Goal: Task Accomplishment & Management: Complete application form

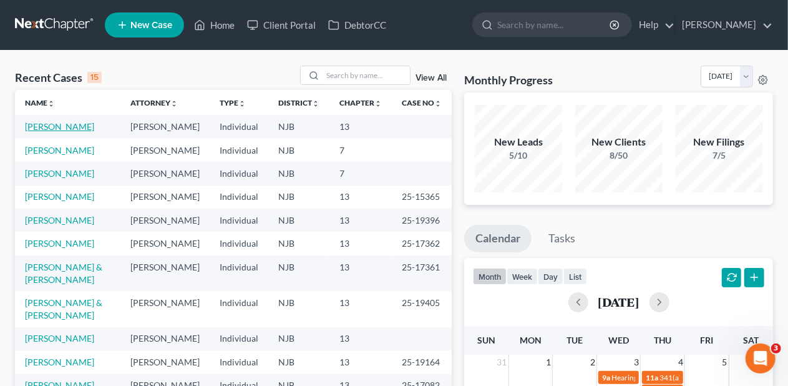
click at [68, 127] on link "[PERSON_NAME]" at bounding box center [59, 126] width 69 height 11
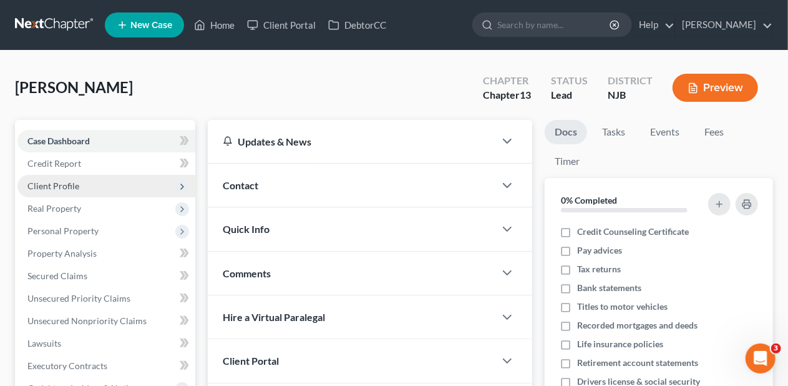
click at [104, 184] on span "Client Profile" at bounding box center [106, 186] width 178 height 22
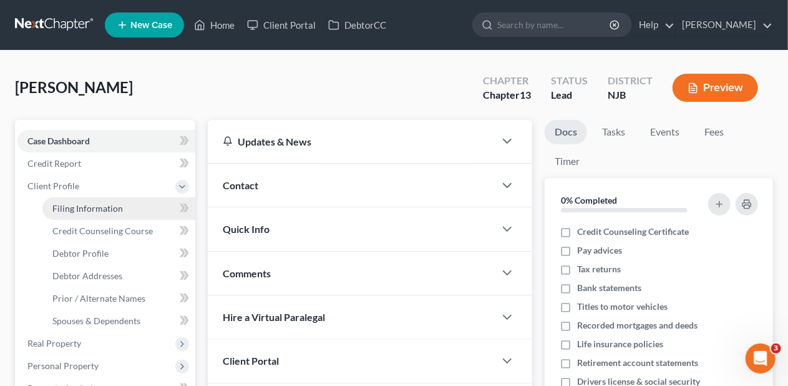
click at [117, 205] on span "Filing Information" at bounding box center [87, 208] width 71 height 11
select select "1"
select select "0"
select select "3"
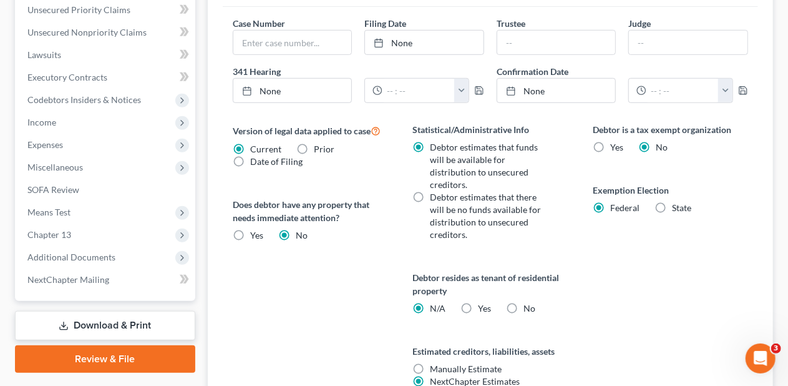
scroll to position [497, 0]
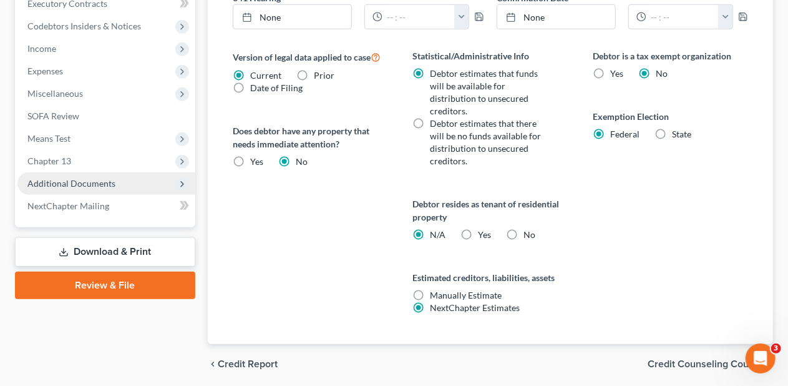
click at [131, 176] on span "Additional Documents" at bounding box center [106, 183] width 178 height 22
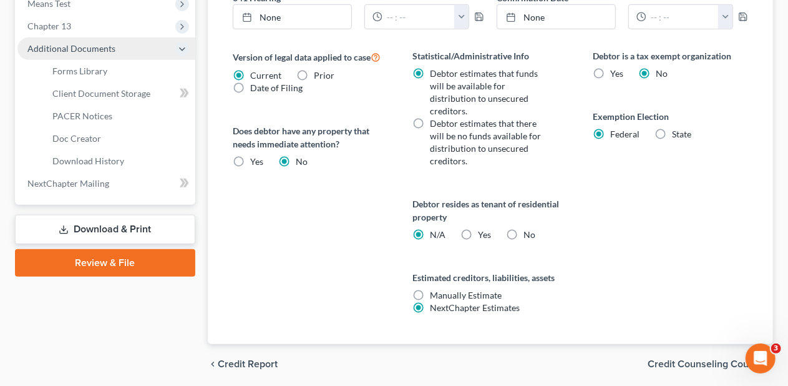
scroll to position [362, 0]
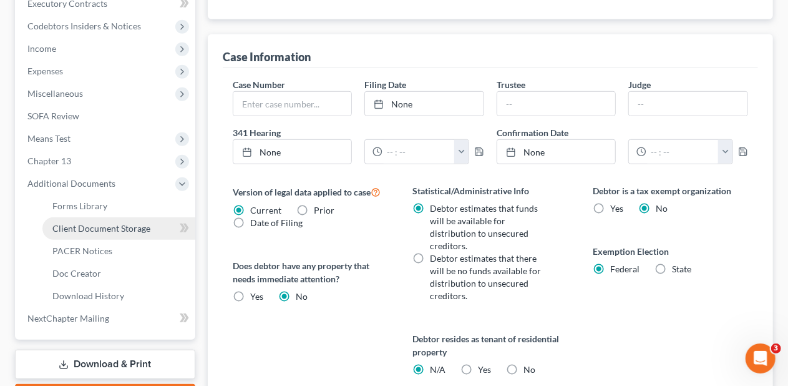
click at [139, 227] on span "Client Document Storage" at bounding box center [101, 228] width 98 height 11
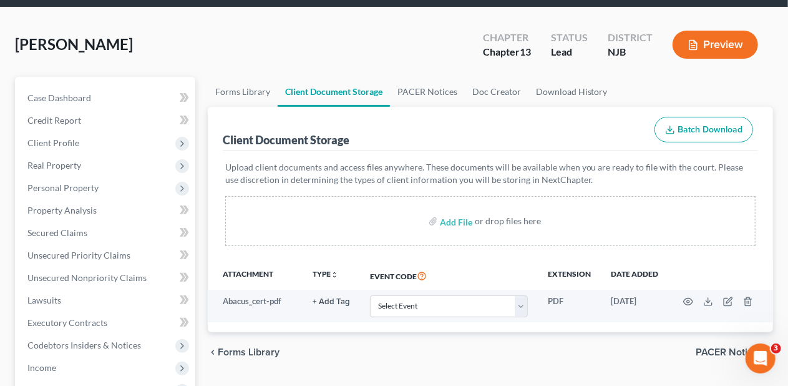
scroll to position [125, 0]
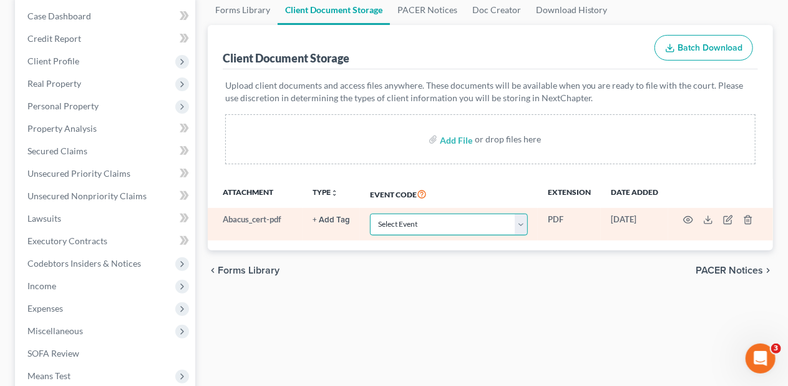
click at [522, 227] on select "Select Event 20 Largest Unsecured Creditors Amended Attorney Compensation State…" at bounding box center [449, 224] width 158 height 22
select select "9"
click at [370, 213] on select "Select Event 20 Largest Unsecured Creditors Amended Attorney Compensation State…" at bounding box center [449, 224] width 158 height 22
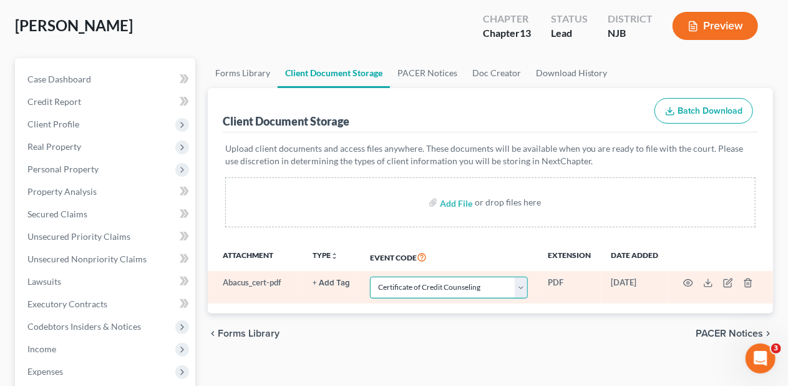
scroll to position [0, 0]
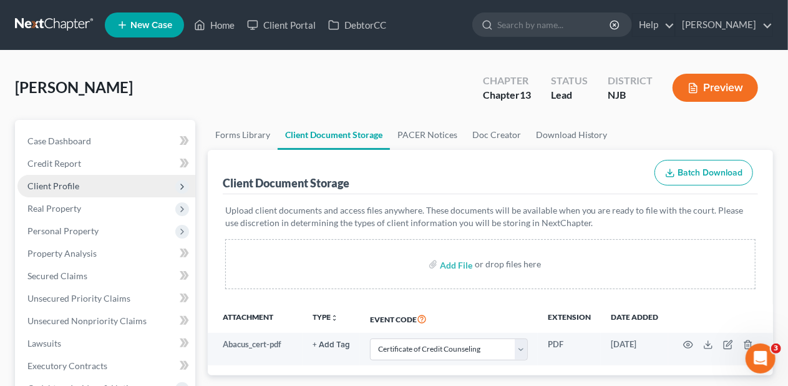
click at [139, 187] on span "Client Profile" at bounding box center [106, 186] width 178 height 22
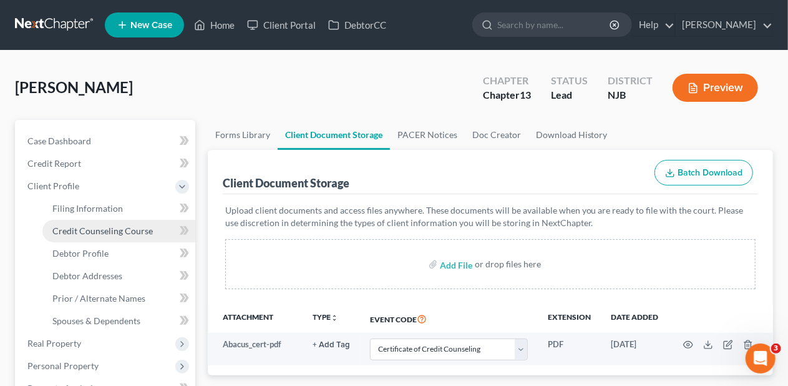
click at [151, 228] on link "Credit Counseling Course" at bounding box center [118, 231] width 153 height 22
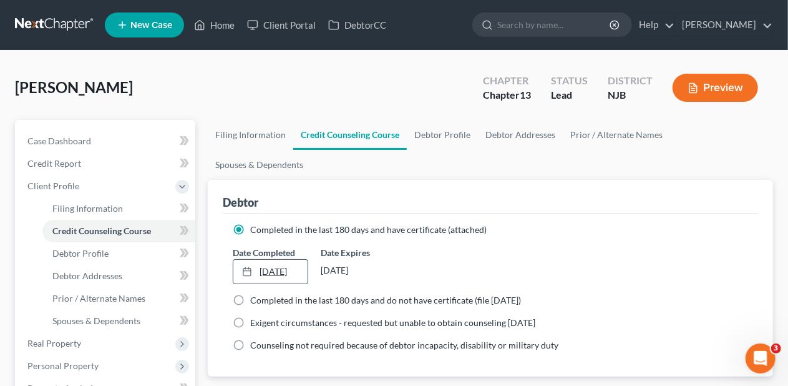
click at [269, 260] on link "[DATE]" at bounding box center [270, 272] width 74 height 24
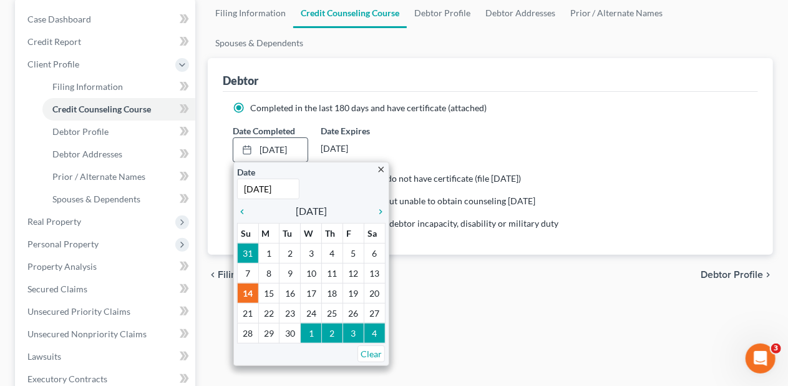
scroll to position [125, 0]
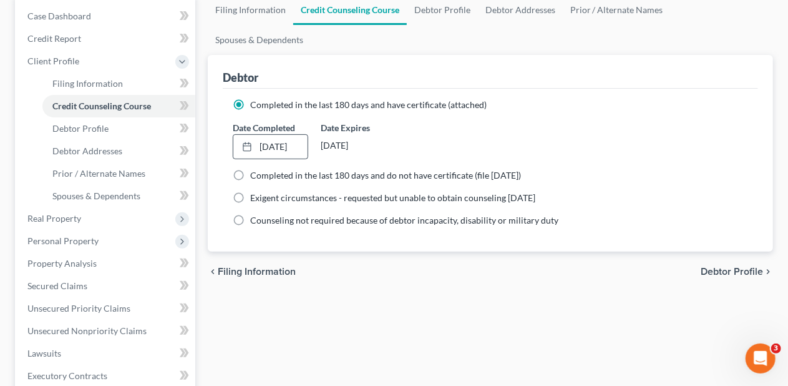
click at [725, 267] on span "Debtor Profile" at bounding box center [732, 272] width 62 height 10
select select "1"
select select "3"
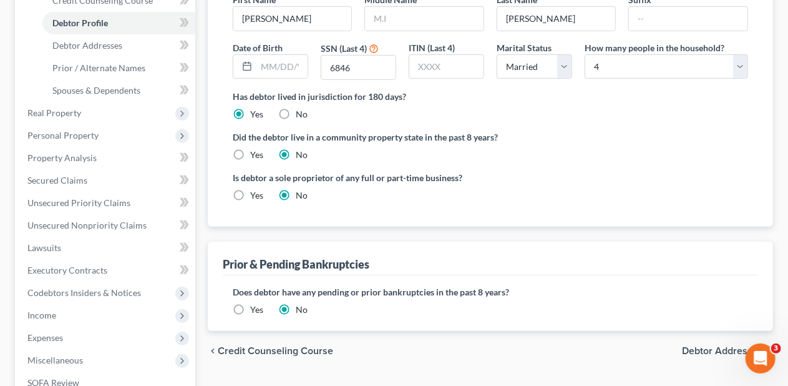
scroll to position [250, 0]
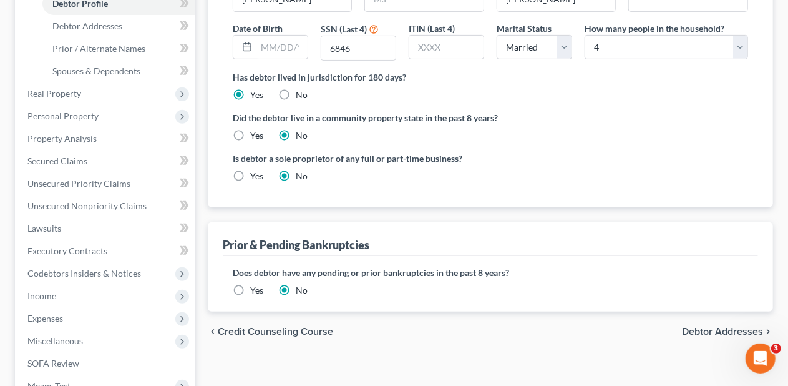
click at [250, 284] on label "Yes" at bounding box center [256, 290] width 13 height 12
click at [255, 284] on input "Yes" at bounding box center [259, 288] width 8 height 8
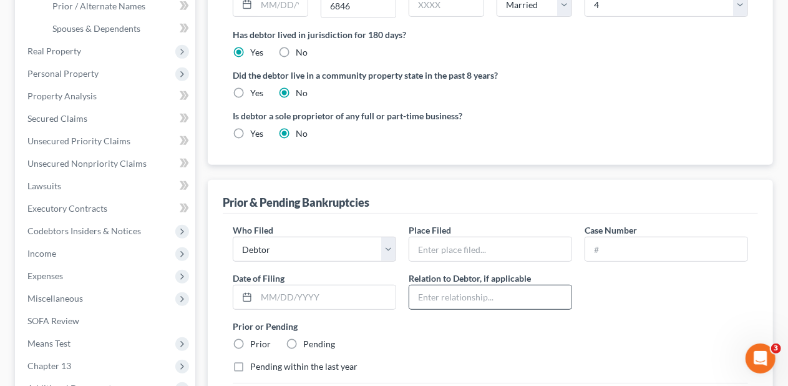
scroll to position [312, 0]
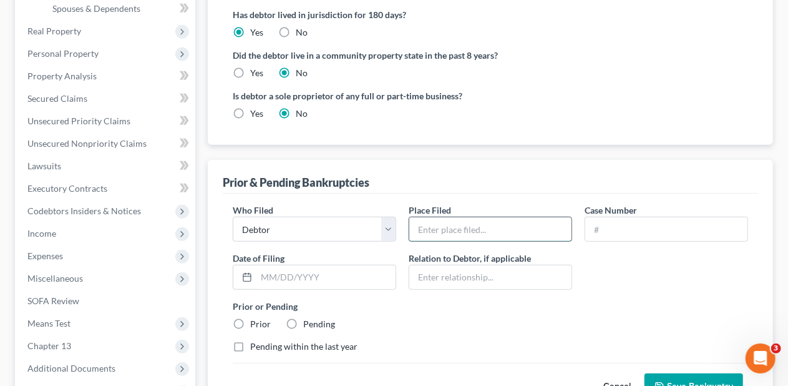
click at [423, 217] on input "text" at bounding box center [490, 229] width 162 height 24
type input "[GEOGRAPHIC_DATA], [GEOGRAPHIC_DATA]"
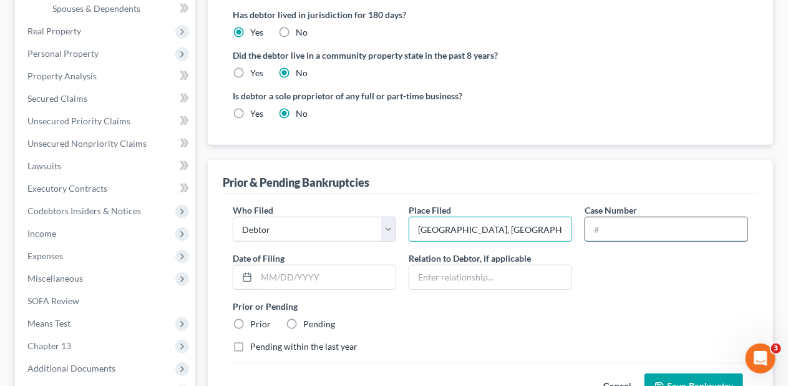
click at [599, 217] on input "text" at bounding box center [666, 229] width 162 height 24
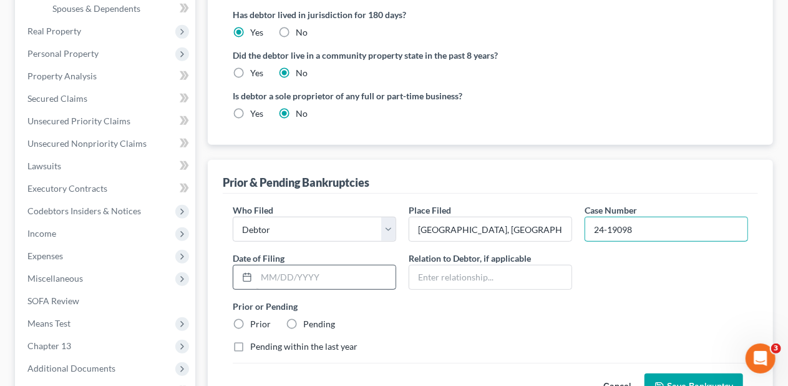
type input "24-19098"
click at [263, 265] on input "text" at bounding box center [326, 277] width 139 height 24
type input "[DATE]"
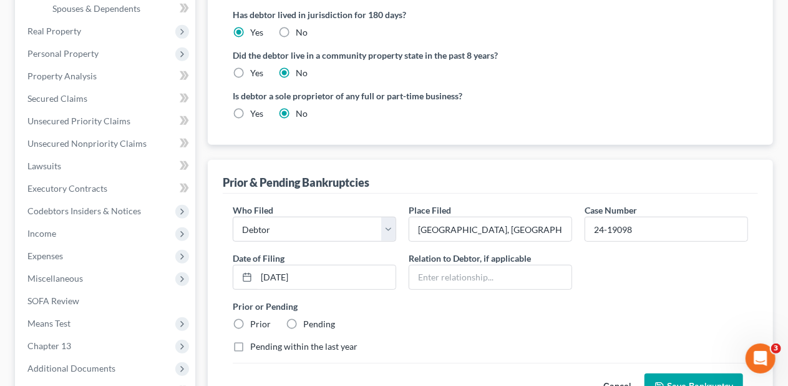
click at [424, 300] on div "Prior or Pending Prior Pending" at bounding box center [491, 315] width 528 height 31
click at [250, 318] on label "Prior" at bounding box center [260, 324] width 21 height 12
click at [255, 318] on input "Prior" at bounding box center [259, 322] width 8 height 8
radio input "true"
click at [250, 340] on label "Pending within the last year" at bounding box center [303, 346] width 107 height 12
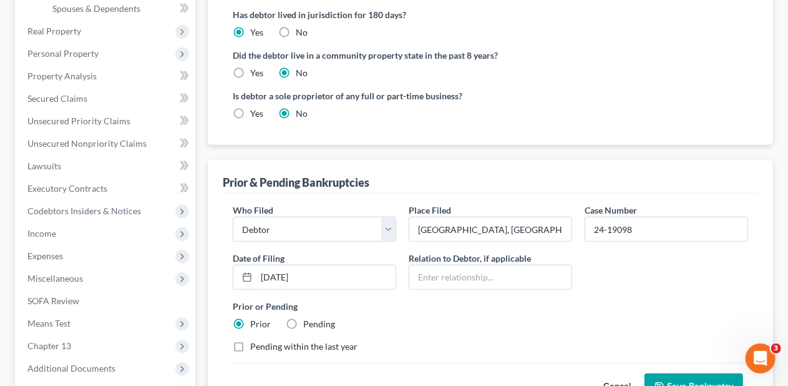
click at [255, 340] on input "Pending within the last year" at bounding box center [259, 344] width 8 height 8
checkbox input "true"
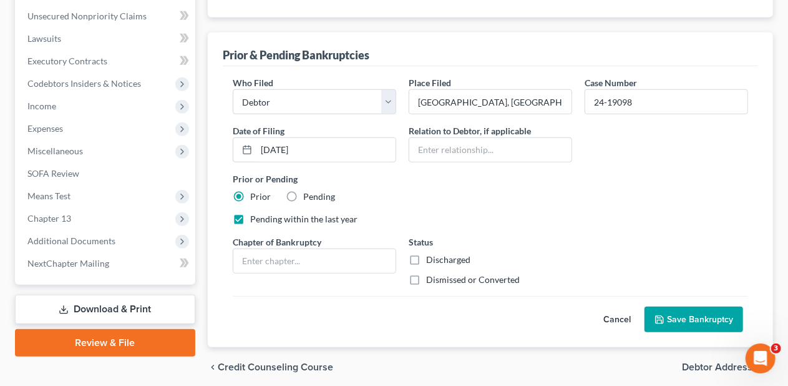
scroll to position [456, 0]
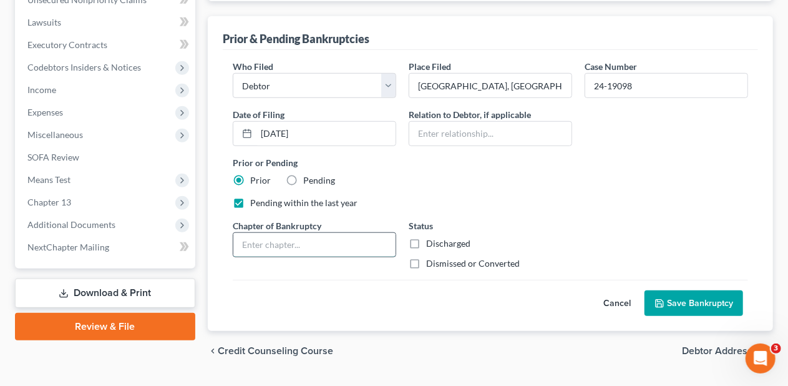
click at [248, 233] on input "text" at bounding box center [314, 245] width 162 height 24
type input "13"
click at [426, 257] on label "Dismissed or Converted" at bounding box center [473, 263] width 94 height 12
click at [431, 257] on input "Dismissed or Converted" at bounding box center [435, 261] width 8 height 8
checkbox input "true"
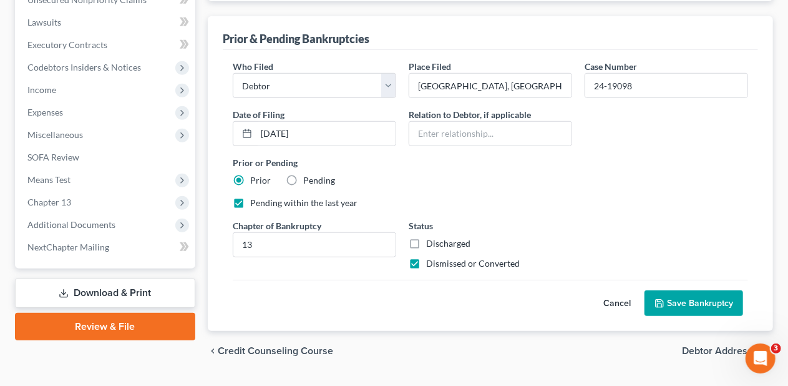
click at [683, 290] on button "Save Bankruptcy" at bounding box center [694, 303] width 99 height 26
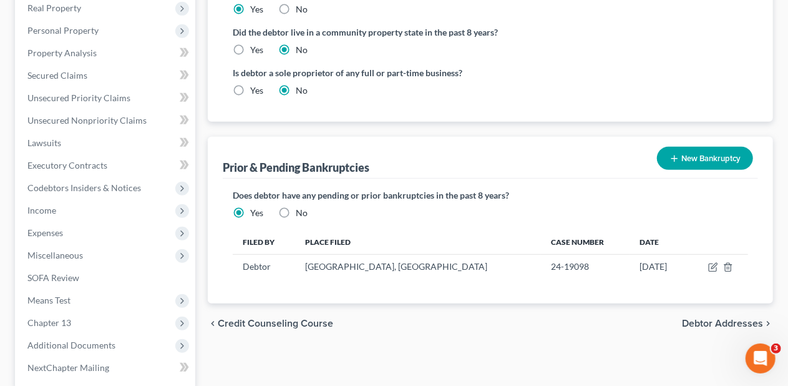
scroll to position [393, 0]
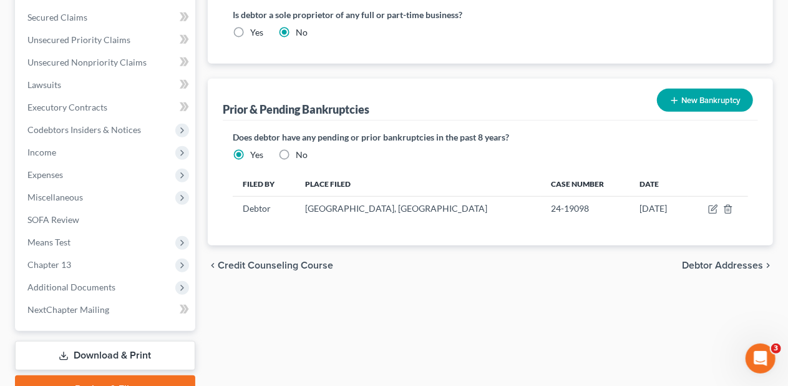
click at [703, 260] on span "Debtor Addresses" at bounding box center [722, 265] width 81 height 10
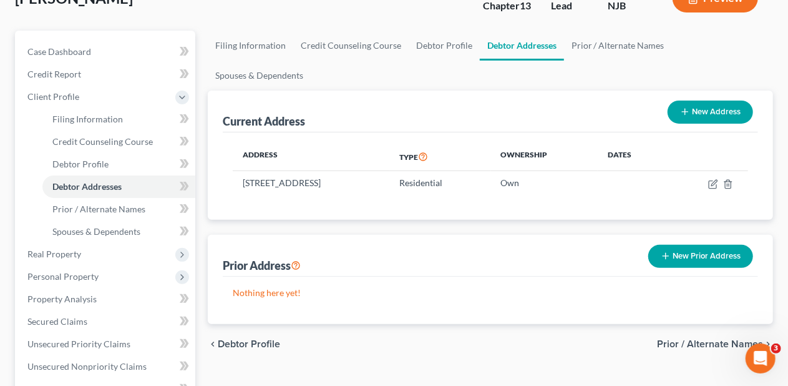
scroll to position [125, 0]
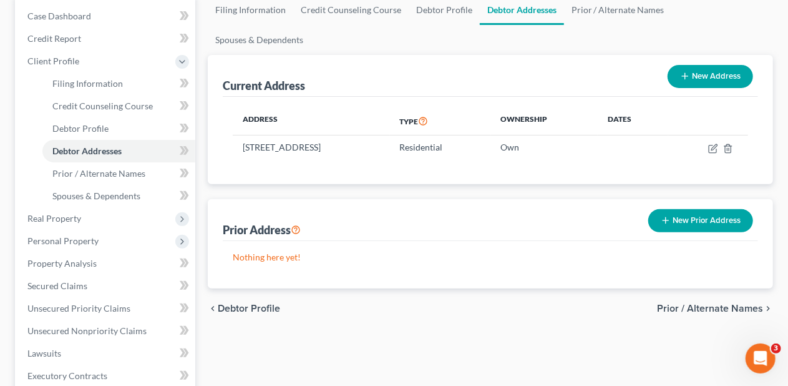
click at [685, 303] on span "Prior / Alternate Names" at bounding box center [710, 308] width 106 height 10
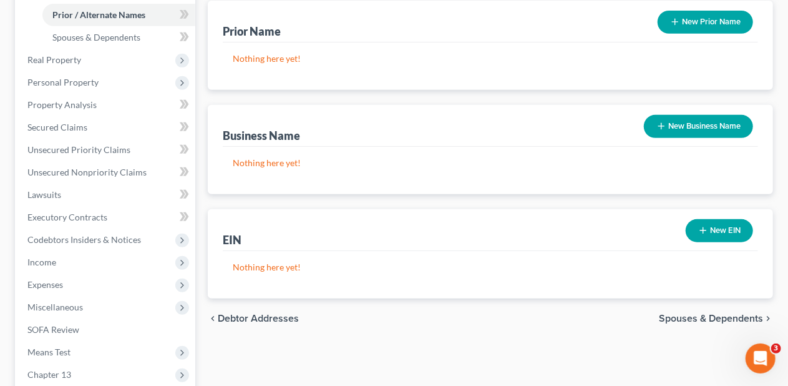
scroll to position [312, 0]
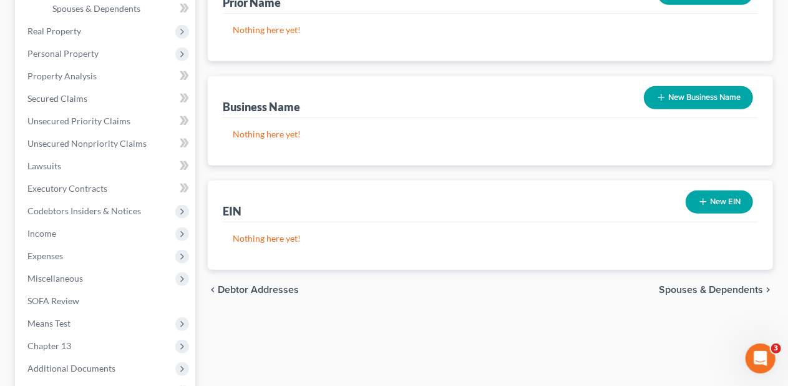
click at [684, 285] on span "Spouses & Dependents" at bounding box center [711, 290] width 104 height 10
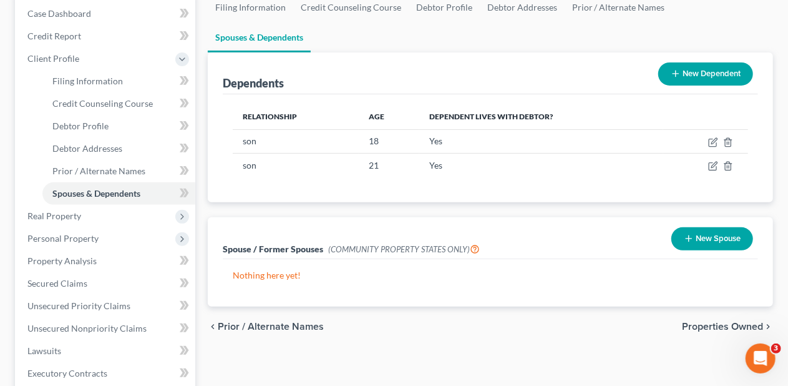
scroll to position [125, 0]
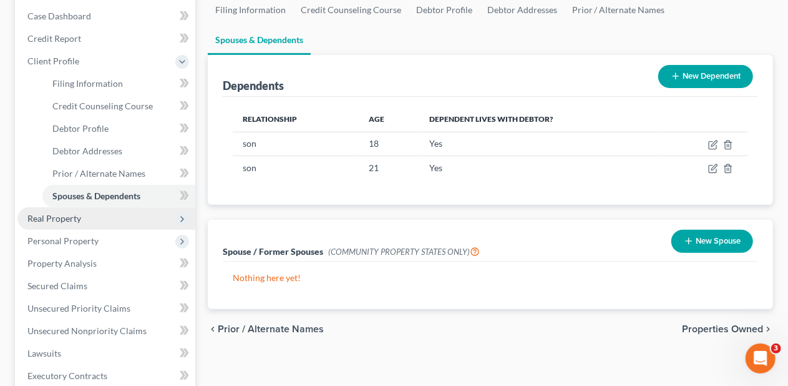
click at [121, 222] on span "Real Property" at bounding box center [106, 218] width 178 height 22
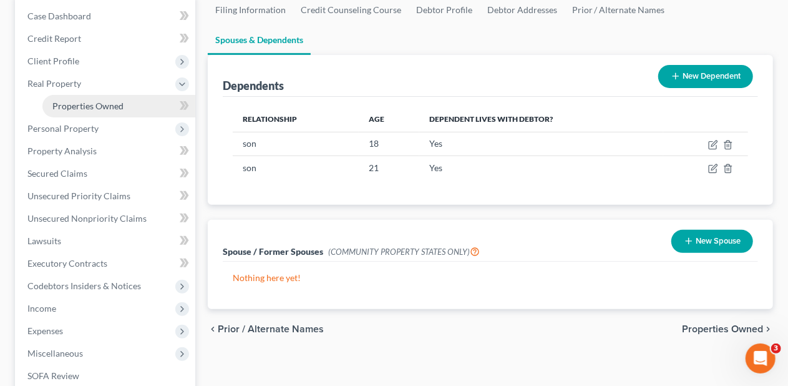
click at [117, 105] on span "Properties Owned" at bounding box center [87, 105] width 71 height 11
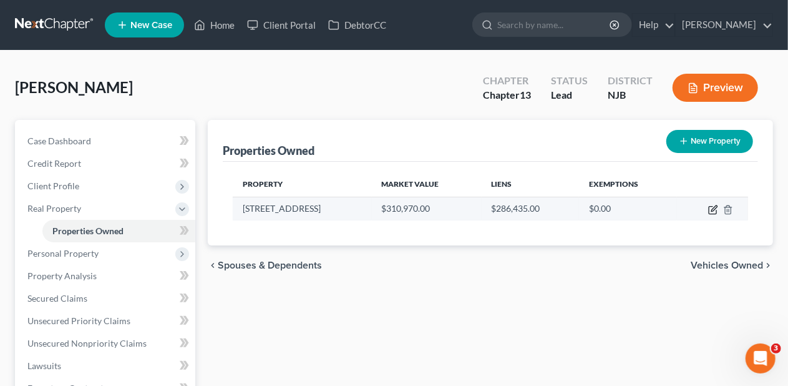
click at [713, 207] on icon "button" at bounding box center [712, 210] width 7 height 7
select select "33"
select select "14"
select select "3"
select select "0"
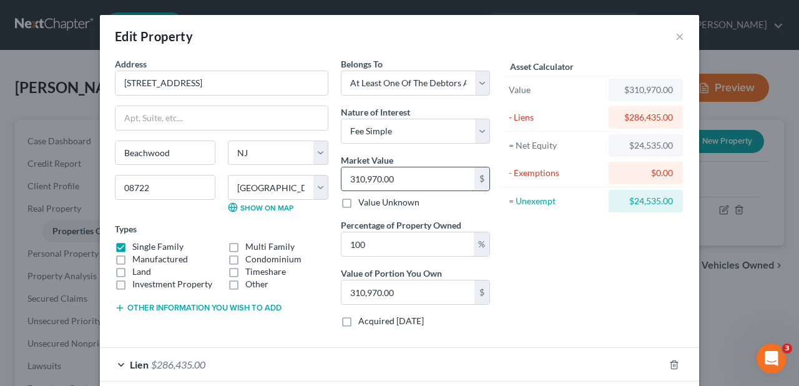
click at [385, 177] on input "310,970.00" at bounding box center [407, 179] width 133 height 24
type input "4"
type input "4.00"
type input "42"
type input "42.00"
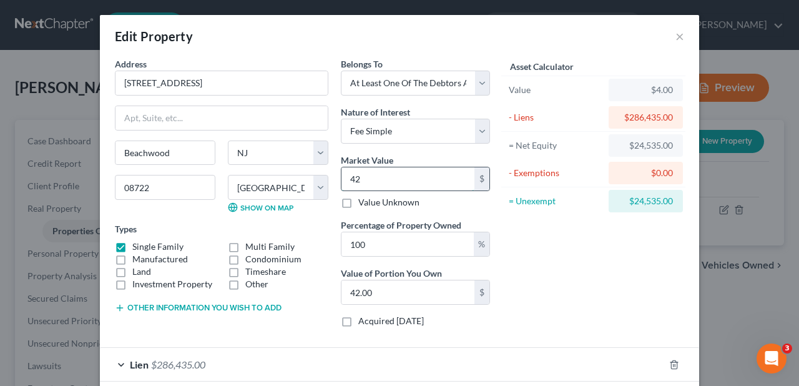
type input "420"
type input "420.00"
type input "4202"
type input "4,202.00"
type input "4,2020"
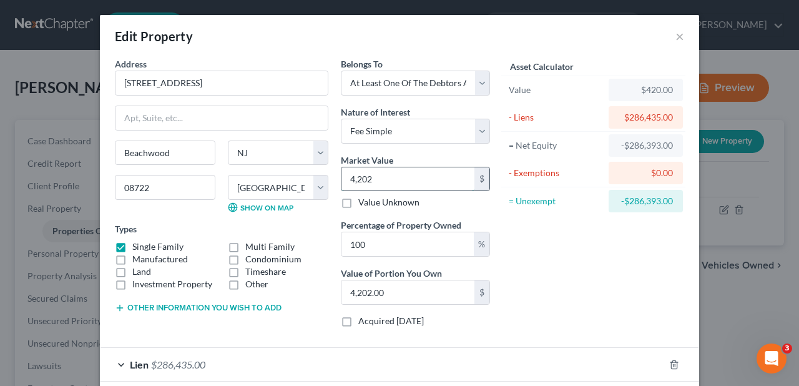
type input "42,020.00"
type input "42,0200"
type input "420,200.00"
type input "420,200"
click at [549, 260] on div "Asset Calculator Value $420,200.00 - Liens $286,435.00 = Net Equity -$282,233.0…" at bounding box center [593, 197] width 194 height 280
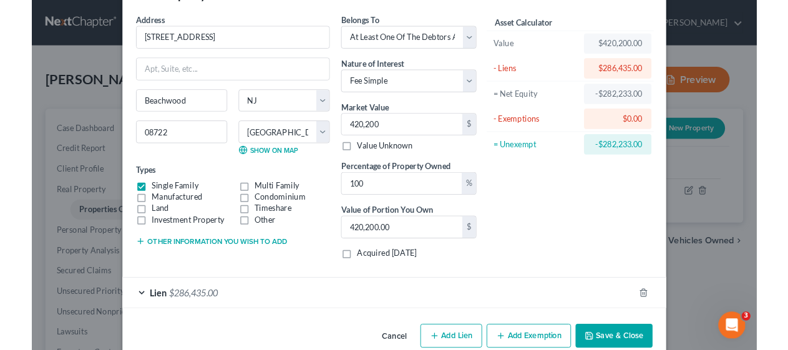
scroll to position [61, 0]
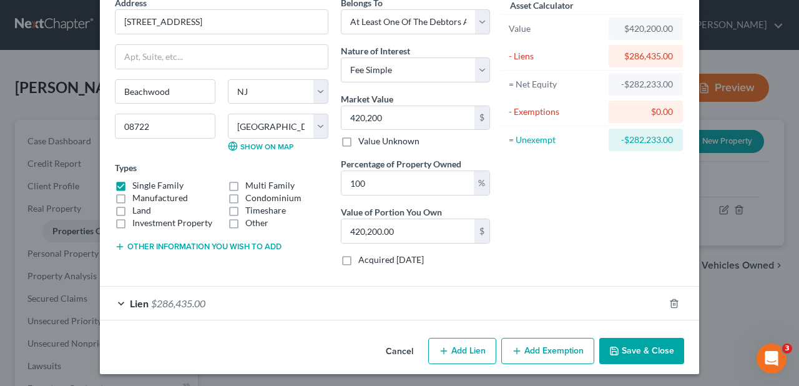
click at [638, 343] on button "Save & Close" at bounding box center [641, 351] width 85 height 26
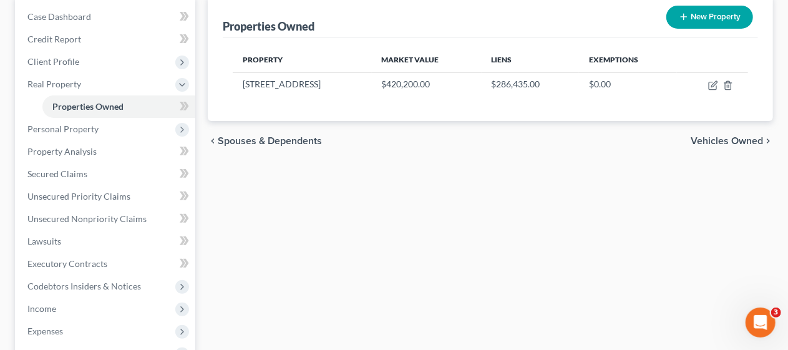
scroll to position [125, 0]
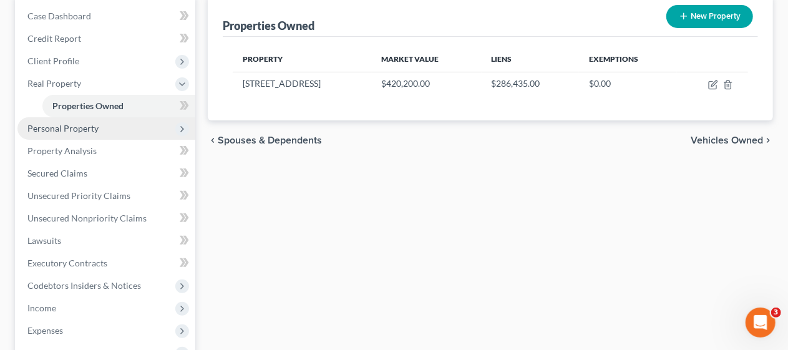
click at [112, 127] on span "Personal Property" at bounding box center [106, 128] width 178 height 22
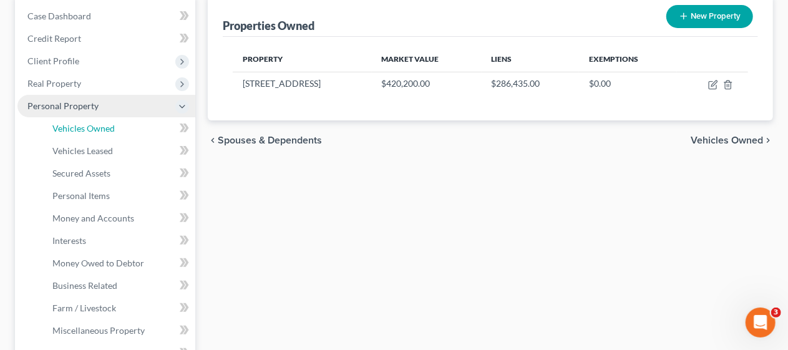
click at [112, 127] on span "Vehicles Owned" at bounding box center [83, 128] width 62 height 11
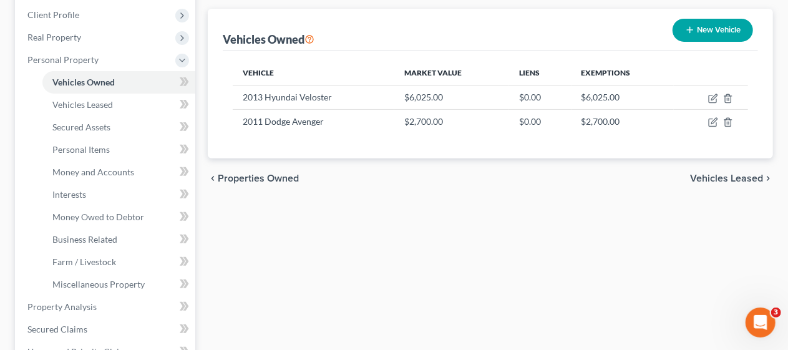
scroll to position [187, 0]
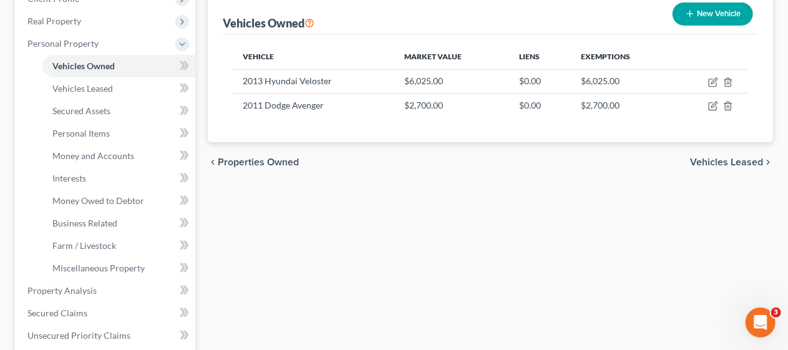
click at [231, 222] on div "Vehicles Owned Vehicles Leased Secured Assets Personal Items Money and Accounts…" at bounding box center [491, 316] width 578 height 766
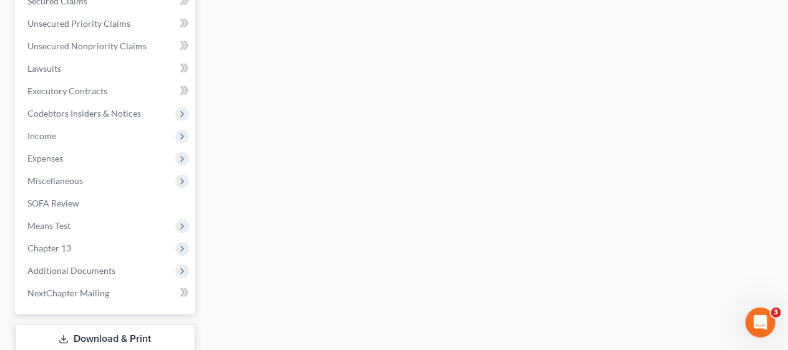
scroll to position [562, 0]
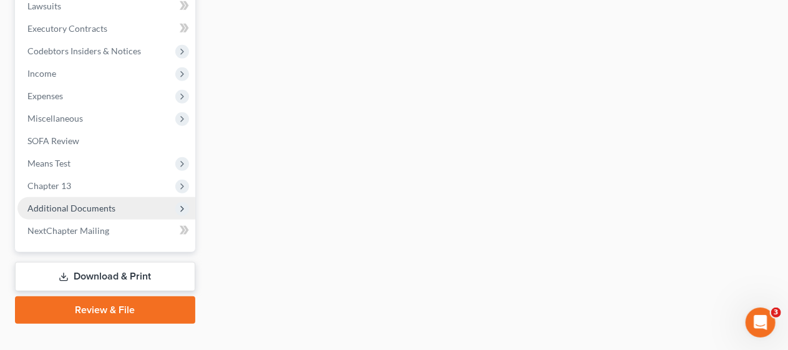
click at [124, 206] on span "Additional Documents" at bounding box center [106, 208] width 178 height 22
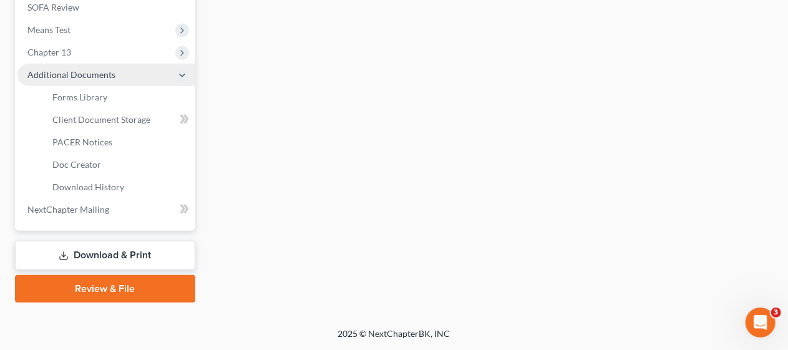
scroll to position [337, 0]
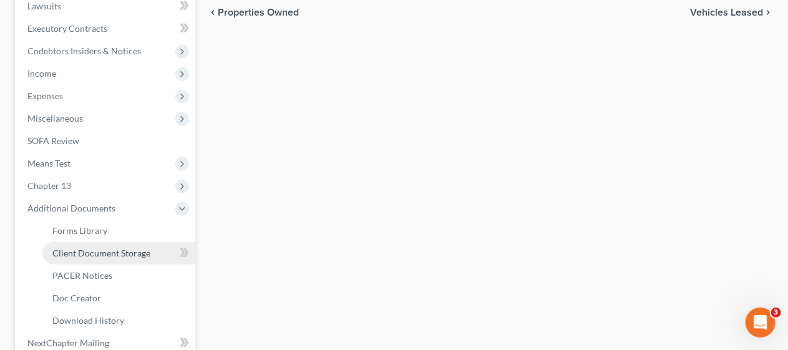
click at [138, 252] on span "Client Document Storage" at bounding box center [101, 253] width 98 height 11
select select "9"
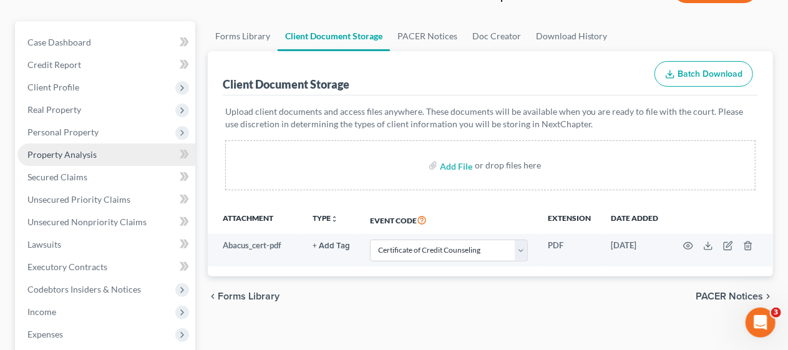
scroll to position [125, 0]
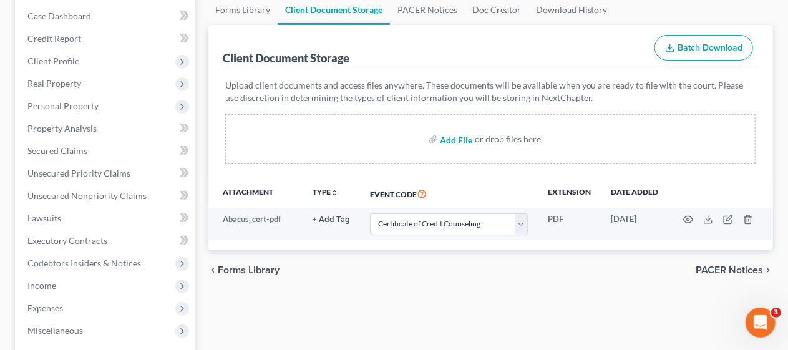
select select "9"
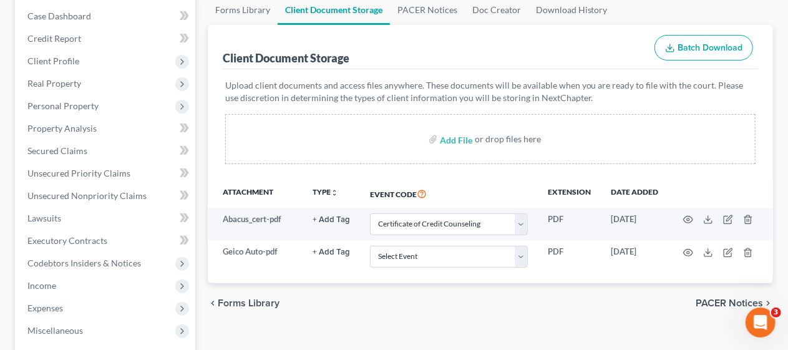
click at [203, 77] on div "Forms Library Client Document Storage PACER Notices Doc Creator Download Histor…" at bounding box center [491, 321] width 578 height 653
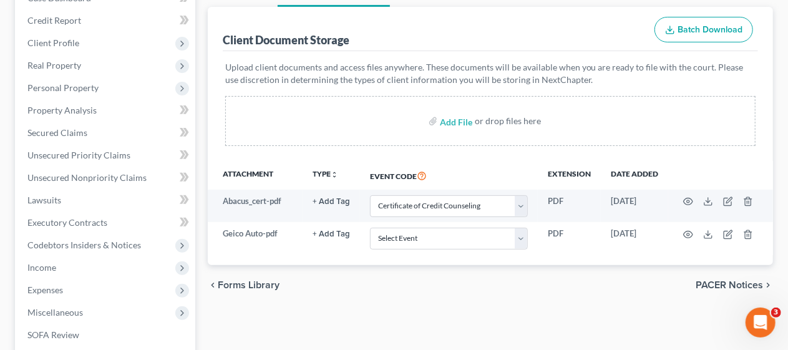
scroll to position [187, 0]
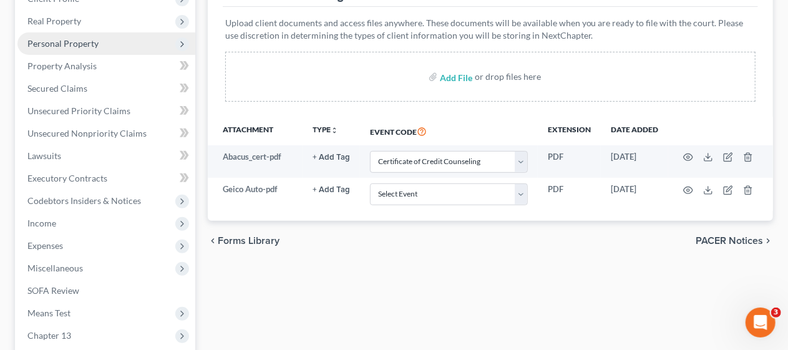
click at [99, 41] on span "Personal Property" at bounding box center [106, 43] width 178 height 22
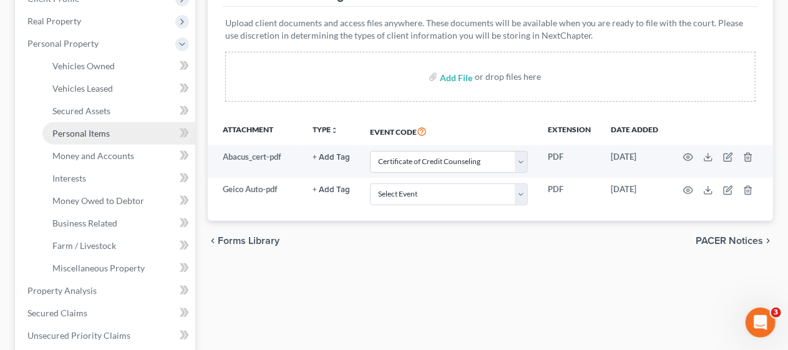
click at [115, 132] on link "Personal Items" at bounding box center [118, 133] width 153 height 22
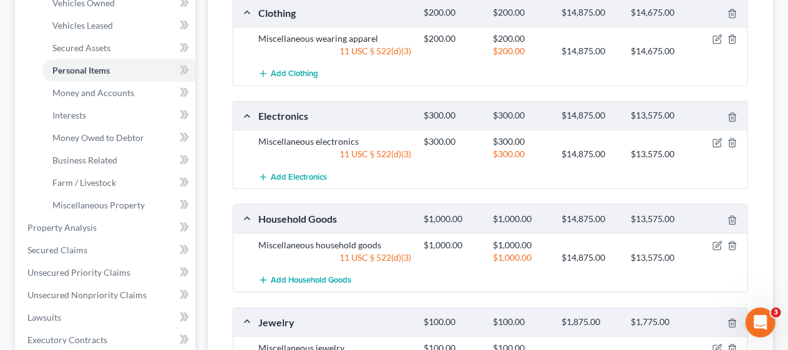
scroll to position [250, 0]
click at [115, 91] on span "Money and Accounts" at bounding box center [93, 93] width 82 height 11
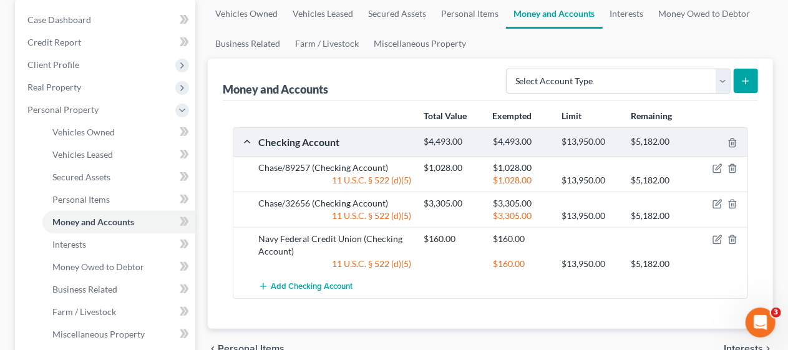
scroll to position [187, 0]
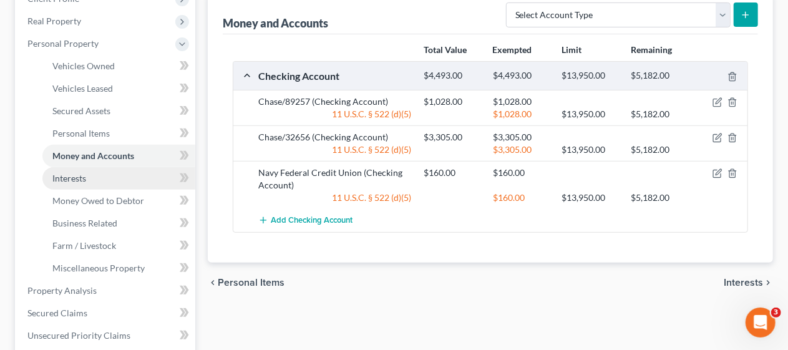
click at [124, 177] on link "Interests" at bounding box center [118, 178] width 153 height 22
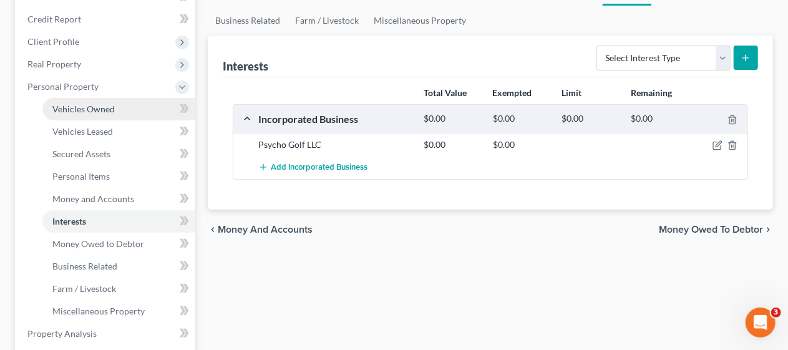
scroll to position [125, 0]
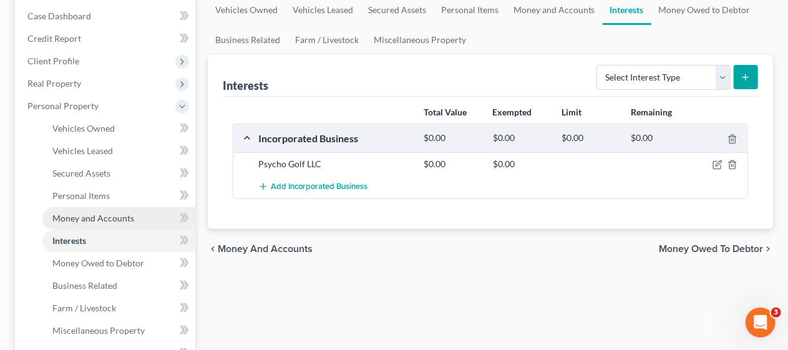
click at [158, 216] on link "Money and Accounts" at bounding box center [118, 218] width 153 height 22
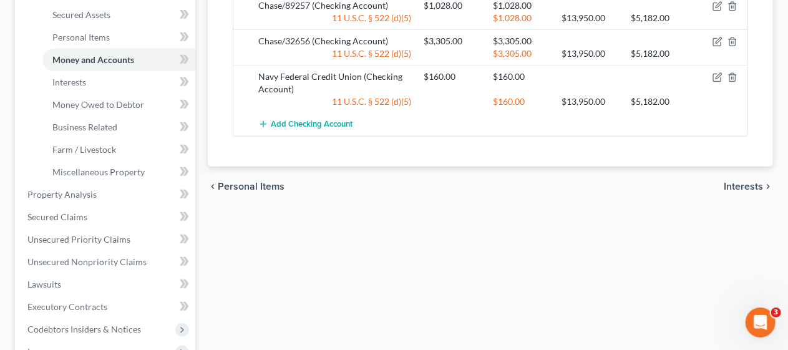
scroll to position [312, 0]
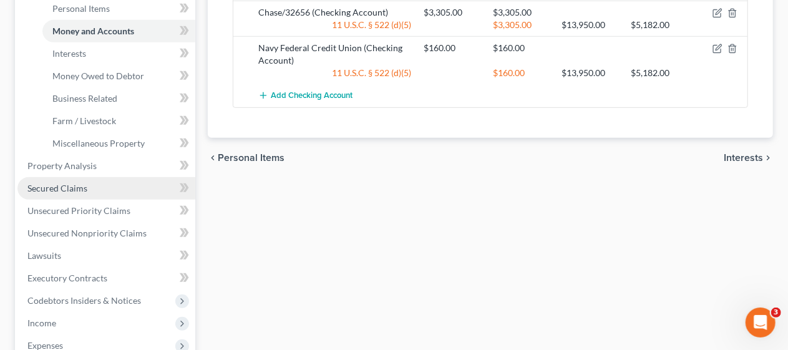
click at [109, 188] on link "Secured Claims" at bounding box center [106, 188] width 178 height 22
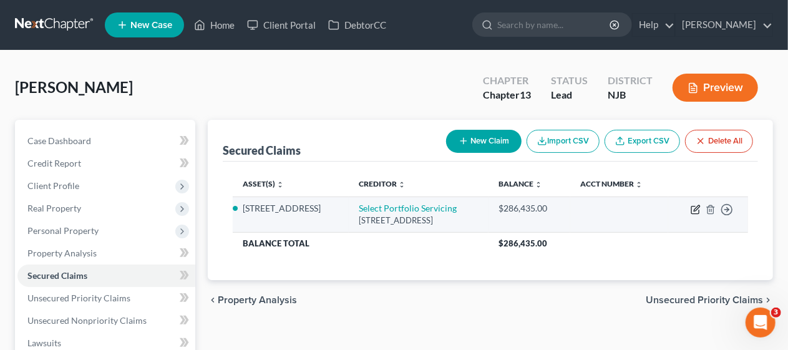
click at [695, 207] on icon "button" at bounding box center [695, 210] width 7 height 7
select select "46"
select select "3"
select select "0"
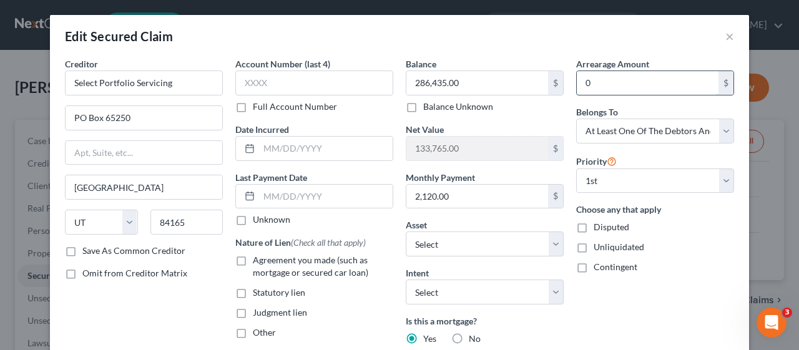
click at [585, 81] on input "0" at bounding box center [648, 83] width 142 height 24
type input "114,524.62"
click at [673, 245] on div "Unliquidated" at bounding box center [655, 247] width 158 height 12
click at [253, 256] on label "Agreement you made (such as mortgage or secured car loan)" at bounding box center [323, 266] width 140 height 25
click at [258, 256] on input "Agreement you made (such as mortgage or secured car loan)" at bounding box center [262, 258] width 8 height 8
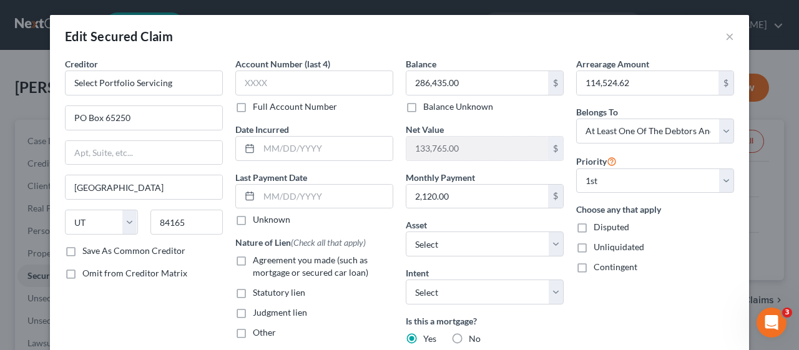
checkbox input "true"
click at [242, 79] on input "text" at bounding box center [314, 83] width 158 height 25
type input "3195"
click at [590, 296] on div "Arrearage Amount 114,524.62 $ Belongs To * Select Debtor 1 Only Debtor 2 Only D…" at bounding box center [655, 267] width 170 height 421
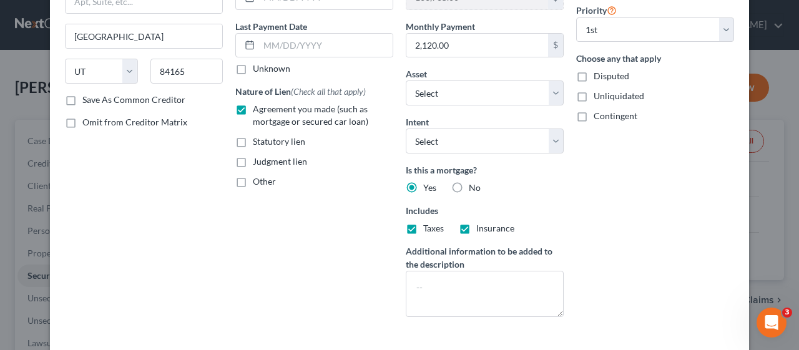
scroll to position [213, 0]
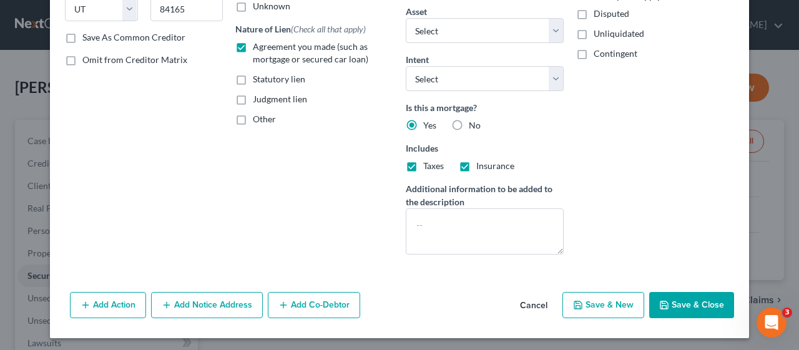
click at [691, 299] on button "Save & Close" at bounding box center [691, 305] width 85 height 26
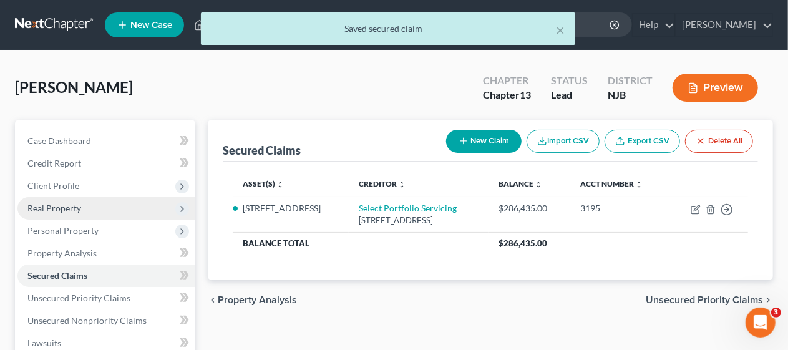
click at [116, 206] on span "Real Property" at bounding box center [106, 208] width 178 height 22
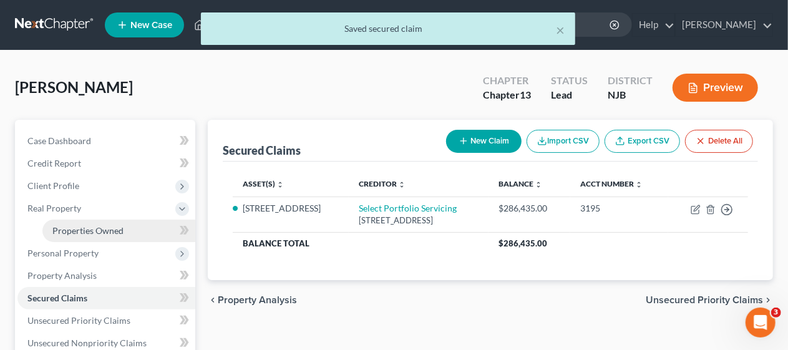
click at [126, 228] on link "Properties Owned" at bounding box center [118, 231] width 153 height 22
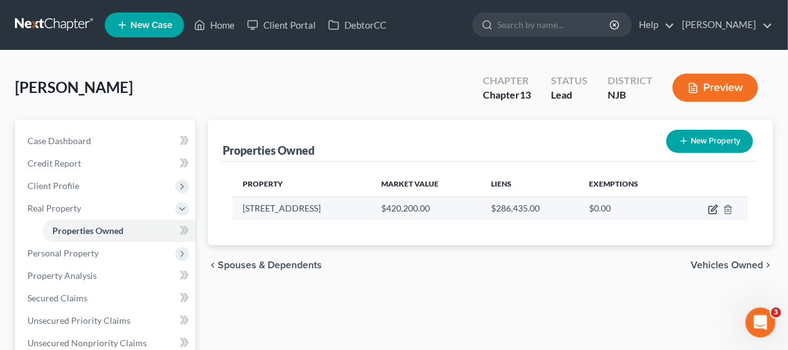
click at [712, 208] on icon "button" at bounding box center [715, 208] width 6 height 6
select select "33"
select select "14"
select select "3"
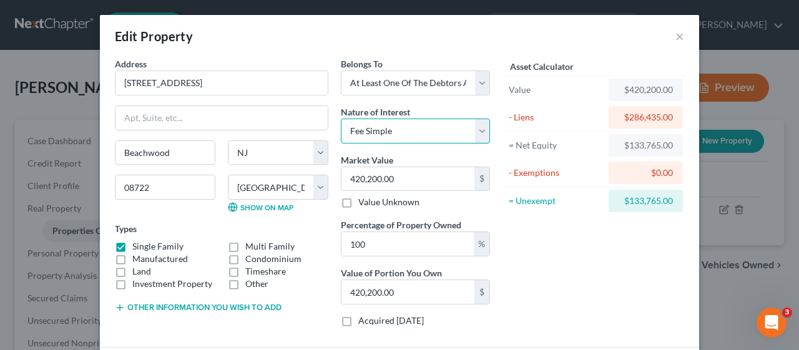
click at [476, 129] on select "Select Fee Simple Joint Tenant Life Estate Equitable Interest Future Interest T…" at bounding box center [415, 131] width 149 height 25
select select "5"
click at [341, 119] on select "Select Fee Simple Joint Tenant Life Estate Equitable Interest Future Interest T…" at bounding box center [415, 131] width 149 height 25
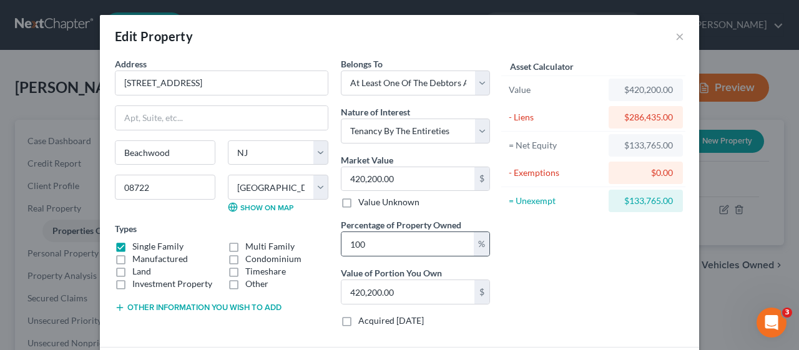
click at [475, 242] on div "%" at bounding box center [482, 244] width 16 height 24
click at [365, 240] on input "100" at bounding box center [407, 244] width 132 height 24
type input "10"
type input "42,020.00"
type input "1"
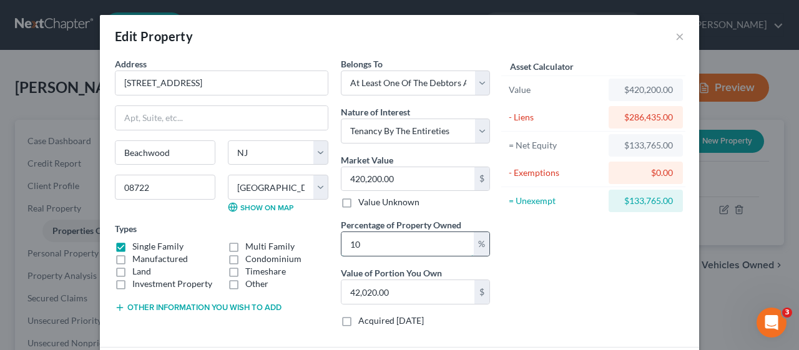
type input "4,202.00"
type input "5"
type input "21,010.00"
type input "50"
type input "210,100.00"
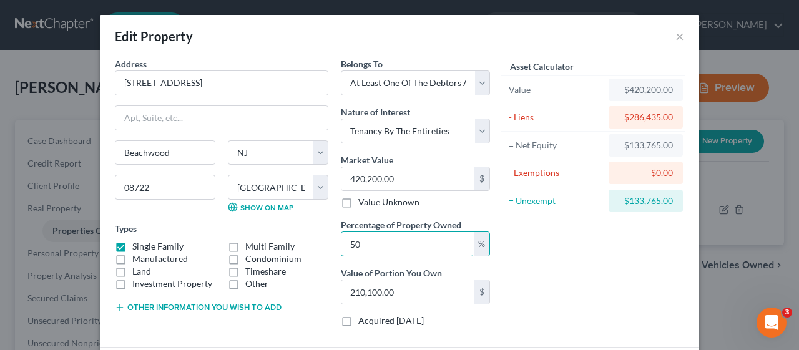
type input "50"
click at [528, 268] on div "Asset Calculator Value $420,200.00 - Liens $286,435.00 = Net Equity $133,765.00…" at bounding box center [593, 197] width 194 height 280
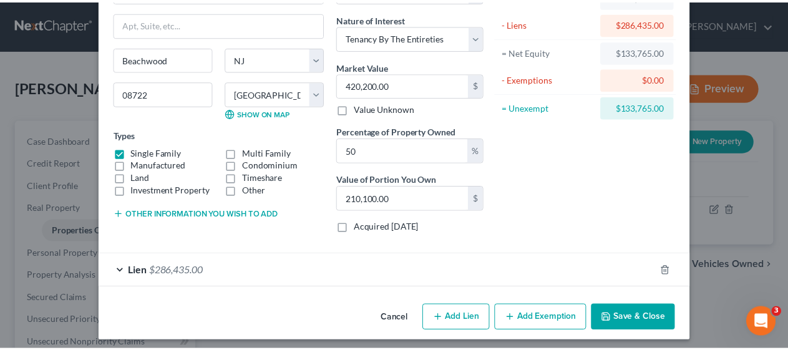
scroll to position [97, 0]
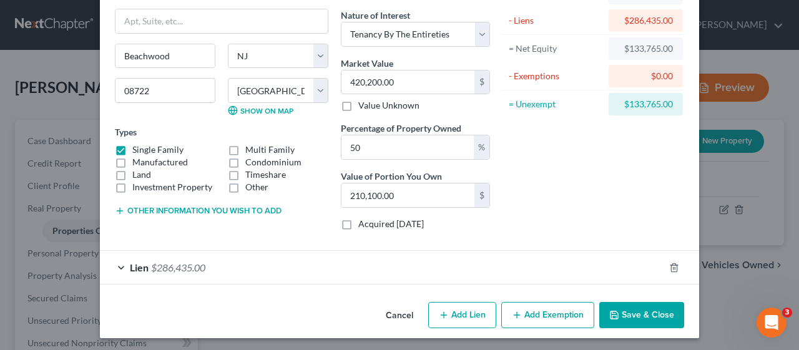
click at [630, 309] on button "Save & Close" at bounding box center [641, 315] width 85 height 26
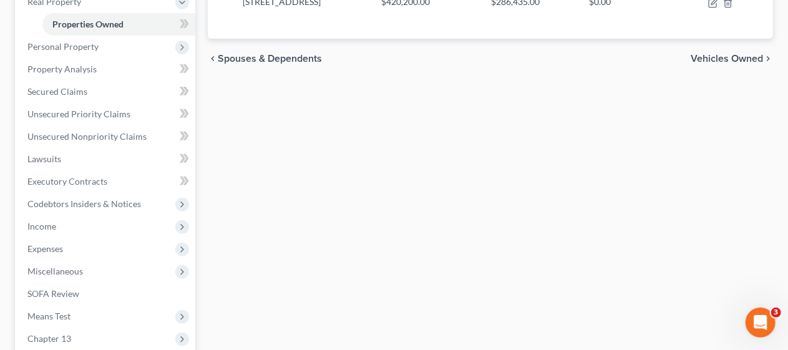
scroll to position [187, 0]
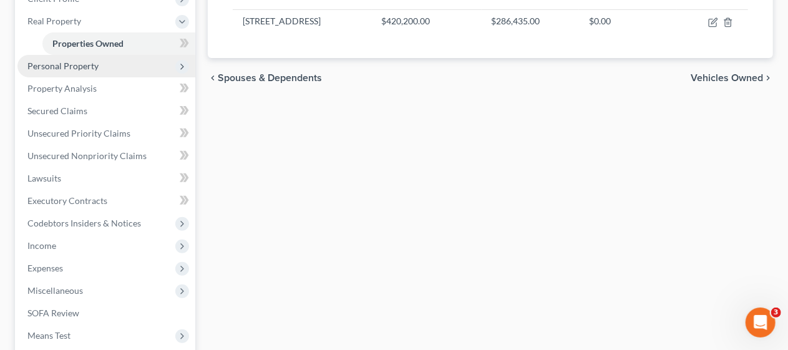
click at [95, 69] on span "Personal Property" at bounding box center [62, 66] width 71 height 11
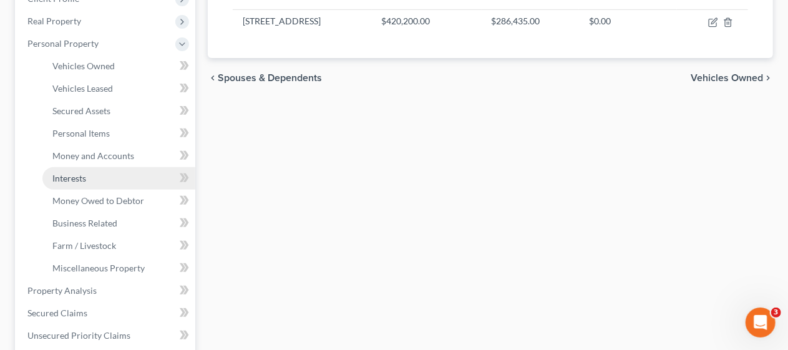
click at [109, 171] on link "Interests" at bounding box center [118, 178] width 153 height 22
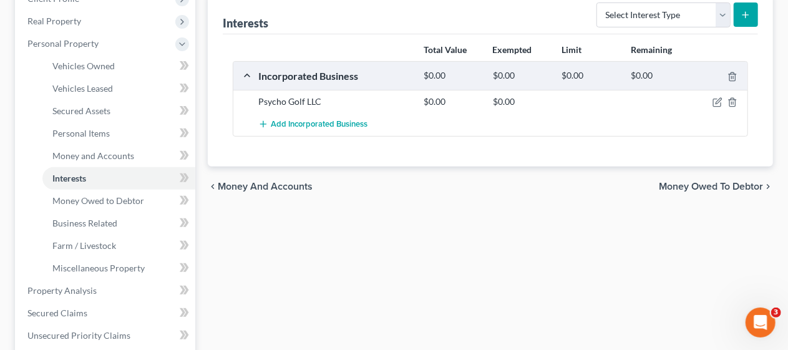
scroll to position [125, 0]
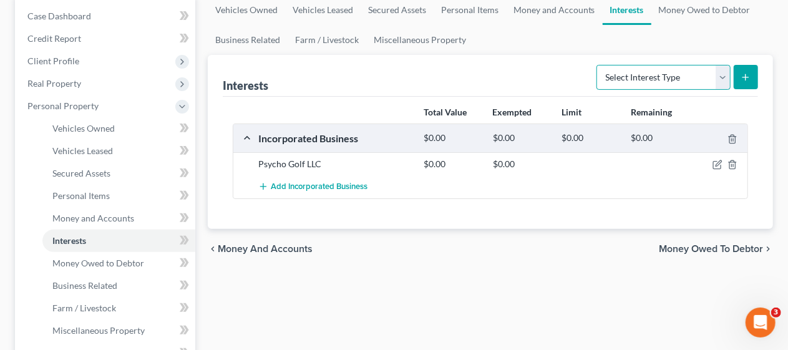
click at [723, 79] on select "Select Interest Type 401K Annuity Bond Education IRA Government Bond Government…" at bounding box center [664, 77] width 134 height 25
click at [471, 259] on div "chevron_left Money and Accounts Money Owed to Debtor chevron_right" at bounding box center [490, 249] width 565 height 40
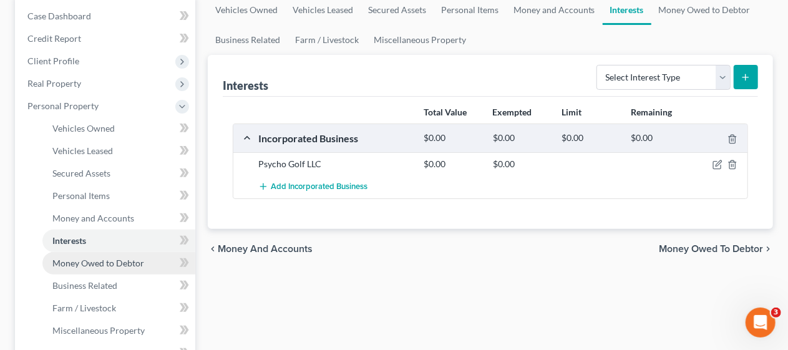
click at [130, 262] on span "Money Owed to Debtor" at bounding box center [98, 263] width 92 height 11
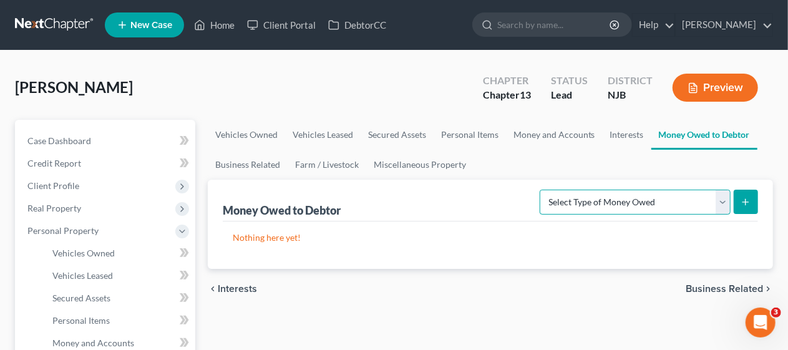
click at [724, 200] on select "Select Type of Money Owed Accounts Receivable Alimony Child Support Claims Agai…" at bounding box center [635, 202] width 191 height 25
click at [454, 244] on div "Nothing here yet!" at bounding box center [491, 245] width 536 height 47
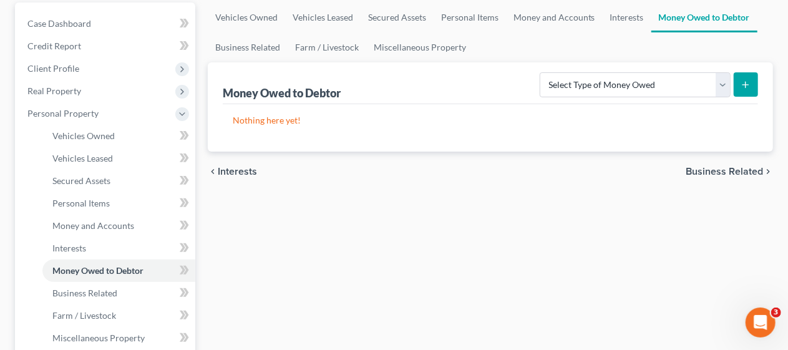
scroll to position [187, 0]
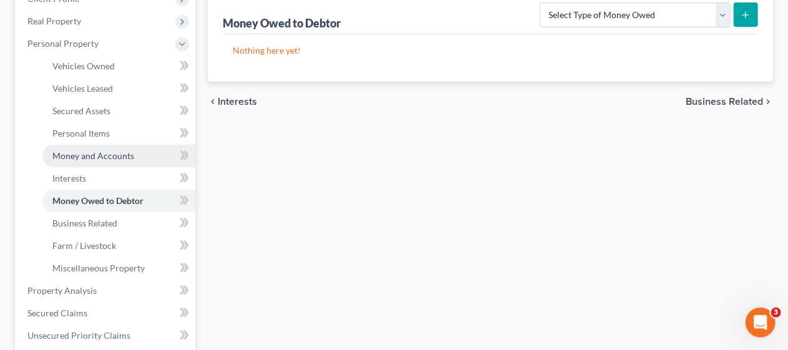
click at [131, 151] on span "Money and Accounts" at bounding box center [93, 155] width 82 height 11
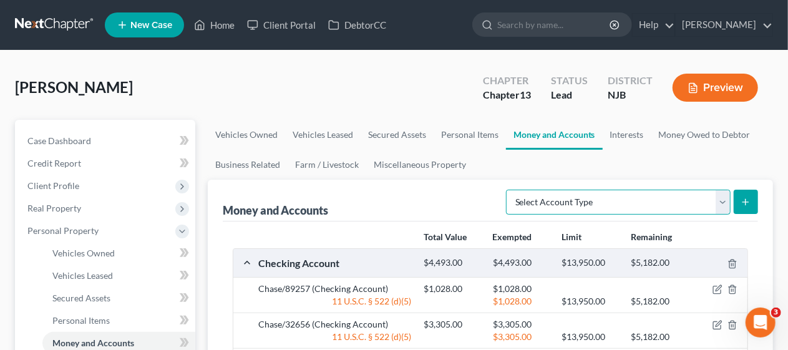
click at [725, 199] on select "Select Account Type Brokerage Cash on Hand Certificates of Deposit Checking Acc…" at bounding box center [618, 202] width 225 height 25
click at [692, 146] on link "Money Owed to Debtor" at bounding box center [705, 135] width 107 height 30
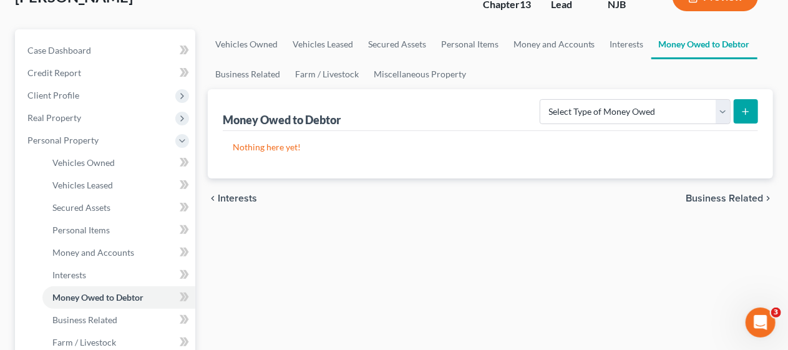
scroll to position [125, 0]
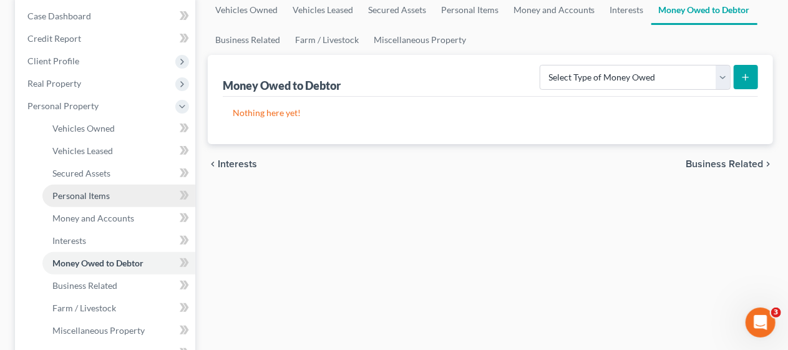
click at [118, 192] on link "Personal Items" at bounding box center [118, 196] width 153 height 22
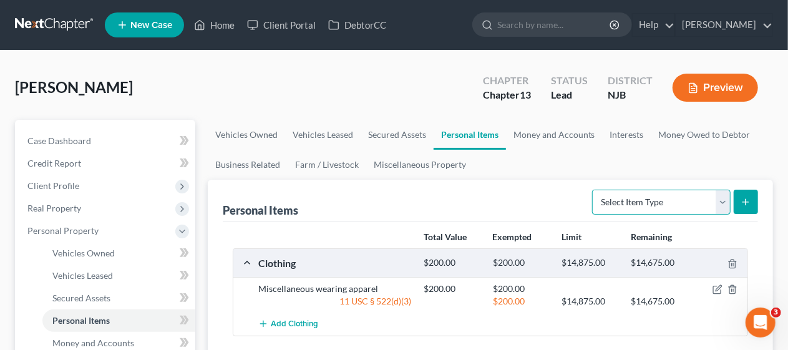
click at [724, 195] on select "Select Item Type Clothing Collectibles Of Value Electronics Firearms Household …" at bounding box center [661, 202] width 139 height 25
click at [499, 189] on div "Personal Items Select Item Type Clothing Collectibles Of Value Electronics Fire…" at bounding box center [491, 201] width 536 height 42
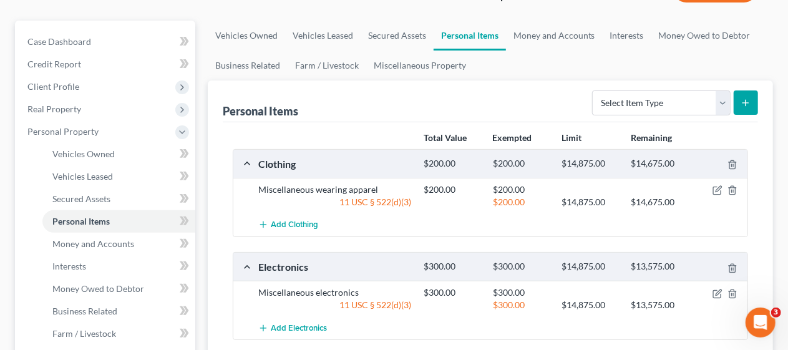
scroll to position [125, 0]
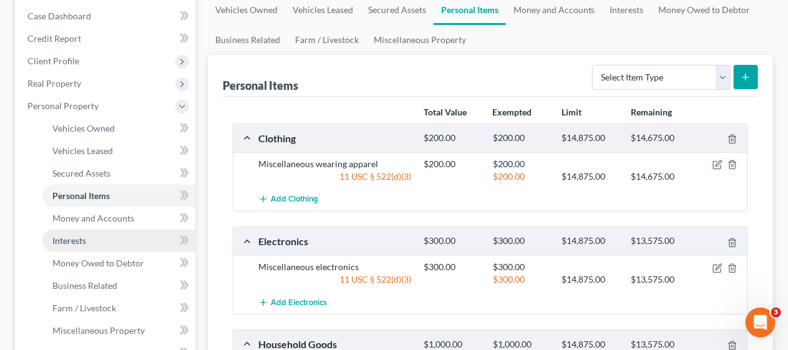
click at [130, 242] on link "Interests" at bounding box center [118, 241] width 153 height 22
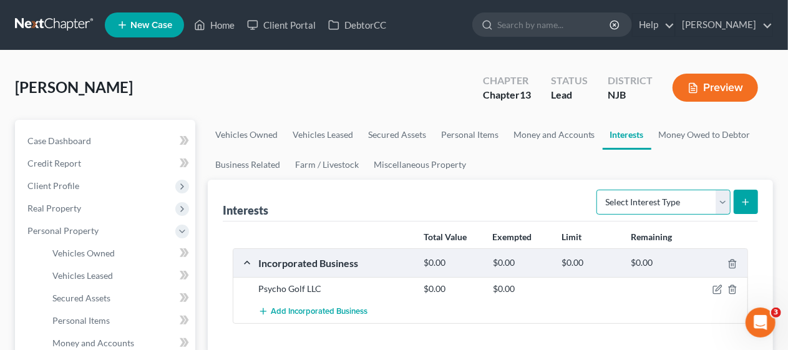
click at [722, 202] on select "Select Interest Type 401K Annuity Bond Education IRA Government Bond Government…" at bounding box center [664, 202] width 134 height 25
click at [374, 70] on div "[PERSON_NAME] Upgraded Chapter Chapter 13 Status Lead District NJB Preview" at bounding box center [394, 93] width 758 height 54
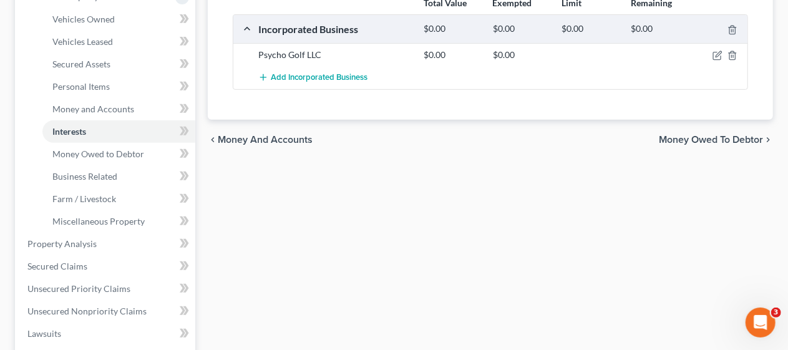
scroll to position [250, 0]
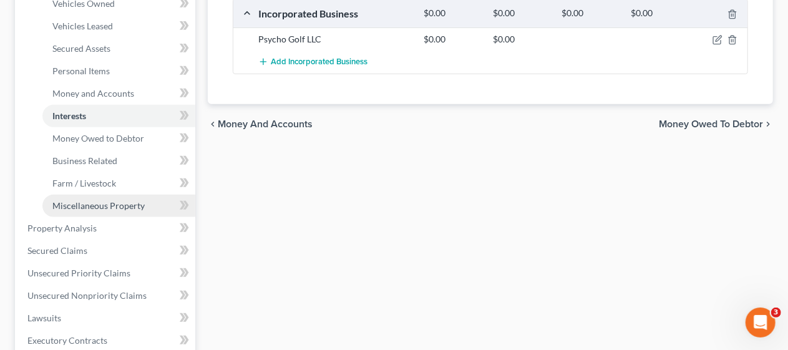
click at [140, 203] on span "Miscellaneous Property" at bounding box center [98, 205] width 92 height 11
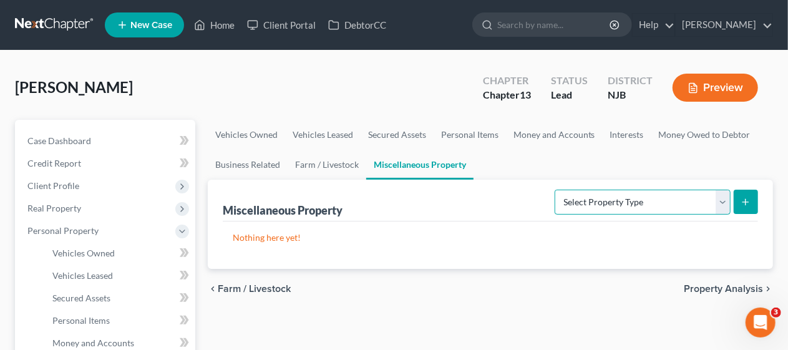
click at [723, 200] on select "Select Property Type Assigned for Creditor Benefit [DATE] Holding for Another N…" at bounding box center [643, 202] width 176 height 25
click at [620, 157] on ul "Vehicles Owned Vehicles Leased Secured Assets Personal Items Money and Accounts…" at bounding box center [490, 150] width 565 height 60
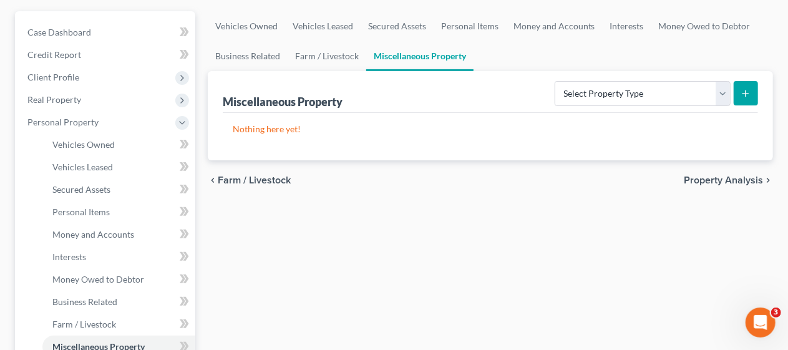
scroll to position [125, 0]
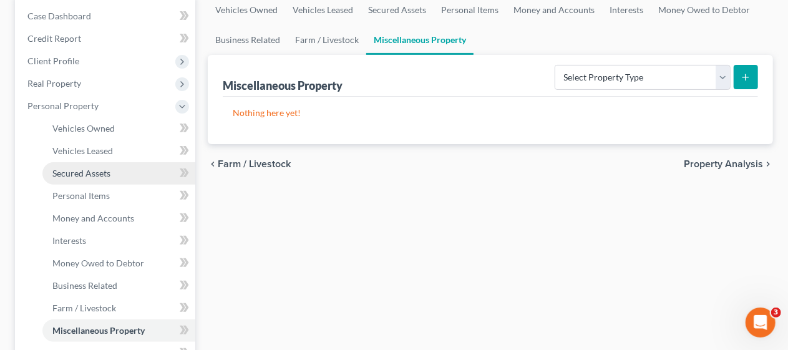
click at [147, 175] on link "Secured Assets" at bounding box center [118, 173] width 153 height 22
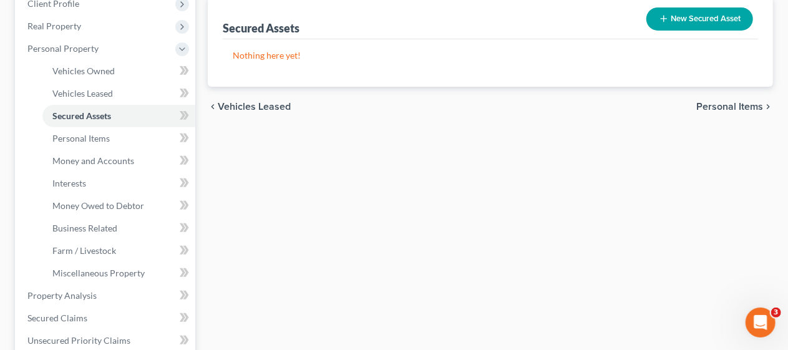
scroll to position [187, 0]
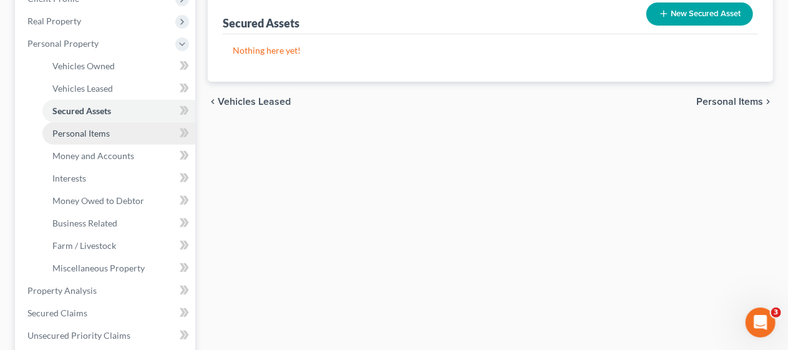
click at [125, 127] on link "Personal Items" at bounding box center [118, 133] width 153 height 22
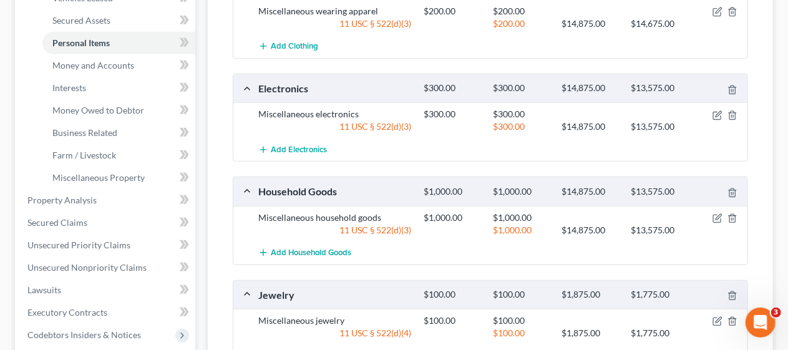
scroll to position [250, 0]
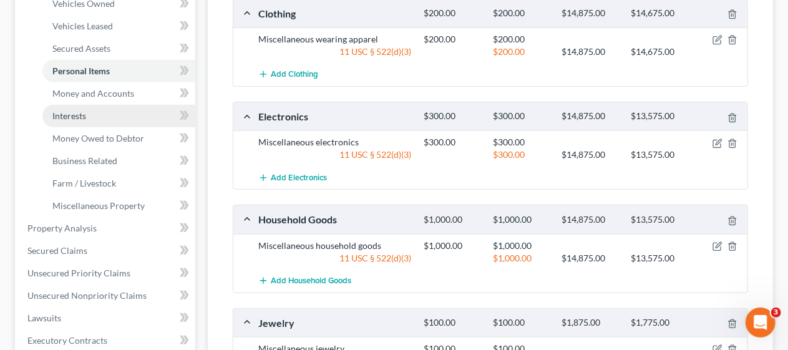
click at [159, 114] on link "Interests" at bounding box center [118, 116] width 153 height 22
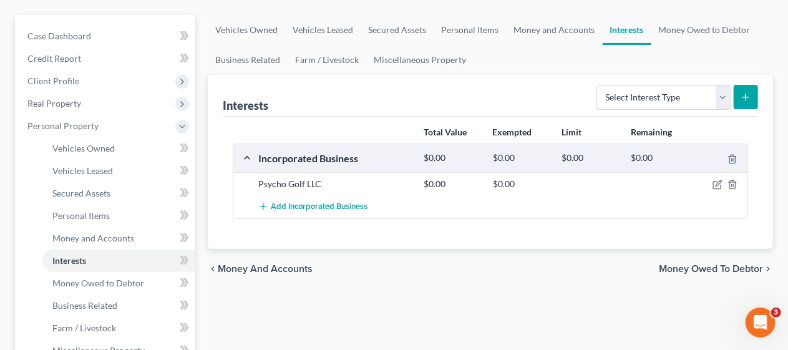
scroll to position [125, 0]
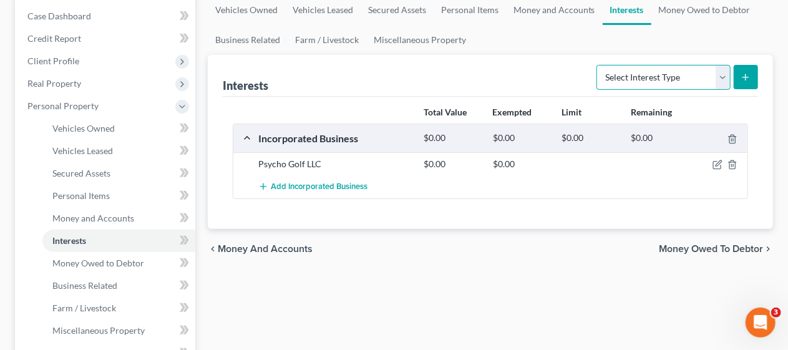
click at [723, 79] on select "Select Interest Type 401K Annuity Bond Education IRA Government Bond Government…" at bounding box center [664, 77] width 134 height 25
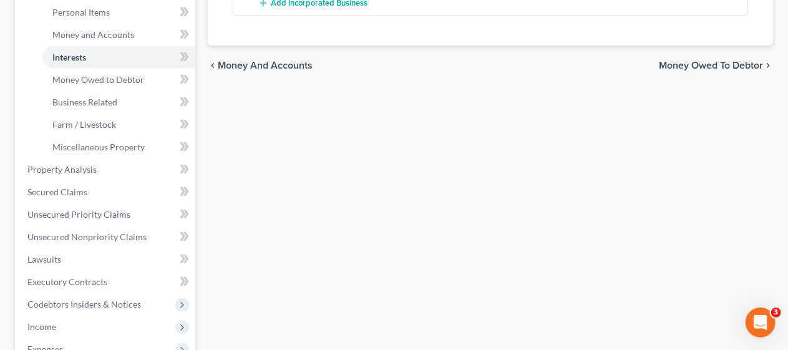
scroll to position [312, 0]
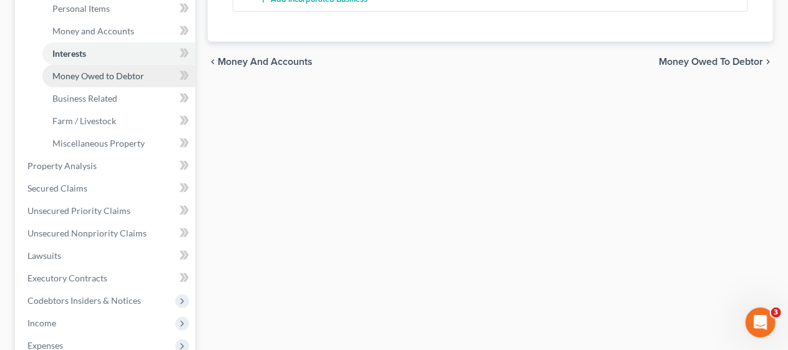
click at [141, 76] on span "Money Owed to Debtor" at bounding box center [98, 76] width 92 height 11
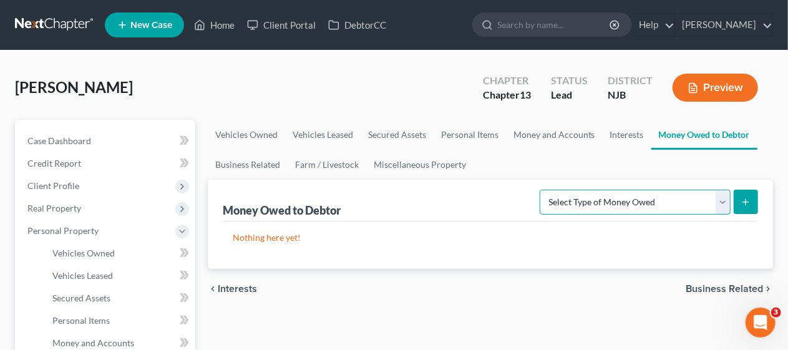
click at [720, 200] on select "Select Type of Money Owed Accounts Receivable Alimony Child Support Claims Agai…" at bounding box center [635, 202] width 191 height 25
select select "other_contingent_and_unliquidated_claims"
click at [543, 190] on select "Select Type of Money Owed Accounts Receivable Alimony Child Support Claims Agai…" at bounding box center [635, 202] width 191 height 25
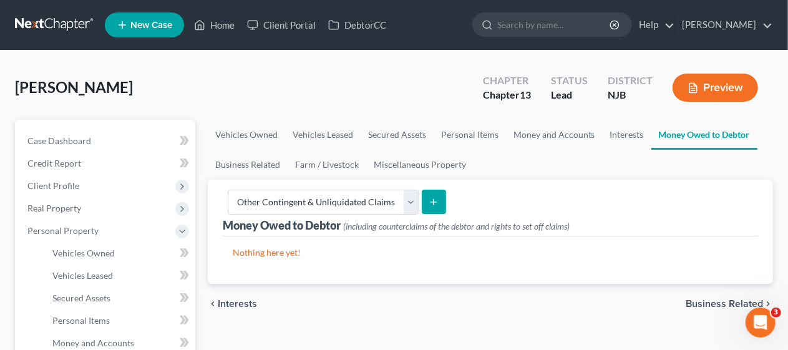
click at [436, 202] on icon "submit" at bounding box center [434, 202] width 10 height 10
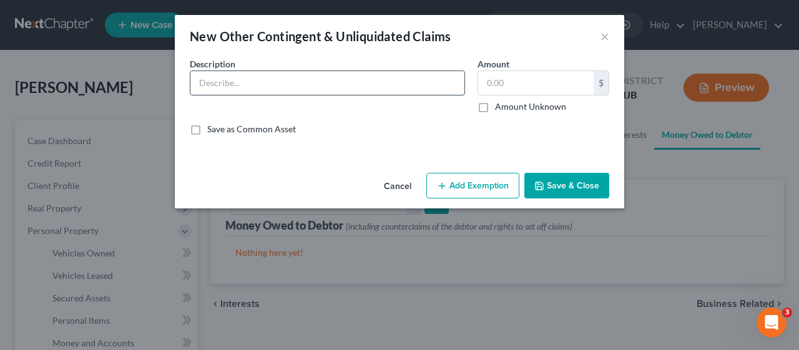
click at [317, 79] on input "text" at bounding box center [327, 83] width 274 height 24
type input "Interest in Estate of Decedent"
click at [495, 106] on label "Amount Unknown" at bounding box center [530, 106] width 71 height 12
click at [500, 106] on input "Amount Unknown" at bounding box center [504, 104] width 8 height 8
checkbox input "true"
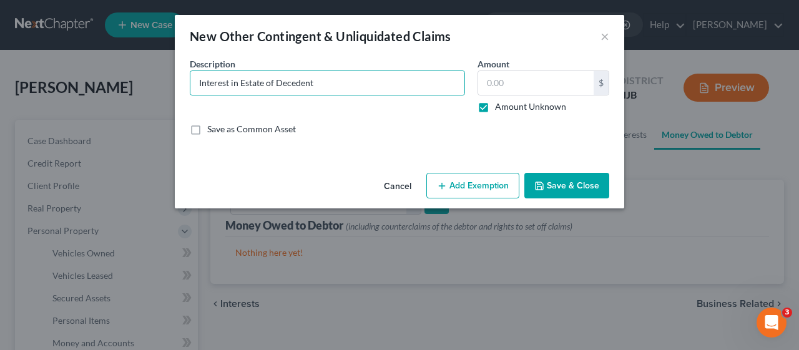
type input "0.00"
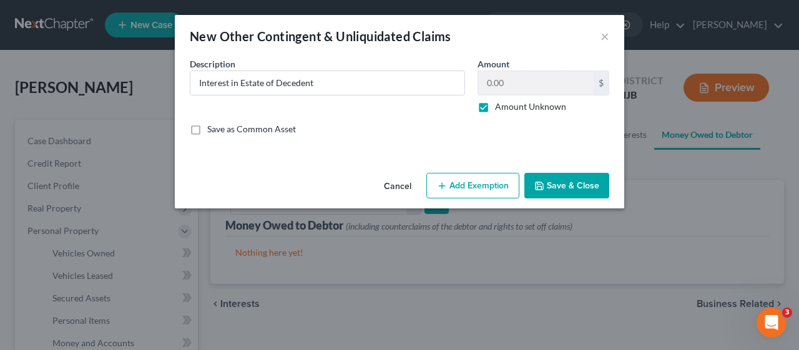
click at [569, 182] on button "Save & Close" at bounding box center [566, 186] width 85 height 26
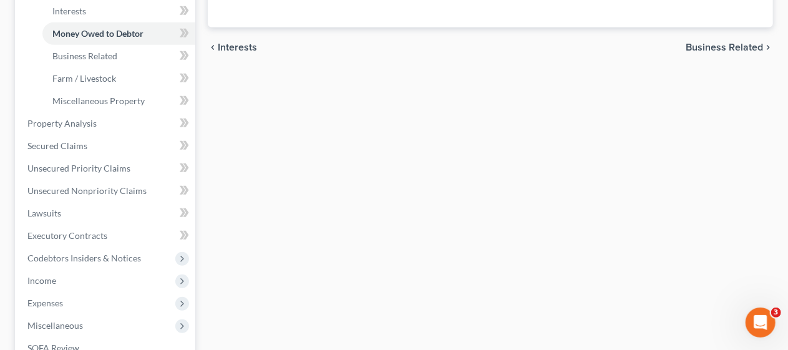
scroll to position [374, 0]
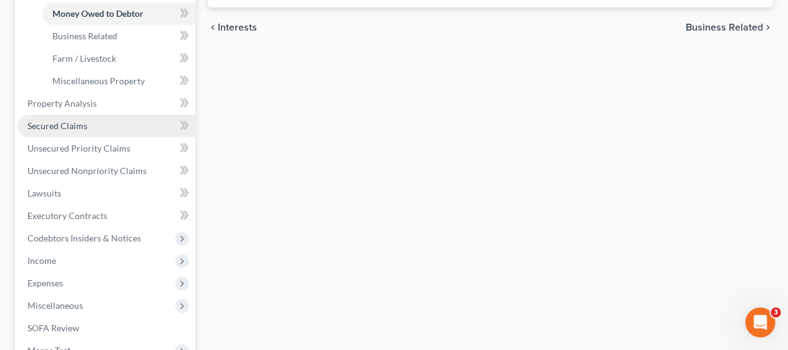
click at [134, 128] on link "Secured Claims" at bounding box center [106, 126] width 178 height 22
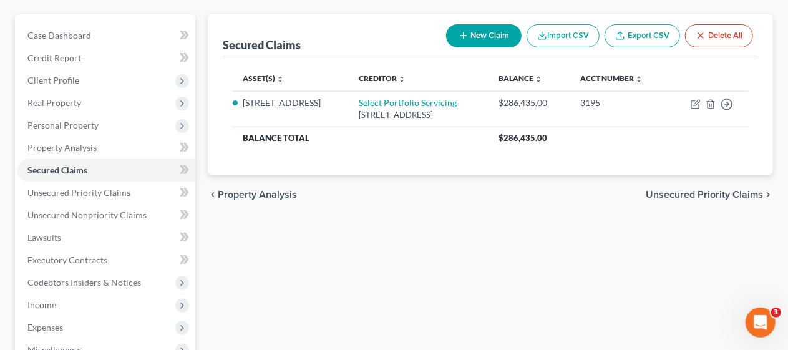
scroll to position [125, 0]
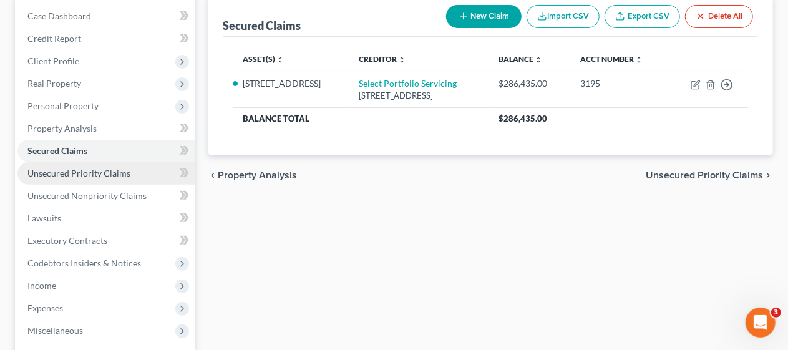
click at [115, 170] on span "Unsecured Priority Claims" at bounding box center [78, 173] width 103 height 11
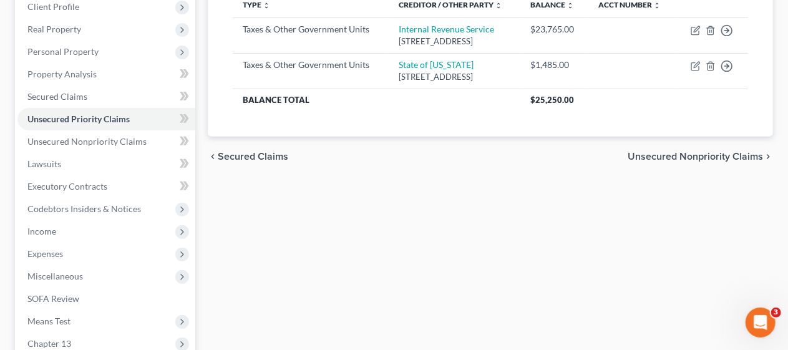
scroll to position [187, 0]
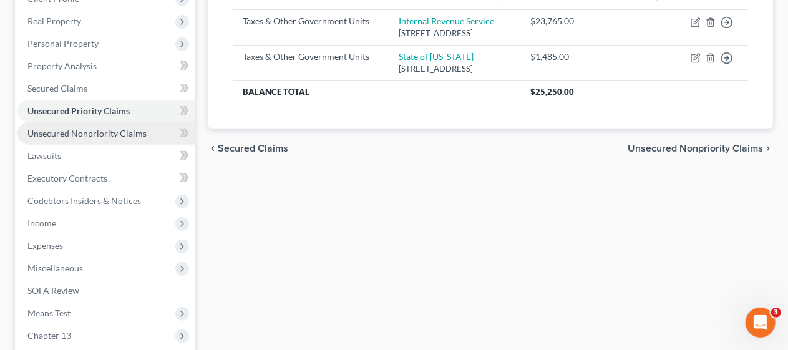
click at [138, 130] on span "Unsecured Nonpriority Claims" at bounding box center [86, 133] width 119 height 11
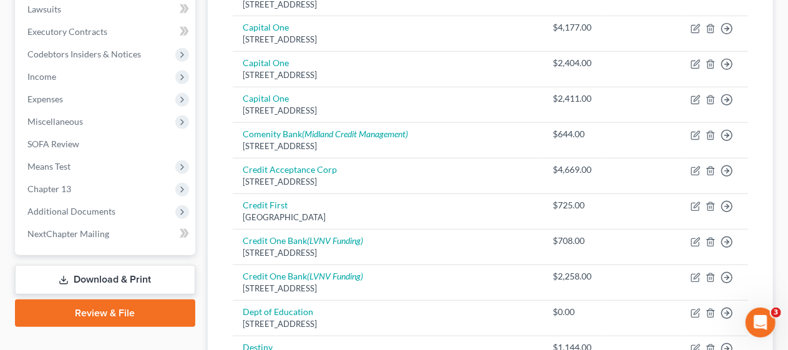
scroll to position [333, 0]
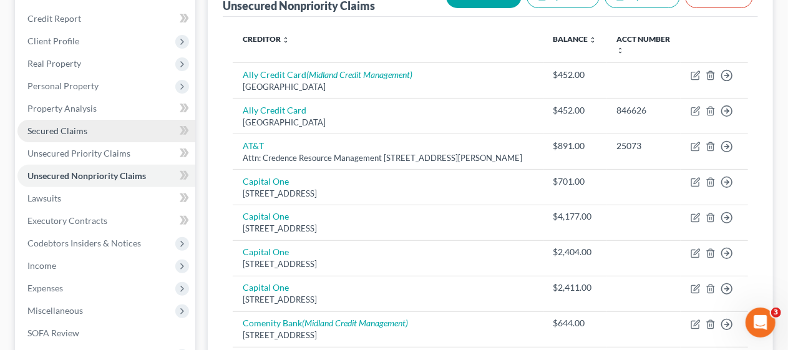
scroll to position [84, 0]
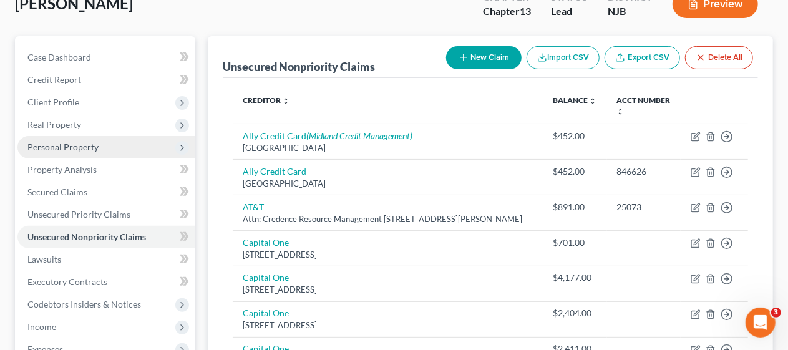
click at [119, 150] on span "Personal Property" at bounding box center [106, 147] width 178 height 22
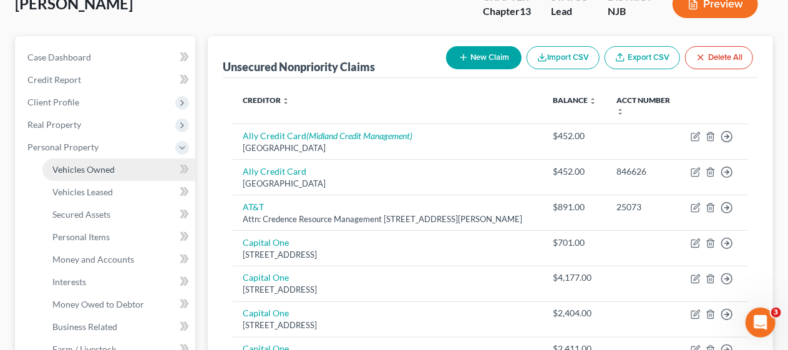
click at [123, 167] on link "Vehicles Owned" at bounding box center [118, 170] width 153 height 22
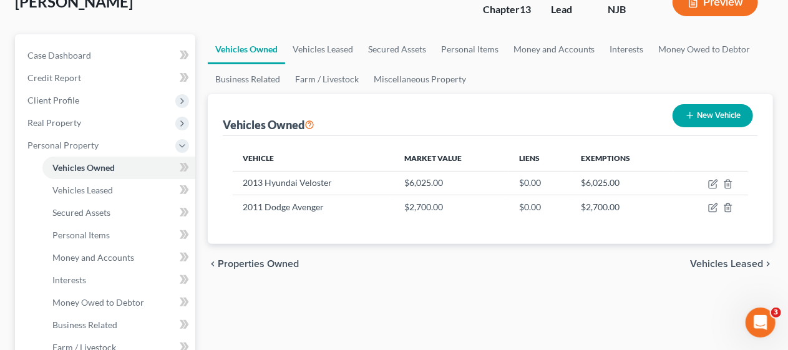
scroll to position [125, 0]
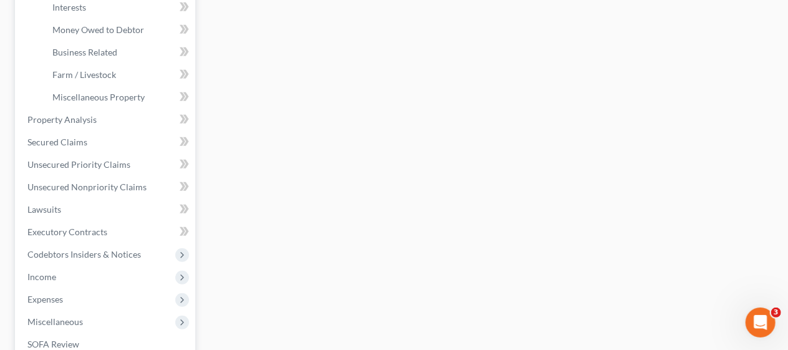
scroll to position [374, 0]
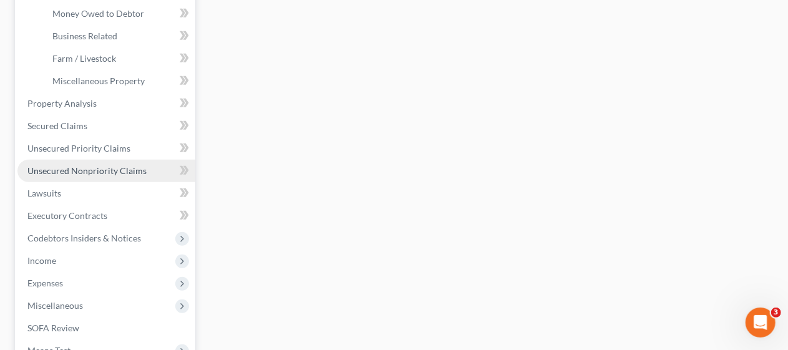
click at [124, 171] on span "Unsecured Nonpriority Claims" at bounding box center [86, 170] width 119 height 11
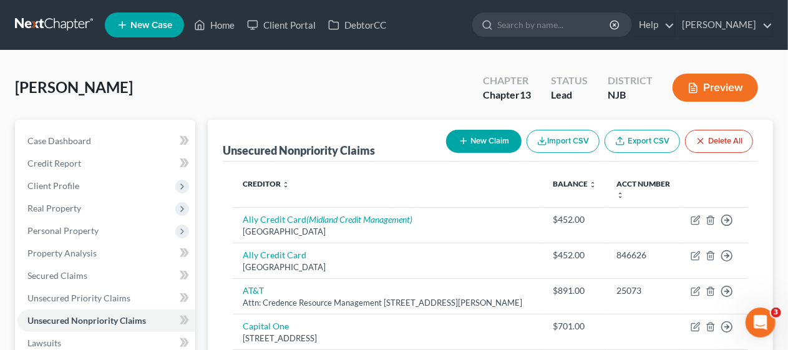
click at [491, 139] on button "New Claim" at bounding box center [484, 141] width 76 height 23
select select "0"
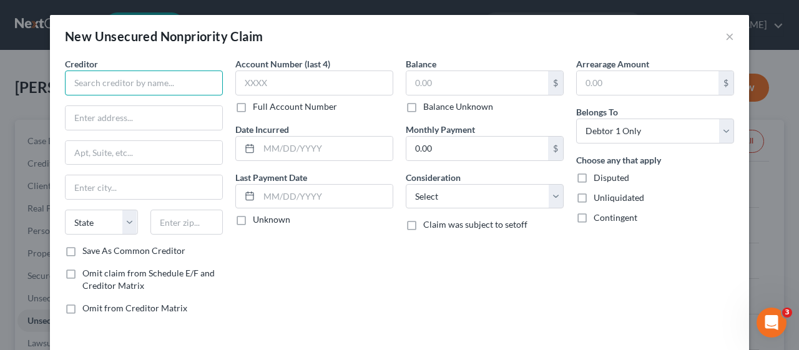
click at [83, 80] on input "text" at bounding box center [144, 83] width 158 height 25
drag, startPoint x: 77, startPoint y: 85, endPoint x: 168, endPoint y: 56, distance: 94.9
click at [77, 85] on input "text" at bounding box center [144, 83] width 158 height 25
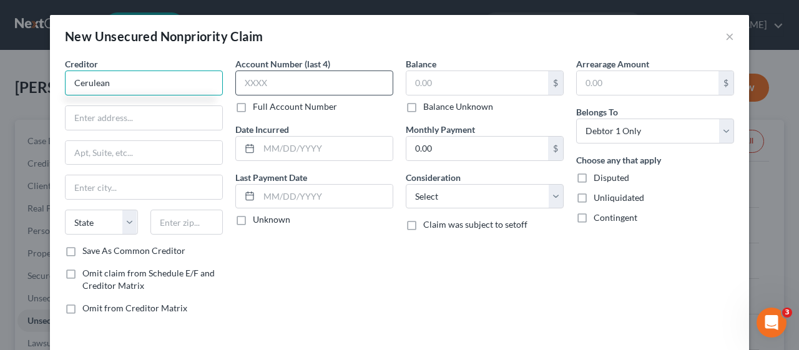
type input "Cerulean"
click at [307, 84] on input "text" at bounding box center [314, 83] width 158 height 25
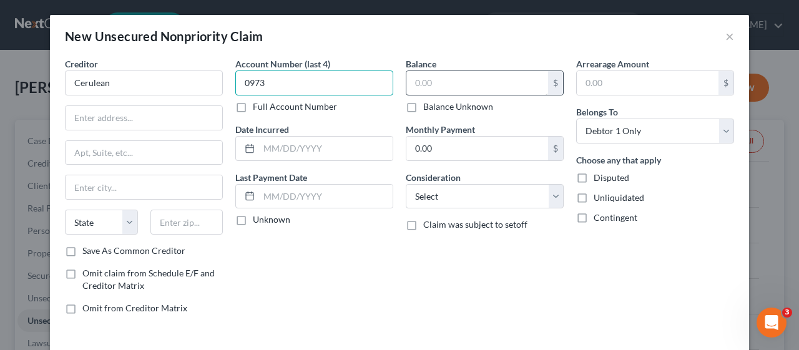
type input "0973"
click at [406, 81] on input "text" at bounding box center [477, 83] width 142 height 24
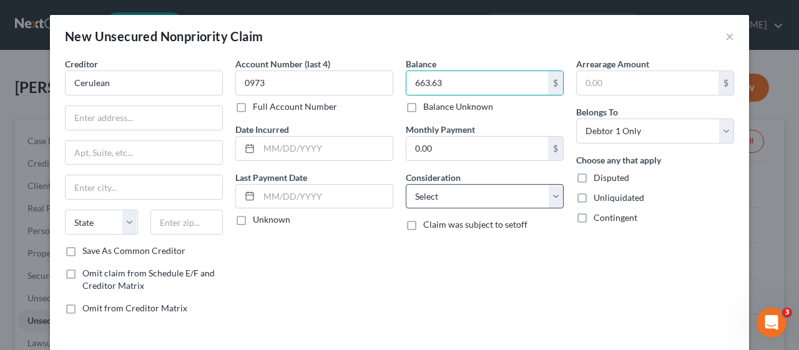
type input "663.63"
click at [548, 192] on select "Select Cable / Satellite Services Collection Agency Credit Card Debt Debt Couns…" at bounding box center [485, 196] width 158 height 25
select select "10"
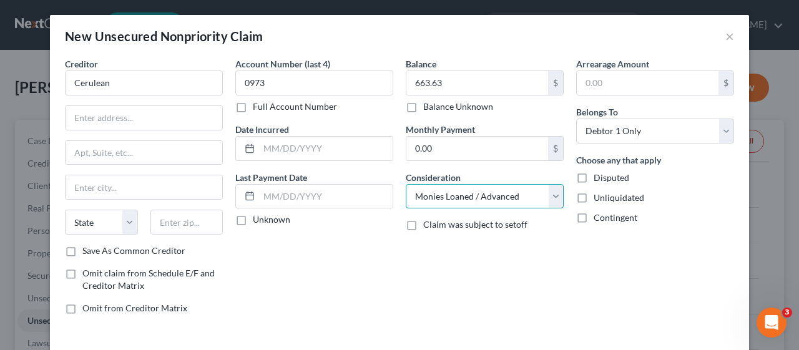
click at [406, 184] on select "Select Cable / Satellite Services Collection Agency Credit Card Debt Debt Couns…" at bounding box center [485, 196] width 158 height 25
click at [310, 272] on div "Account Number (last 4) 0973 Full Account Number Date Incurred Last Payment Dat…" at bounding box center [314, 190] width 170 height 267
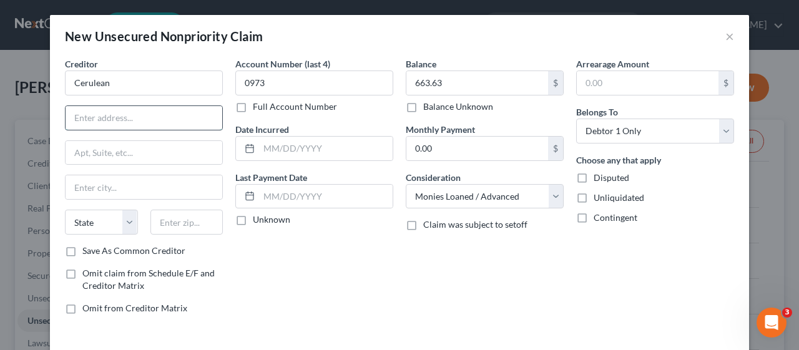
click at [82, 115] on input "text" at bounding box center [144, 118] width 157 height 24
type input "PO Box 3220"
type input "Buffalo"
select select "35"
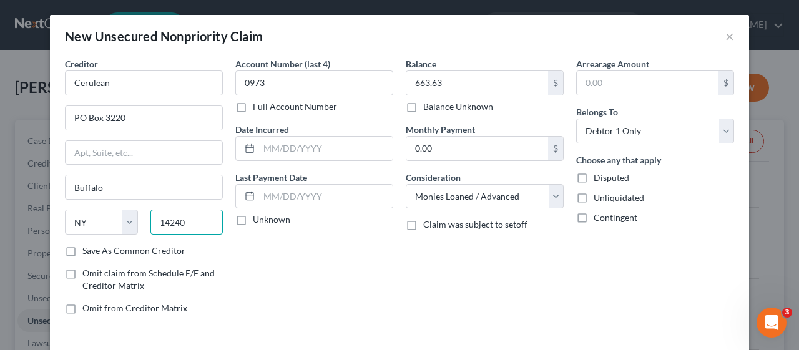
type input "14240"
click at [82, 245] on label "Save As Common Creditor" at bounding box center [133, 251] width 103 height 12
click at [87, 245] on input "Save As Common Creditor" at bounding box center [91, 249] width 8 height 8
click at [328, 265] on div "Account Number (last 4) 0973 Full Account Number Date Incurred Last Payment Dat…" at bounding box center [314, 190] width 170 height 267
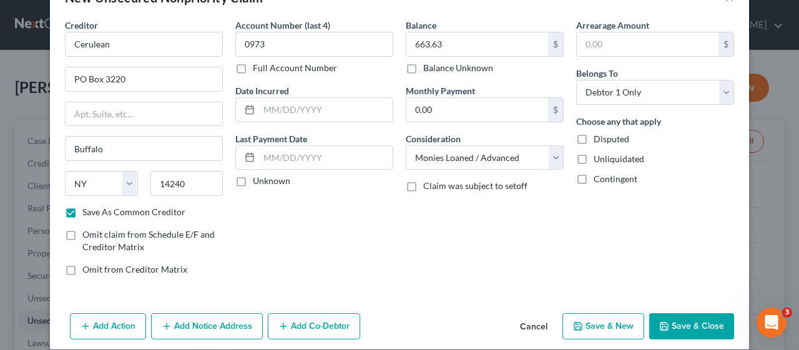
scroll to position [50, 0]
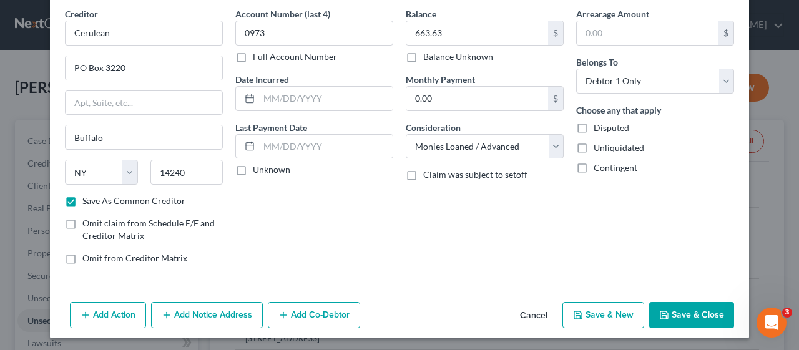
click at [697, 306] on button "Save & Close" at bounding box center [691, 315] width 85 height 26
checkbox input "false"
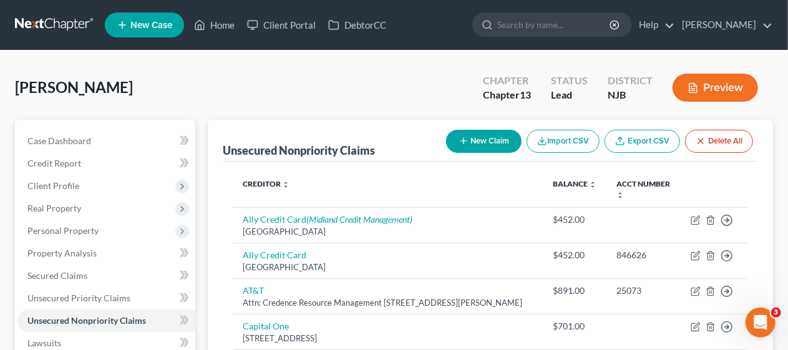
click at [488, 138] on button "New Claim" at bounding box center [484, 141] width 76 height 23
select select "0"
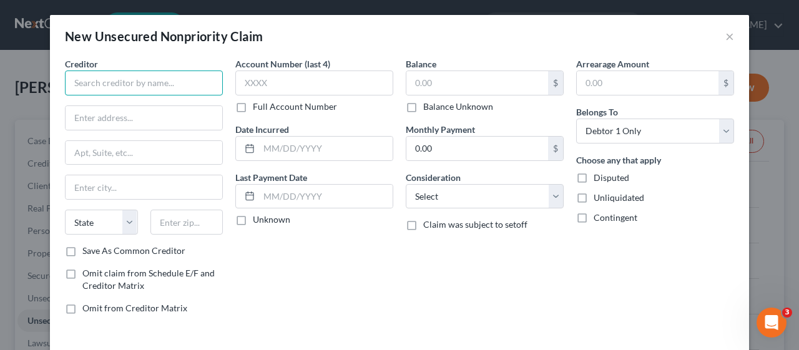
click at [86, 81] on input "text" at bounding box center [144, 83] width 158 height 25
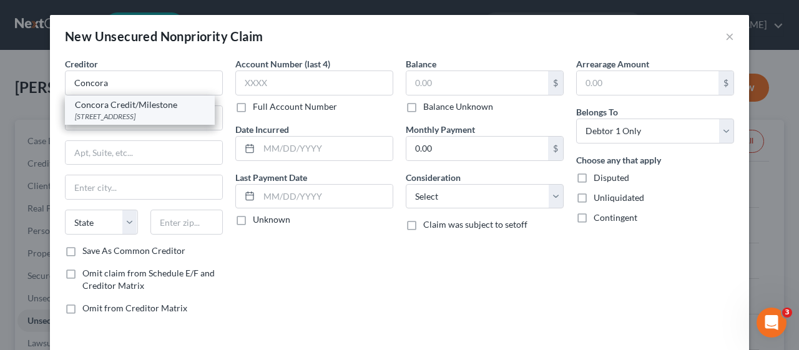
click at [126, 109] on div "Concora Credit/Milestone" at bounding box center [140, 105] width 130 height 12
type input "Concora Credit/Milestone"
type input "PO Box 4477"
type input "Beaverton"
select select "38"
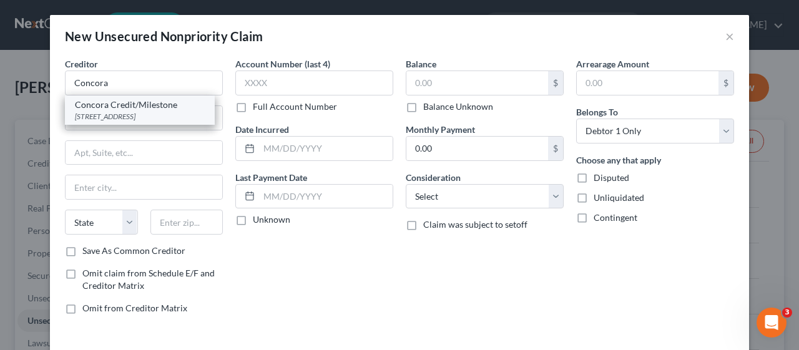
type input "97076"
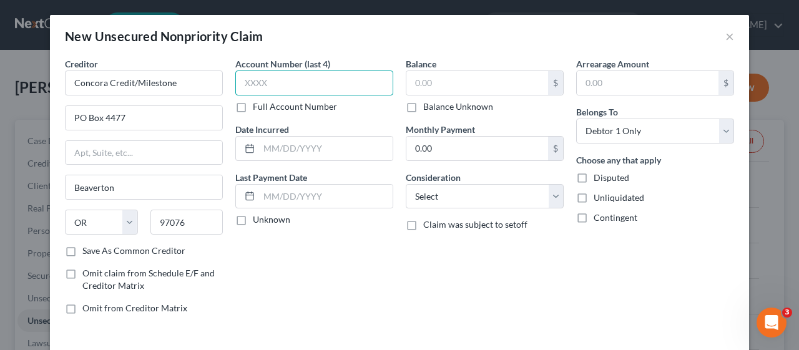
click at [241, 83] on input "text" at bounding box center [314, 83] width 158 height 25
type input "9774"
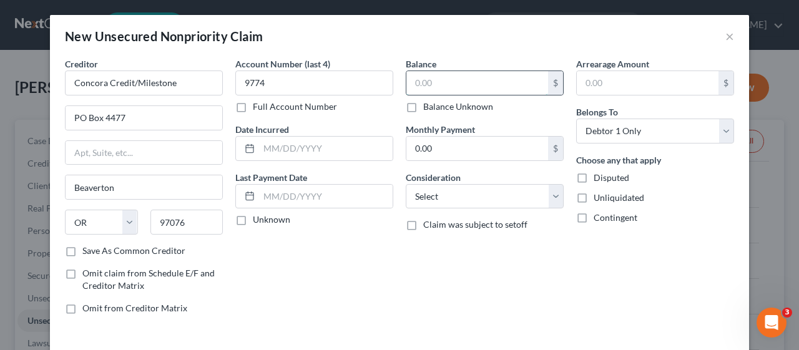
click at [419, 89] on input "text" at bounding box center [477, 83] width 142 height 24
type input "619.74"
drag, startPoint x: 549, startPoint y: 198, endPoint x: 537, endPoint y: 183, distance: 20.0
click at [549, 198] on select "Select Cable / Satellite Services Collection Agency Credit Card Debt Debt Couns…" at bounding box center [485, 196] width 158 height 25
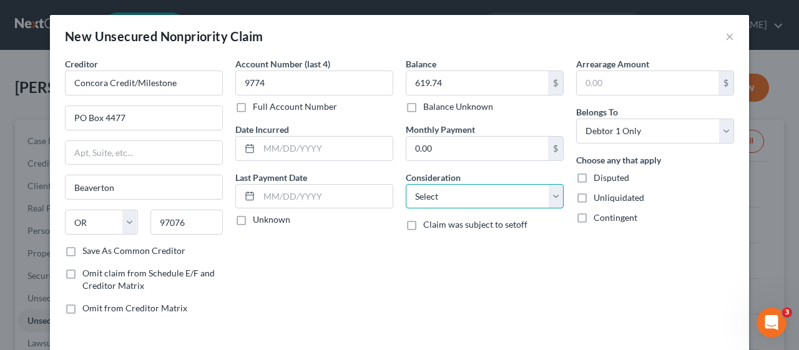
select select "10"
click at [406, 184] on select "Select Cable / Satellite Services Collection Agency Credit Card Debt Debt Couns…" at bounding box center [485, 196] width 158 height 25
click at [374, 254] on div "Account Number (last 4) 9774 Full Account Number Date Incurred Last Payment Dat…" at bounding box center [314, 190] width 170 height 267
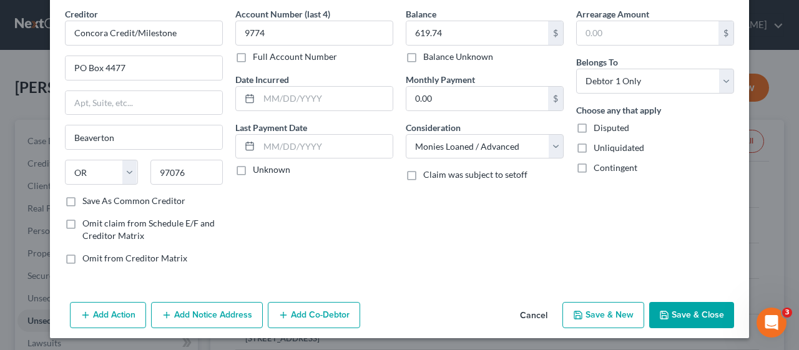
click at [680, 311] on button "Save & Close" at bounding box center [691, 315] width 85 height 26
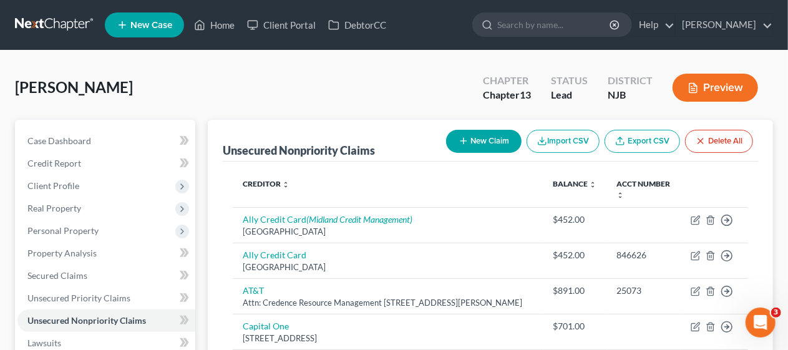
click at [482, 141] on button "New Claim" at bounding box center [484, 141] width 76 height 23
select select "0"
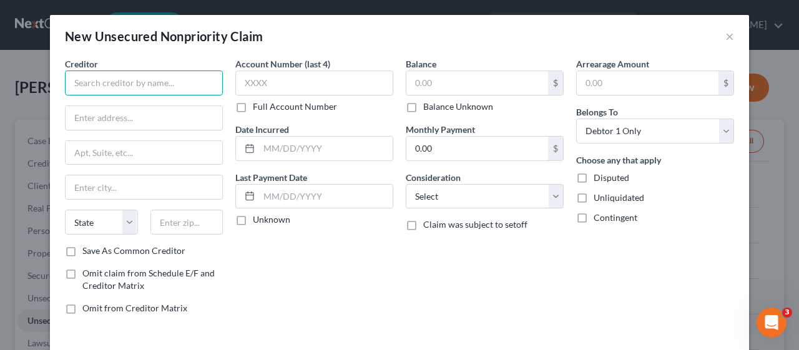
click at [75, 79] on input "text" at bounding box center [144, 83] width 158 height 25
type input "W"
type input "T"
click at [91, 79] on input "text" at bounding box center [144, 83] width 158 height 25
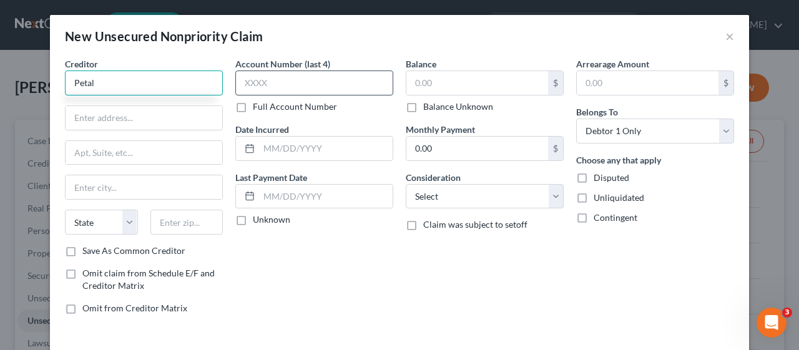
type input "Petal"
click at [249, 82] on input "text" at bounding box center [314, 83] width 158 height 25
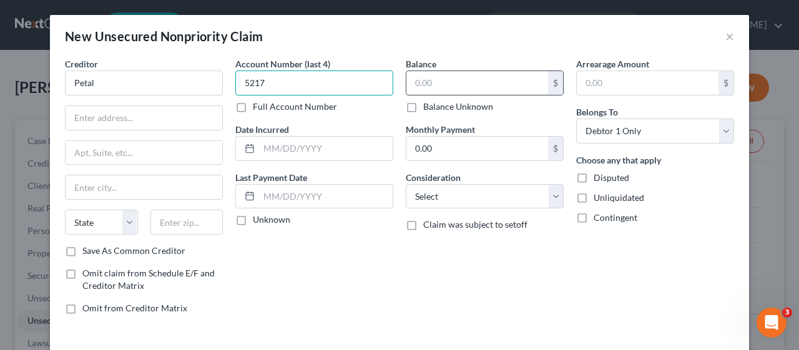
type input "5217"
click at [406, 75] on input "text" at bounding box center [477, 83] width 142 height 24
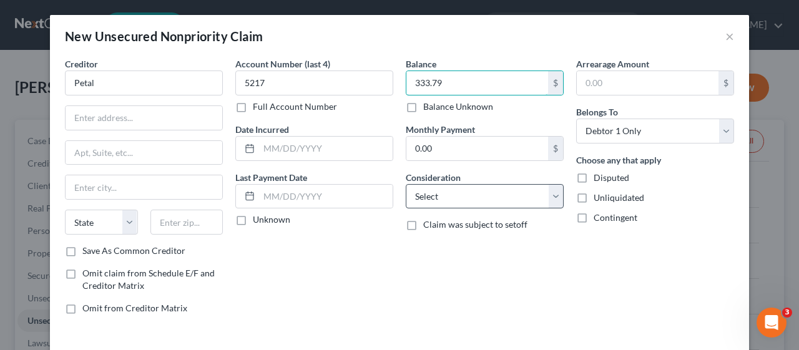
type input "333.79"
drag, startPoint x: 548, startPoint y: 197, endPoint x: 541, endPoint y: 185, distance: 14.6
click at [548, 197] on select "Select Cable / Satellite Services Collection Agency Credit Card Debt Debt Couns…" at bounding box center [485, 196] width 158 height 25
select select "10"
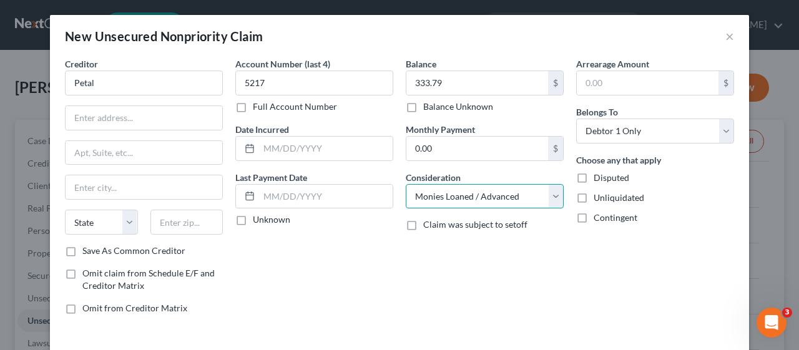
click at [406, 184] on select "Select Cable / Satellite Services Collection Agency Credit Card Debt Debt Couns…" at bounding box center [485, 196] width 158 height 25
click at [374, 268] on div "Account Number (last 4) 5217 Full Account Number Date Incurred Last Payment Dat…" at bounding box center [314, 190] width 170 height 267
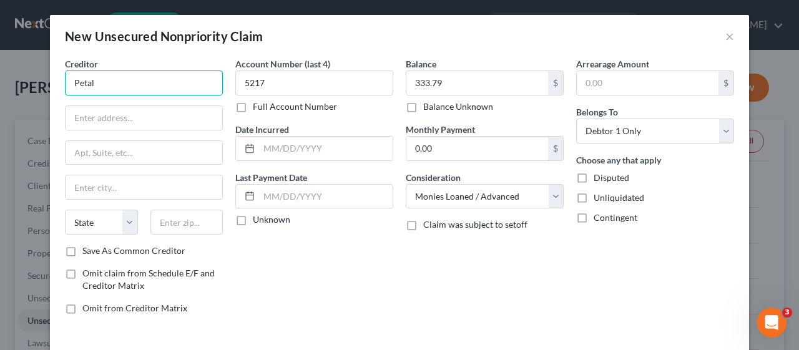
drag, startPoint x: 102, startPoint y: 81, endPoint x: 139, endPoint y: 74, distance: 38.1
click at [102, 81] on input "Petal" at bounding box center [144, 83] width 158 height 25
type input "Petal WebBank"
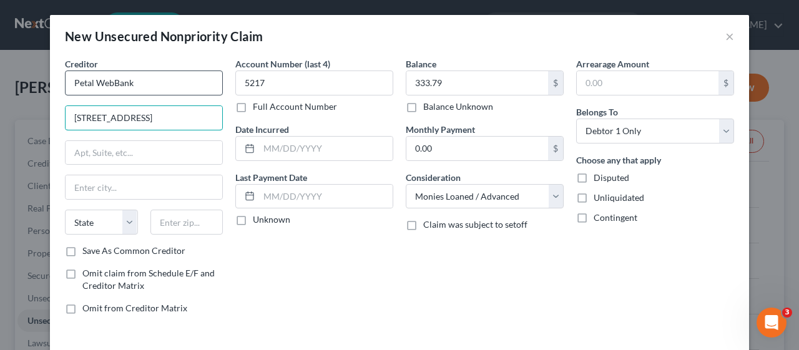
type input "[STREET_ADDRESS]"
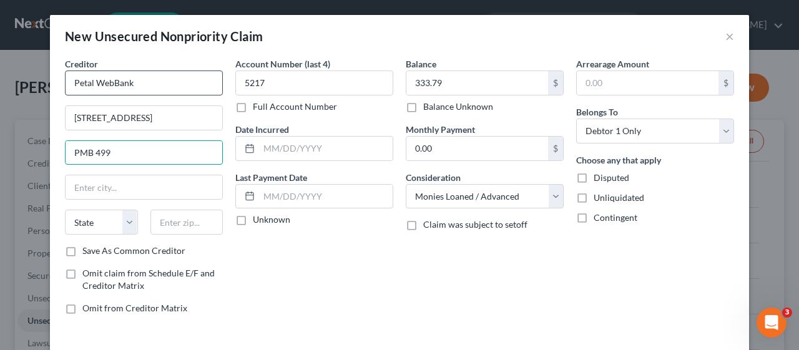
type input "PMB 499"
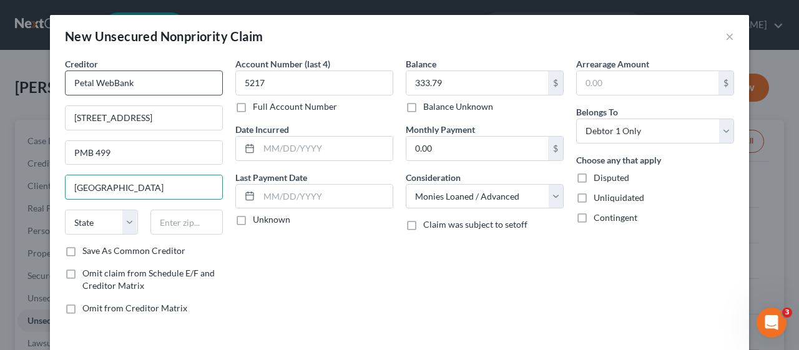
type input "[GEOGRAPHIC_DATA]"
select select "13"
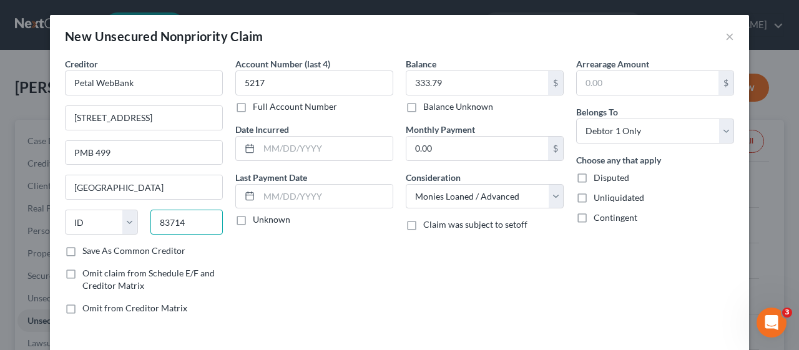
type input "83714"
type input "Boise"
click at [82, 248] on label "Save As Common Creditor" at bounding box center [133, 251] width 103 height 12
click at [87, 248] on input "Save As Common Creditor" at bounding box center [91, 249] width 8 height 8
checkbox input "true"
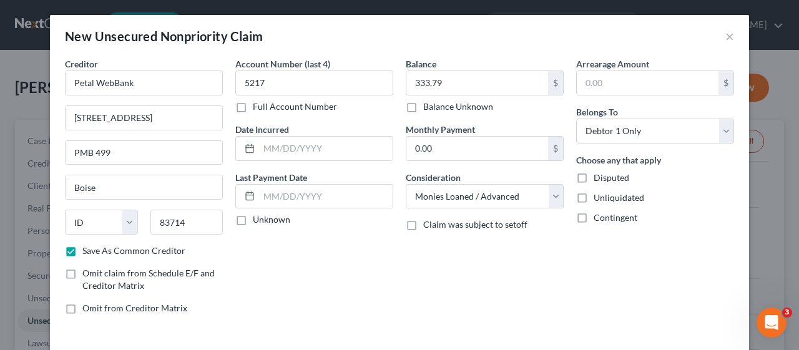
click at [331, 258] on div "Account Number (last 4) 5217 Full Account Number Date Incurred Last Payment Dat…" at bounding box center [314, 190] width 170 height 267
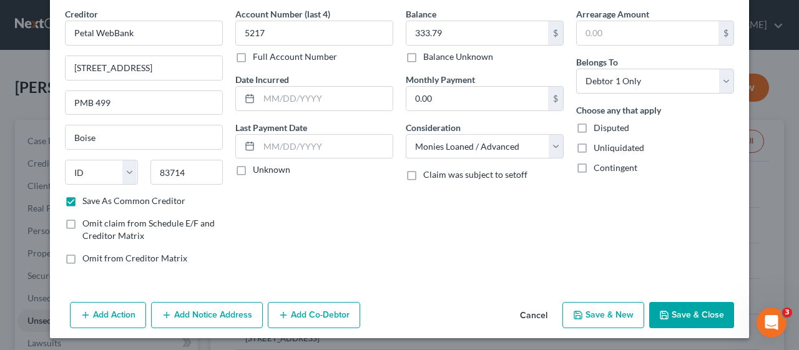
click at [690, 308] on button "Save & Close" at bounding box center [691, 315] width 85 height 26
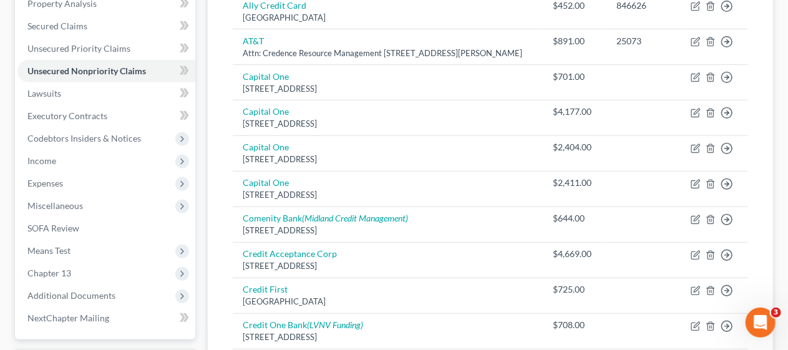
scroll to position [312, 0]
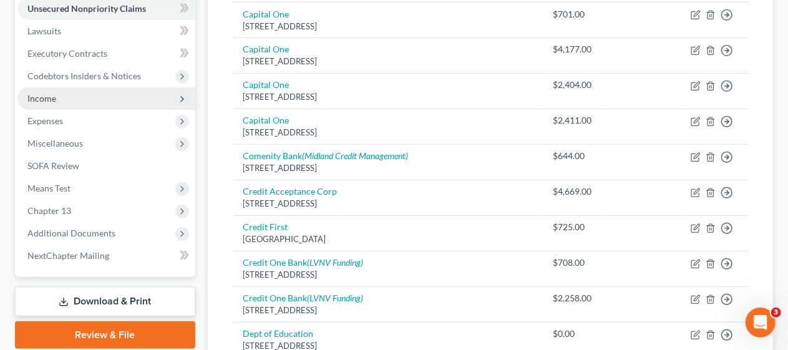
click at [130, 95] on span "Income" at bounding box center [106, 98] width 178 height 22
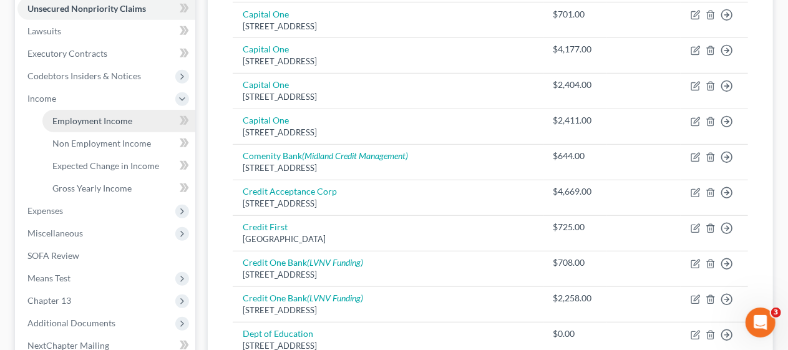
click at [130, 119] on span "Employment Income" at bounding box center [92, 120] width 80 height 11
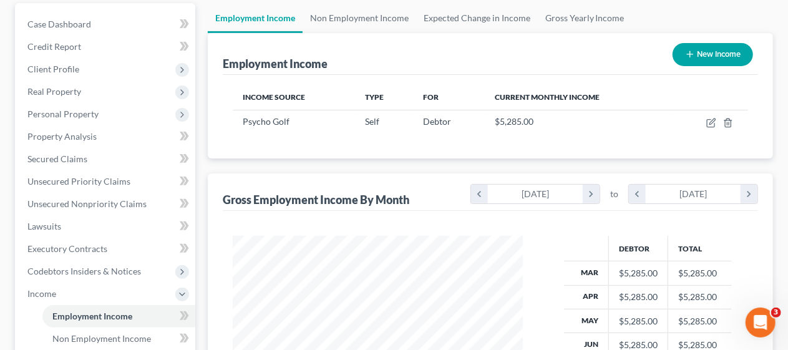
scroll to position [187, 0]
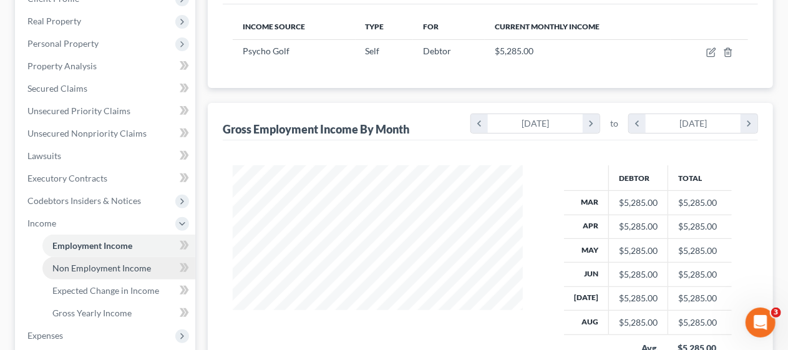
click at [124, 262] on link "Non Employment Income" at bounding box center [118, 268] width 153 height 22
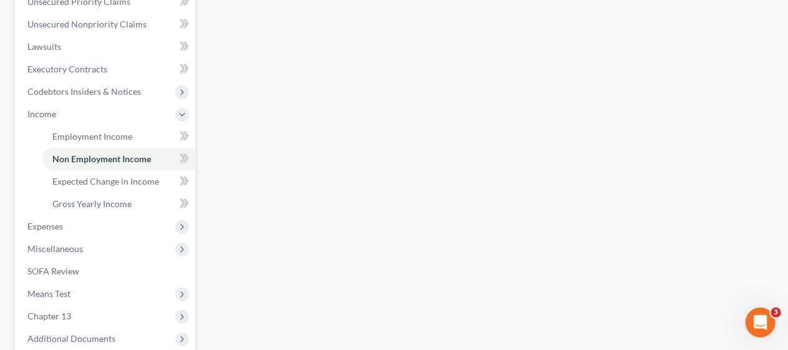
scroll to position [312, 0]
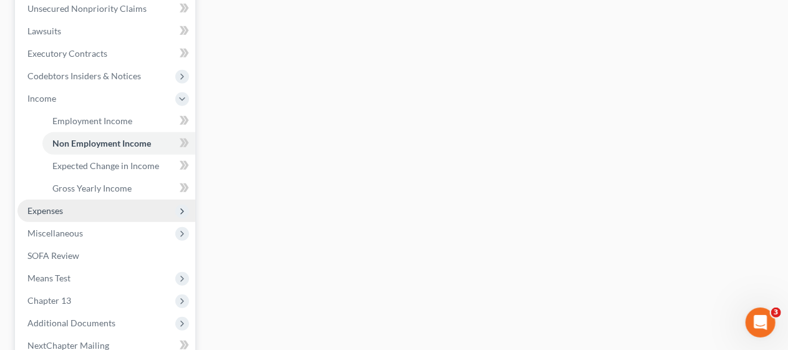
click at [110, 212] on span "Expenses" at bounding box center [106, 211] width 178 height 22
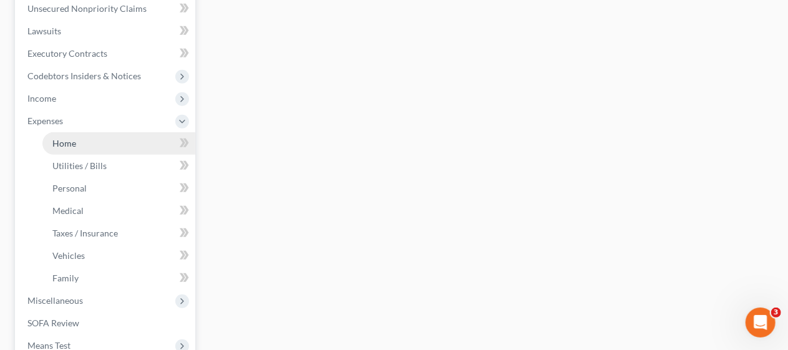
click at [124, 140] on link "Home" at bounding box center [118, 143] width 153 height 22
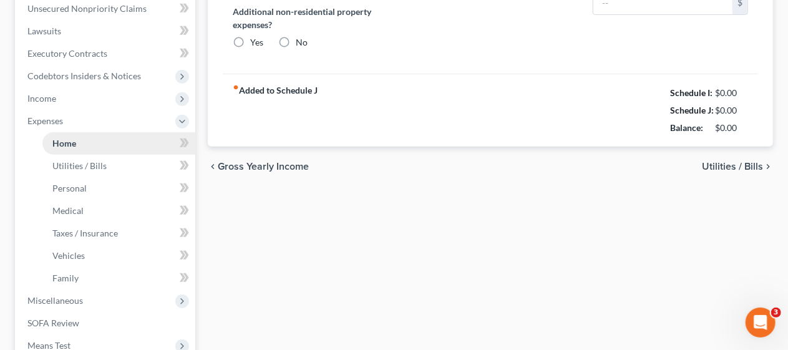
type input "2,120.00"
type input "0.00"
radio input "true"
type input "0.00"
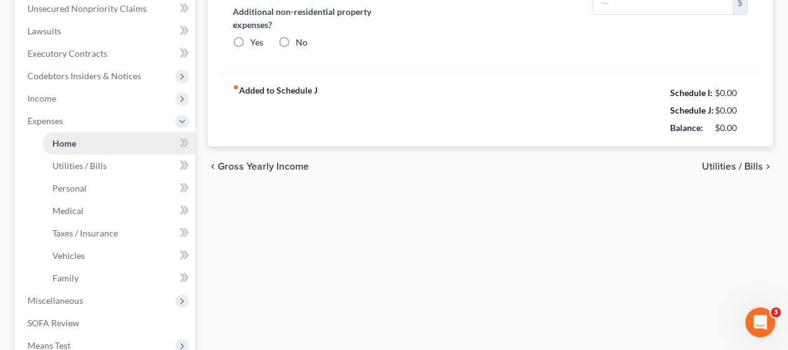
type input "0.00"
type input "100.00"
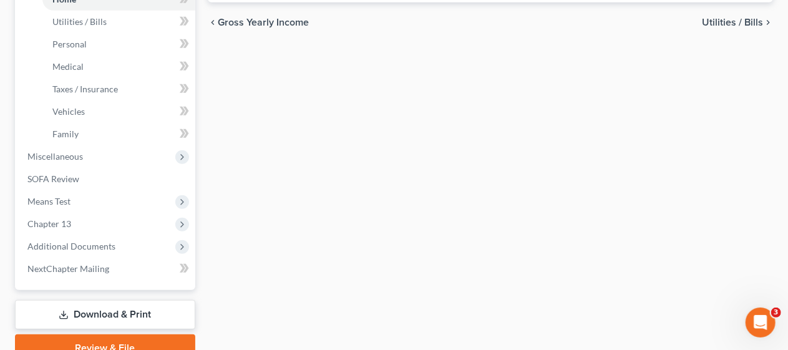
scroll to position [499, 0]
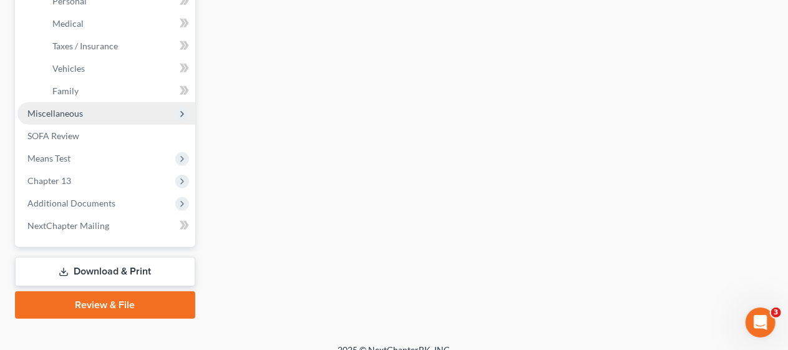
click at [143, 116] on span "Miscellaneous" at bounding box center [106, 113] width 178 height 22
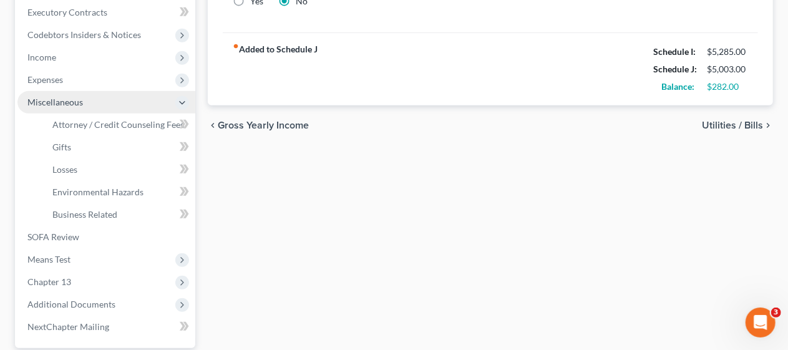
scroll to position [344, 0]
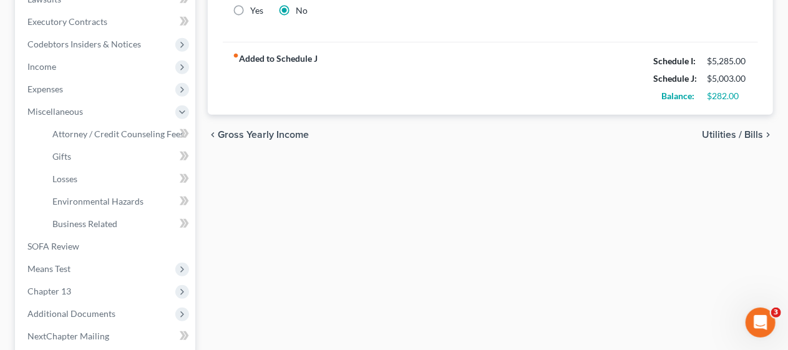
click at [240, 207] on div "Home Utilities / Bills Personal Medical Taxes / Insurance Vehicles Family Debto…" at bounding box center [491, 102] width 578 height 653
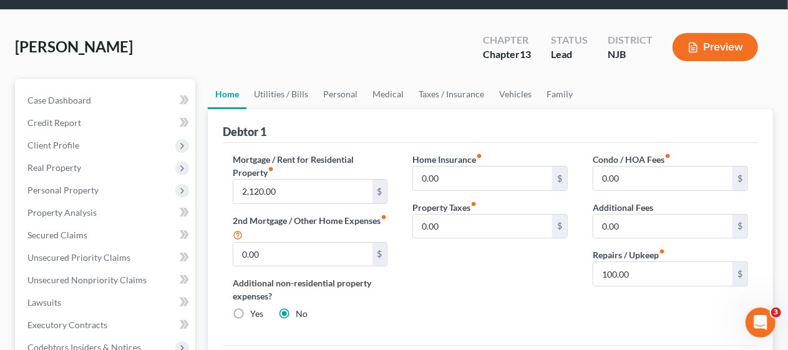
scroll to position [32, 0]
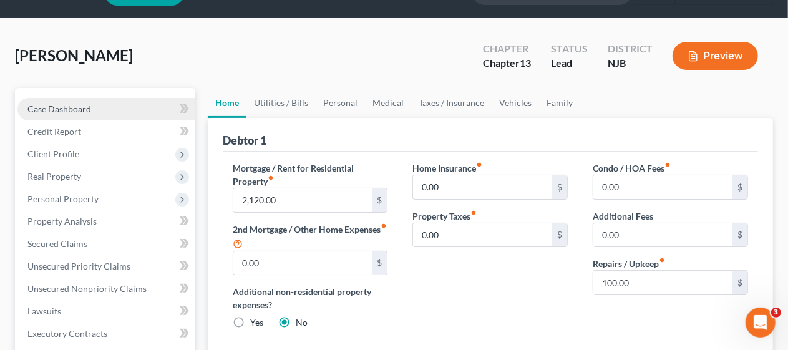
click at [115, 109] on link "Case Dashboard" at bounding box center [106, 109] width 178 height 22
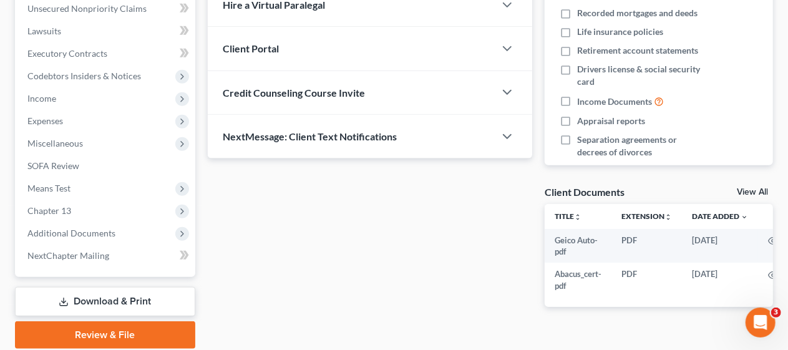
scroll to position [356, 0]
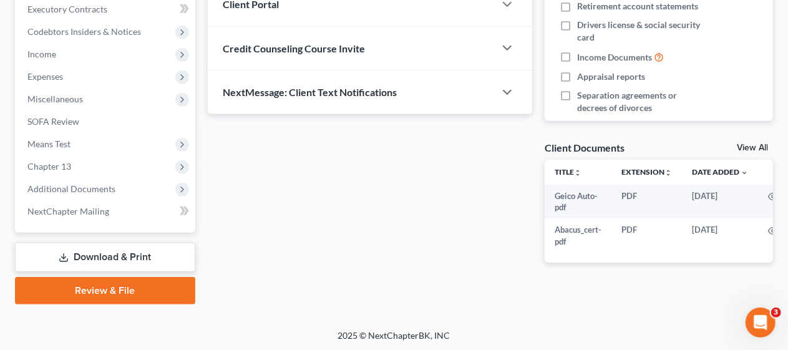
click at [240, 187] on div "Updates & News × [US_STATE][GEOGRAPHIC_DATA] Notes Take a look at NextChapter's…" at bounding box center [370, 22] width 337 height 519
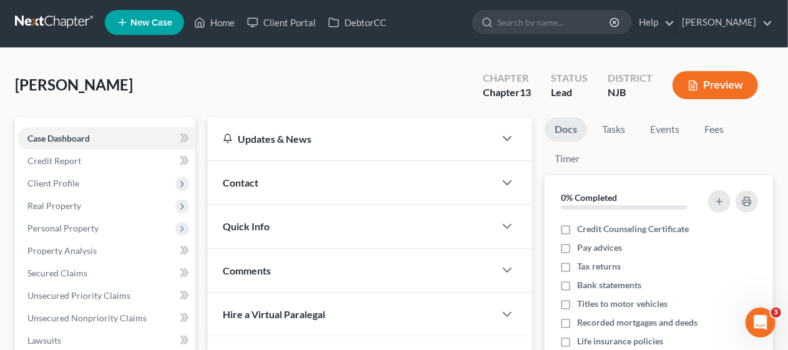
scroll to position [0, 0]
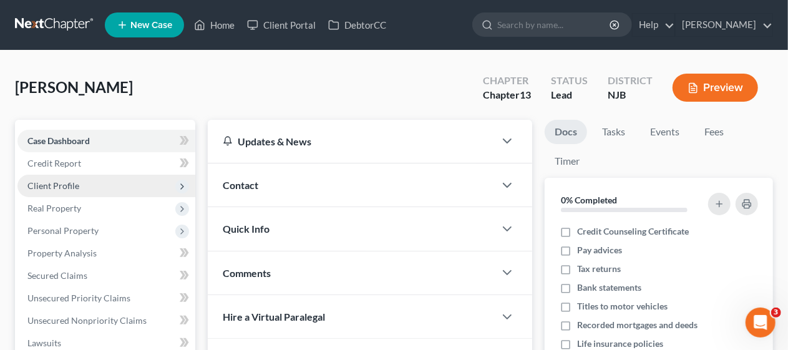
click at [140, 187] on span "Client Profile" at bounding box center [106, 186] width 178 height 22
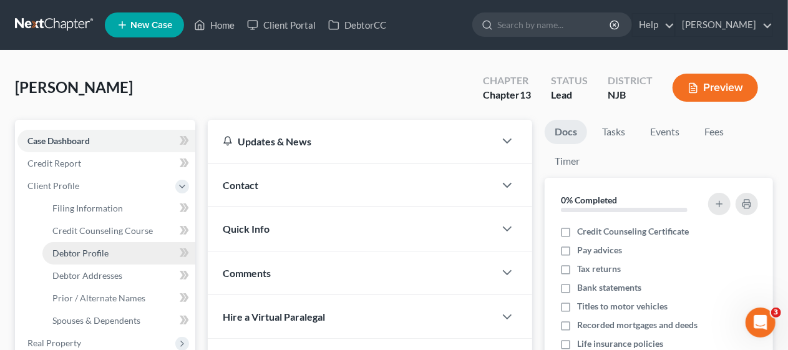
click at [139, 252] on link "Debtor Profile" at bounding box center [118, 253] width 153 height 22
select select "1"
select select "3"
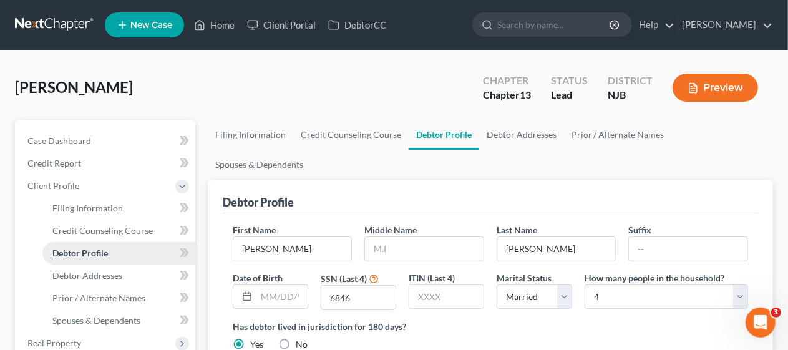
radio input "true"
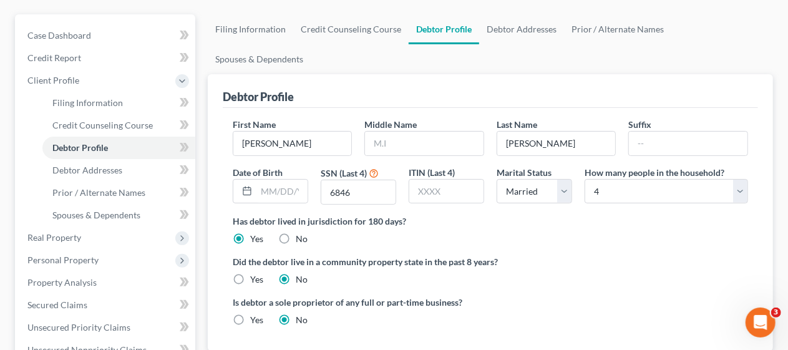
scroll to position [125, 0]
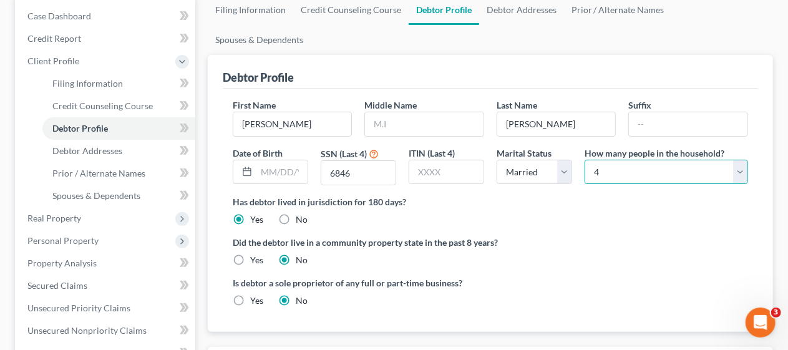
click at [740, 160] on select "Select 1 2 3 4 5 6 7 8 9 10 11 12 13 14 15 16 17 18 19 20" at bounding box center [667, 172] width 164 height 25
select select "2"
click at [585, 160] on select "Select 1 2 3 4 5 6 7 8 9 10 11 12 13 14 15 16 17 18 19 20" at bounding box center [667, 172] width 164 height 25
click at [558, 236] on label "Did the debtor live in a community property state in the past 8 years?" at bounding box center [491, 242] width 516 height 13
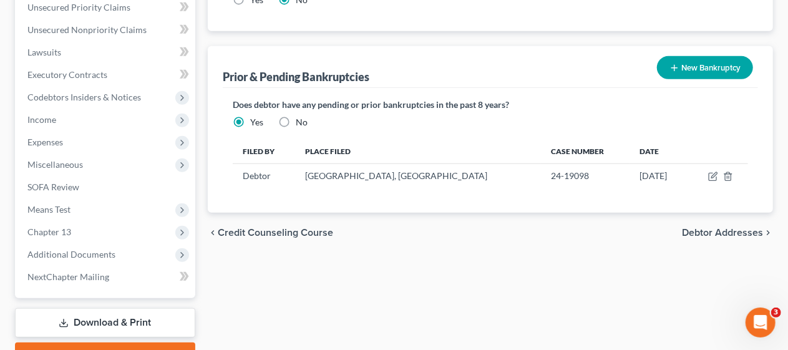
scroll to position [437, 0]
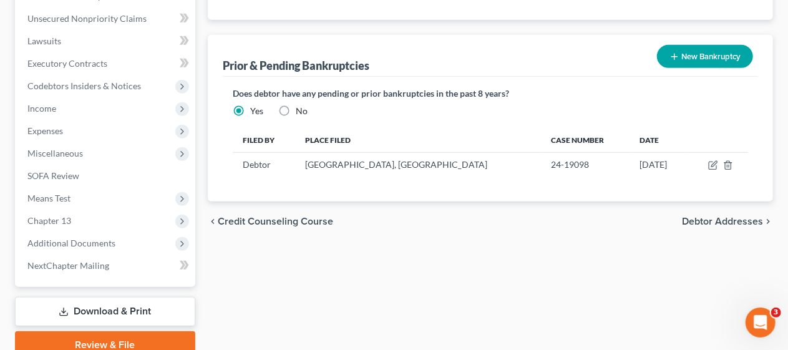
click at [707, 217] on span "Debtor Addresses" at bounding box center [722, 222] width 81 height 10
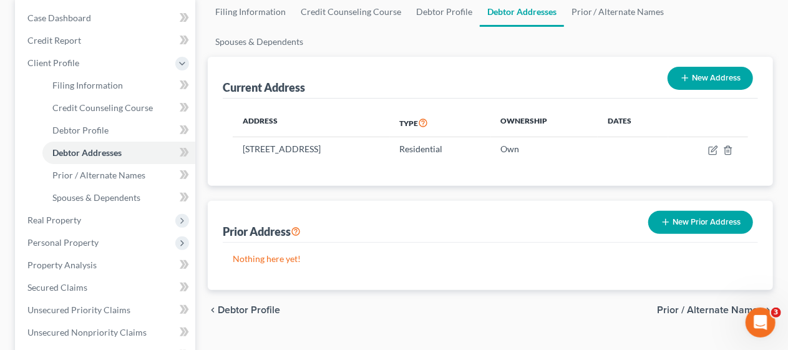
scroll to position [125, 0]
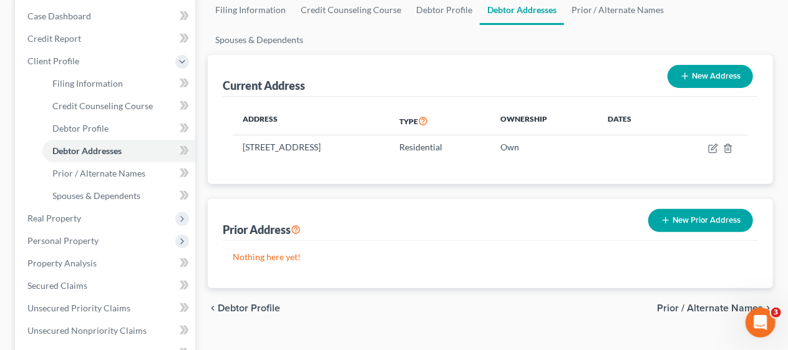
click at [678, 303] on span "Prior / Alternate Names" at bounding box center [710, 308] width 106 height 10
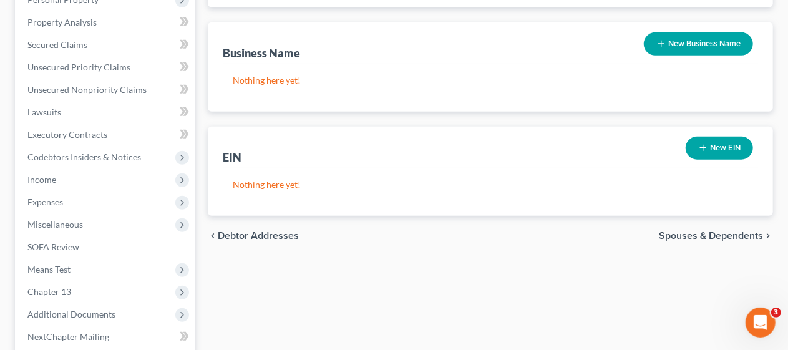
scroll to position [374, 0]
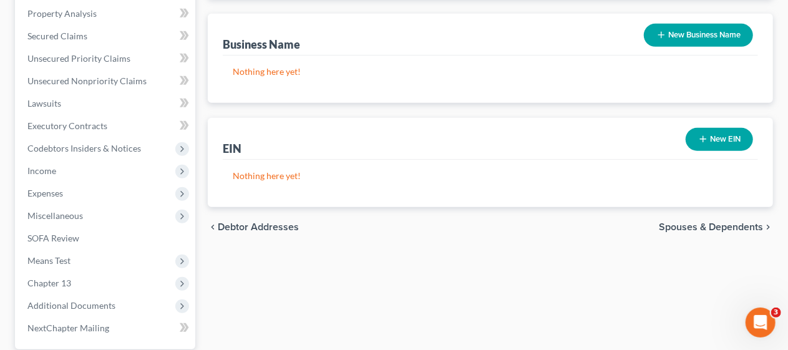
click at [674, 222] on span "Spouses & Dependents" at bounding box center [711, 227] width 104 height 10
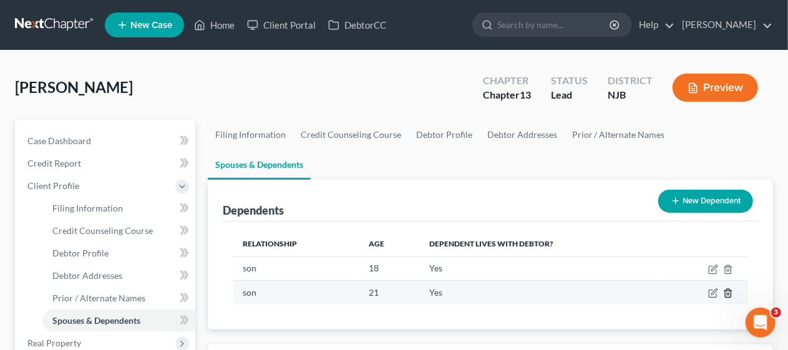
click at [728, 288] on icon "button" at bounding box center [728, 293] width 10 height 10
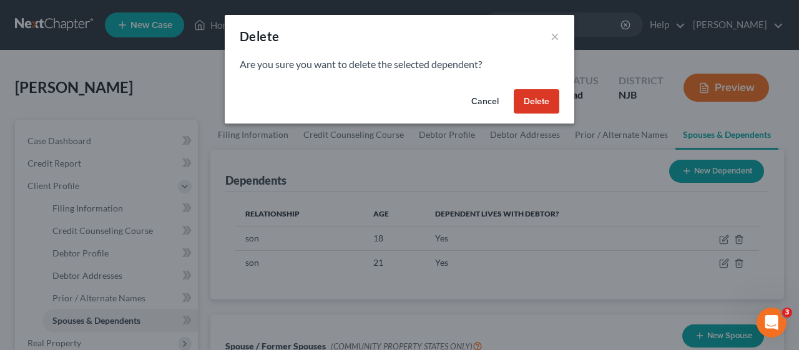
click at [534, 100] on button "Delete" at bounding box center [537, 101] width 46 height 25
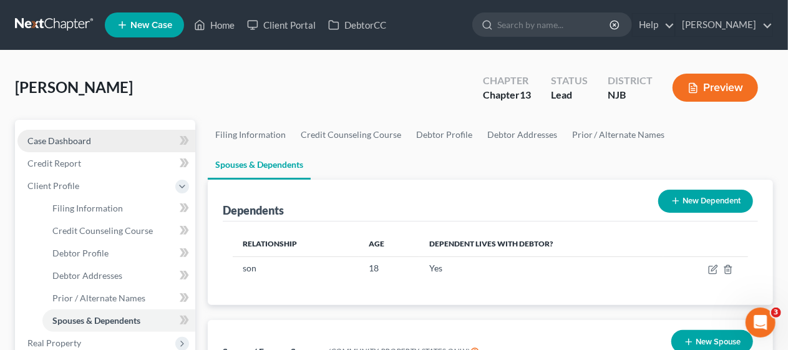
click at [108, 137] on link "Case Dashboard" at bounding box center [106, 141] width 178 height 22
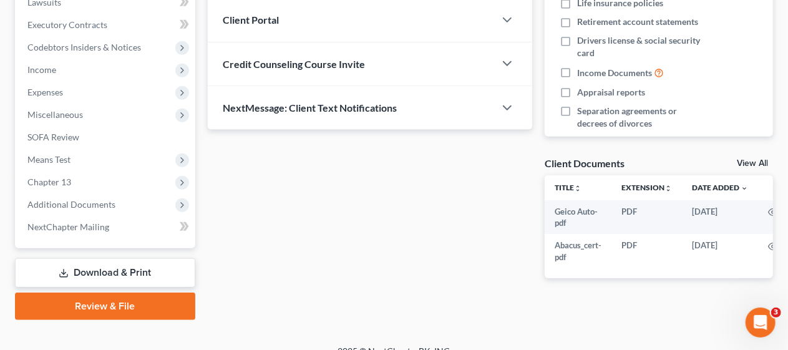
scroll to position [356, 0]
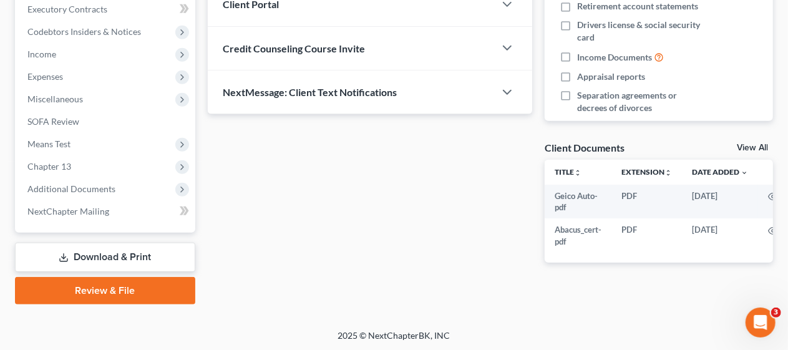
click at [114, 256] on link "Download & Print" at bounding box center [105, 257] width 180 height 29
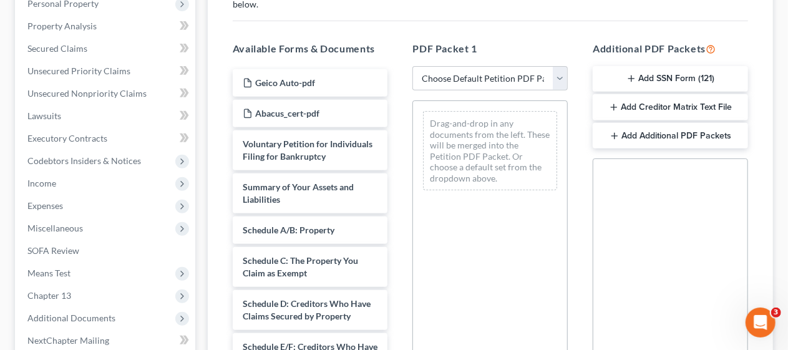
scroll to position [250, 0]
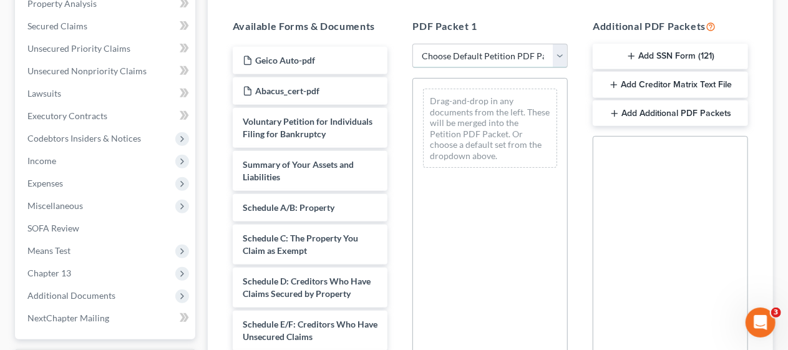
click at [562, 52] on select "Choose Default Petition PDF Packet Complete Bankruptcy Petition (all forms and …" at bounding box center [490, 56] width 155 height 25
select select "3"
click at [413, 44] on select "Choose Default Petition PDF Packet Complete Bankruptcy Petition (all forms and …" at bounding box center [490, 56] width 155 height 25
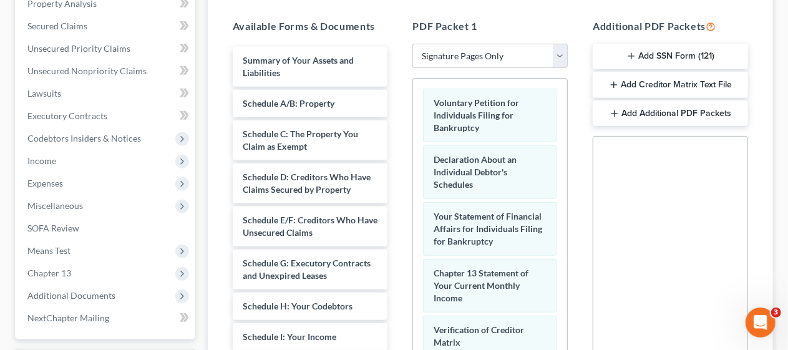
click at [404, 170] on div "PDF Packet 1 Choose Default Petition PDF Packet Complete Bankruptcy Petition (a…" at bounding box center [490, 220] width 180 height 423
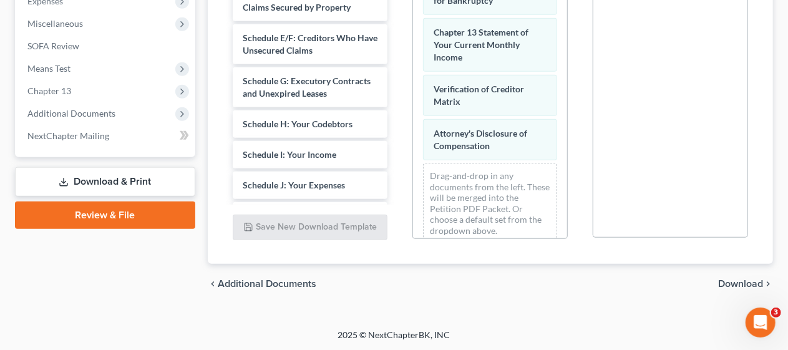
scroll to position [82, 0]
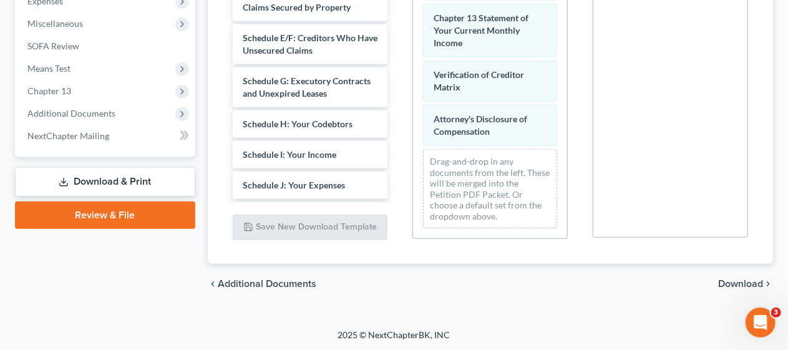
click at [745, 281] on span "Download" at bounding box center [740, 284] width 45 height 10
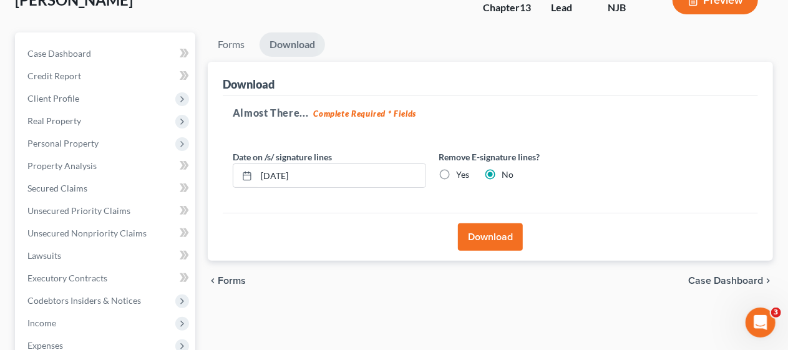
scroll to position [107, 0]
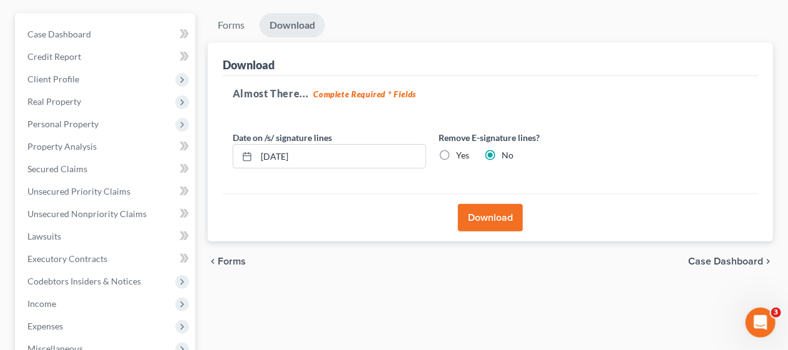
click at [494, 211] on button "Download" at bounding box center [490, 217] width 65 height 27
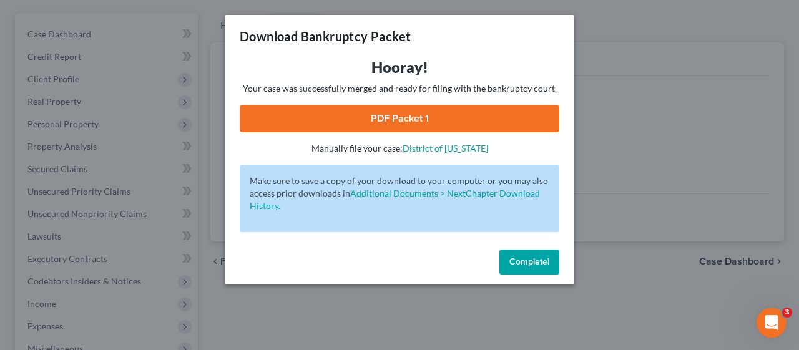
click at [413, 120] on link "PDF Packet 1" at bounding box center [400, 118] width 320 height 27
click at [521, 258] on span "Complete!" at bounding box center [529, 262] width 40 height 11
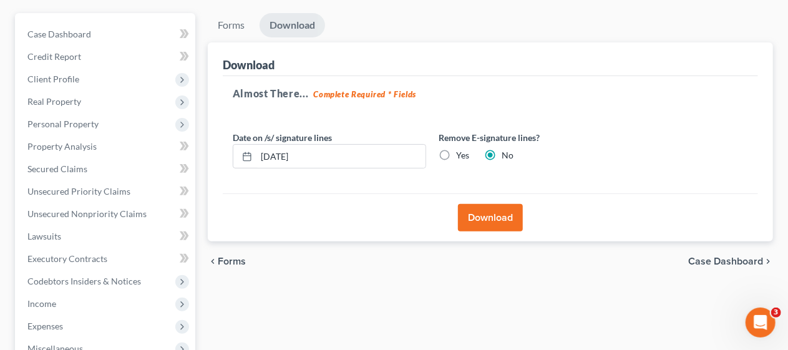
scroll to position [0, 0]
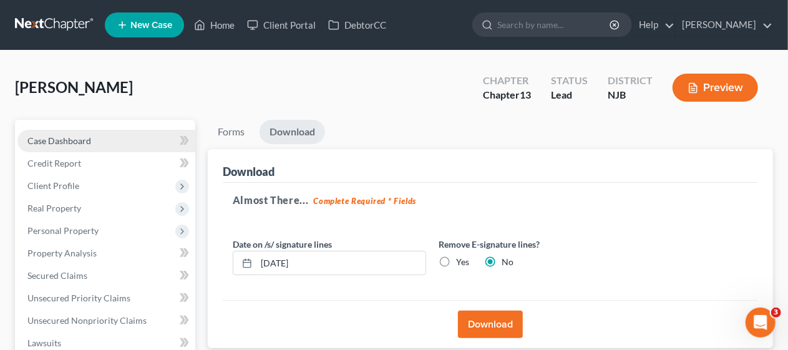
click at [115, 140] on link "Case Dashboard" at bounding box center [106, 141] width 178 height 22
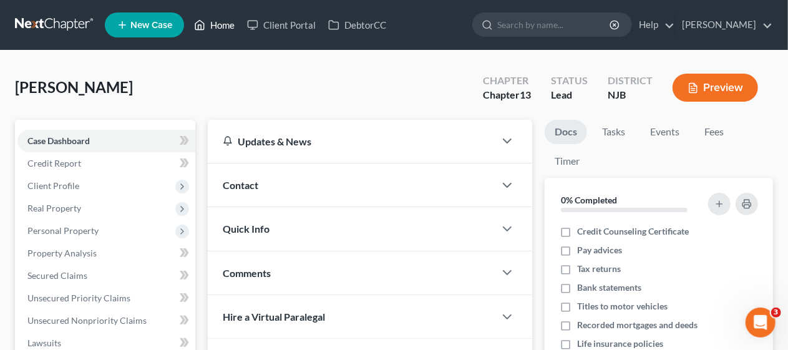
click at [226, 24] on link "Home" at bounding box center [214, 25] width 53 height 22
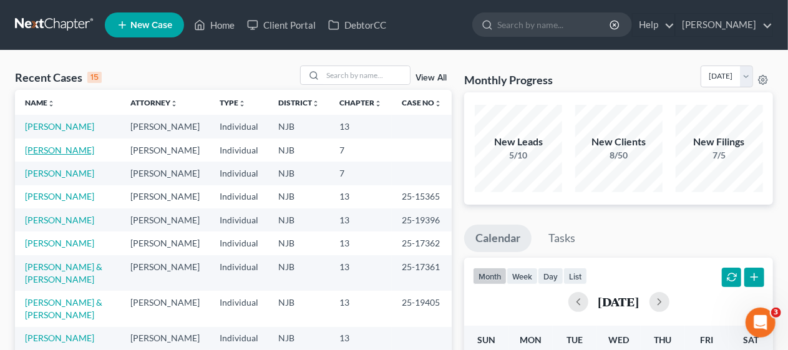
click at [80, 155] on link "[PERSON_NAME]" at bounding box center [59, 150] width 69 height 11
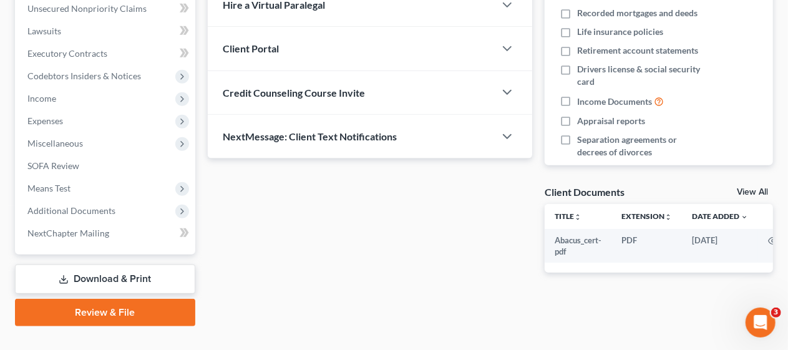
scroll to position [334, 0]
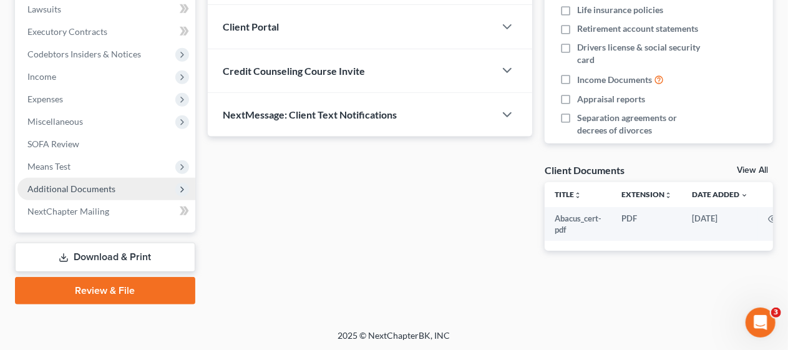
click at [140, 187] on span "Additional Documents" at bounding box center [106, 189] width 178 height 22
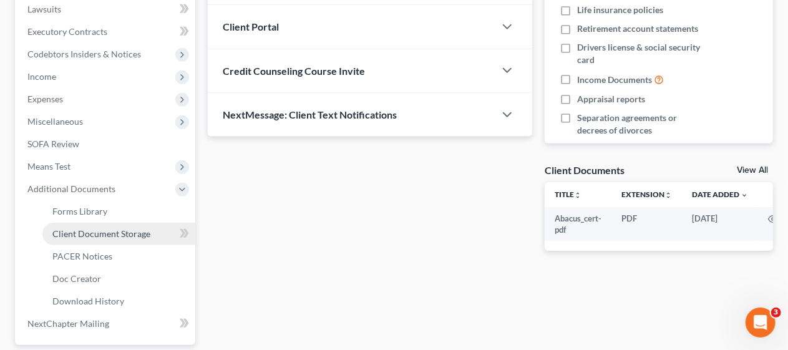
click at [150, 230] on link "Client Document Storage" at bounding box center [118, 234] width 153 height 22
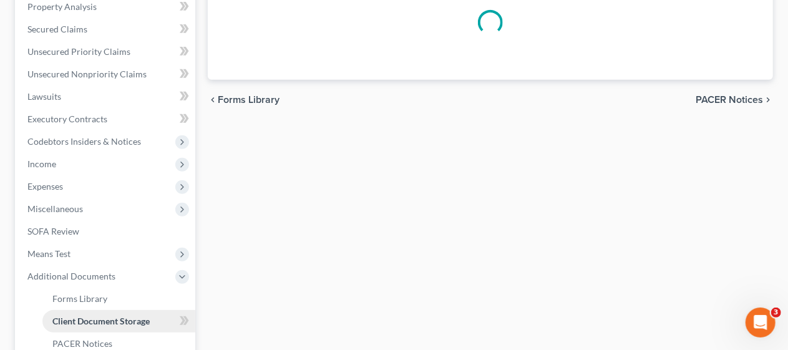
select select "9"
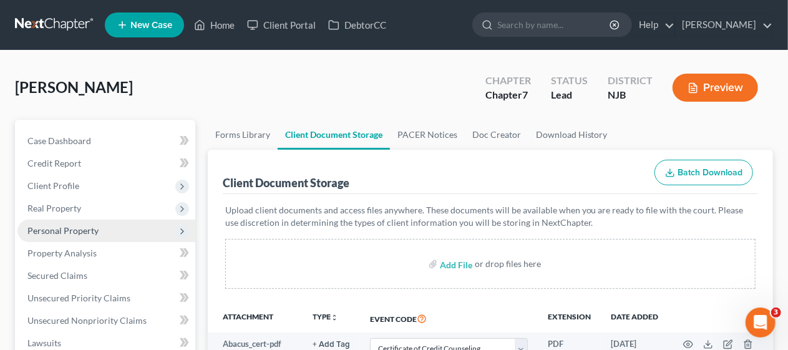
click at [125, 232] on span "Personal Property" at bounding box center [106, 231] width 178 height 22
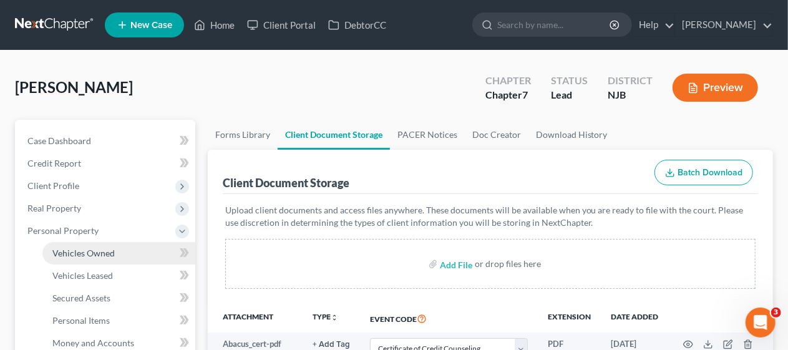
click at [125, 252] on link "Vehicles Owned" at bounding box center [118, 253] width 153 height 22
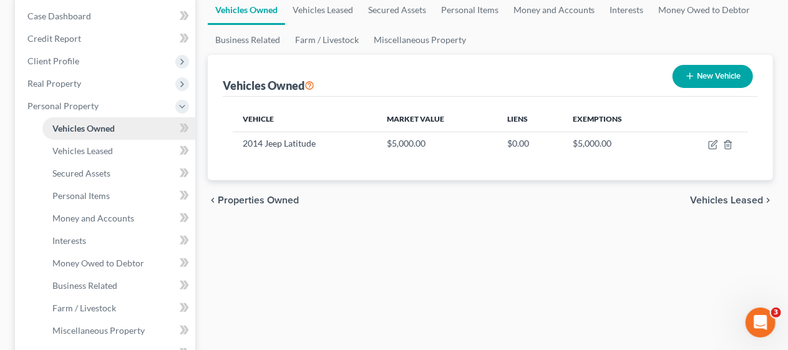
scroll to position [187, 0]
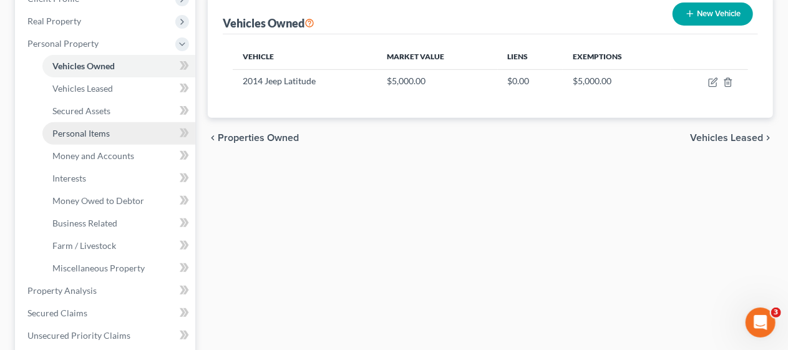
click at [122, 135] on link "Personal Items" at bounding box center [118, 133] width 153 height 22
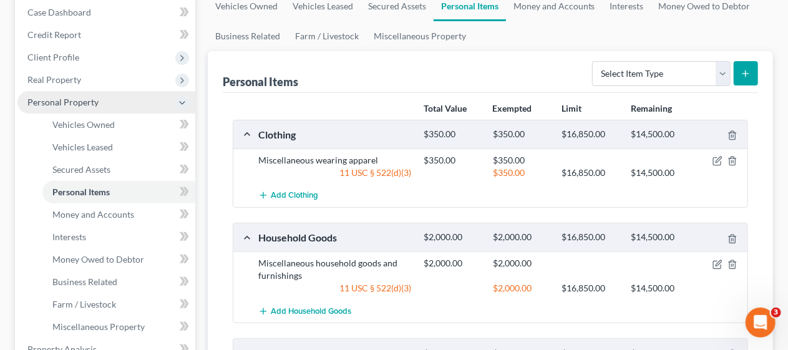
scroll to position [187, 0]
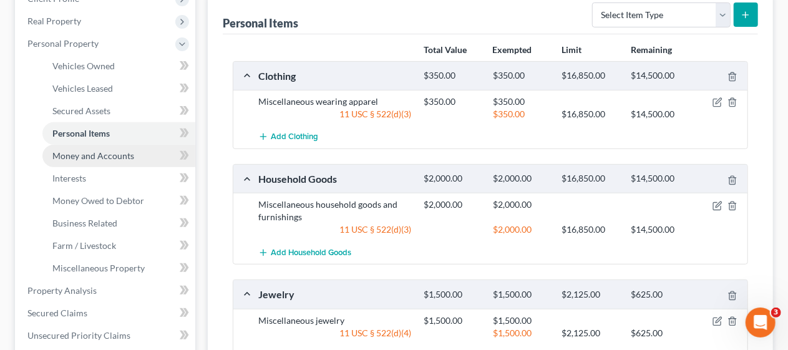
click at [124, 154] on span "Money and Accounts" at bounding box center [93, 155] width 82 height 11
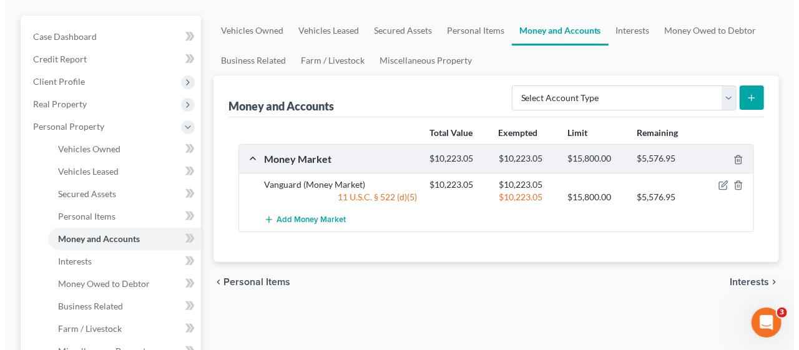
scroll to position [125, 0]
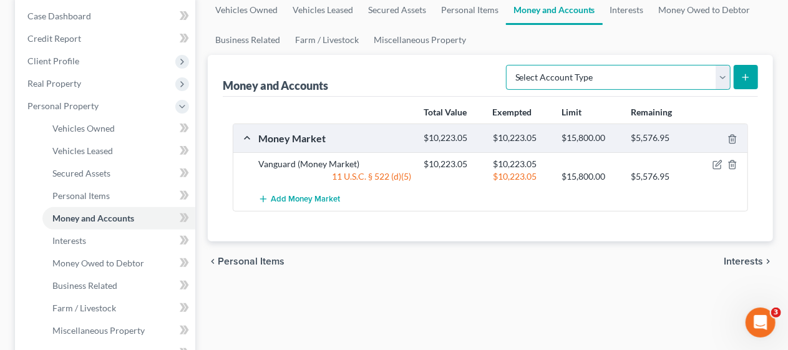
click at [721, 76] on select "Select Account Type Brokerage Cash on Hand Certificates of Deposit Checking Acc…" at bounding box center [618, 77] width 225 height 25
select select "checking"
click at [509, 65] on select "Select Account Type Brokerage Cash on Hand Certificates of Deposit Checking Acc…" at bounding box center [618, 77] width 225 height 25
click at [745, 79] on icon "submit" at bounding box center [746, 77] width 10 height 10
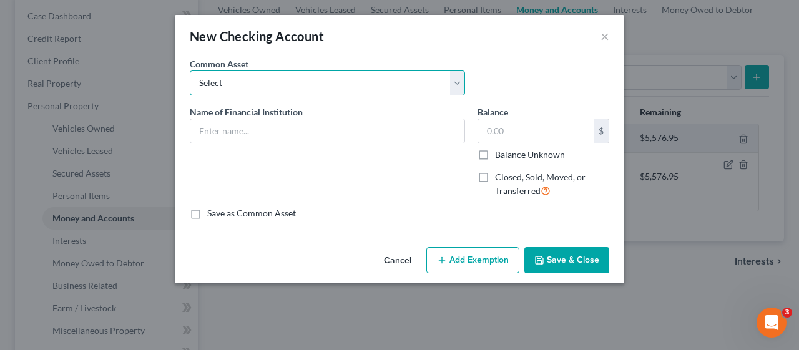
drag, startPoint x: 458, startPoint y: 84, endPoint x: 444, endPoint y: 62, distance: 25.6
click at [458, 84] on select "Select Bank of America [GEOGRAPHIC_DATA] Manasquan Bank PNC TD Bank Chase Bank …" at bounding box center [327, 83] width 275 height 25
select select "10"
click at [190, 71] on select "Select Bank of America [GEOGRAPHIC_DATA] Manasquan Bank PNC TD Bank Chase Bank …" at bounding box center [327, 83] width 275 height 25
type input "Santander"
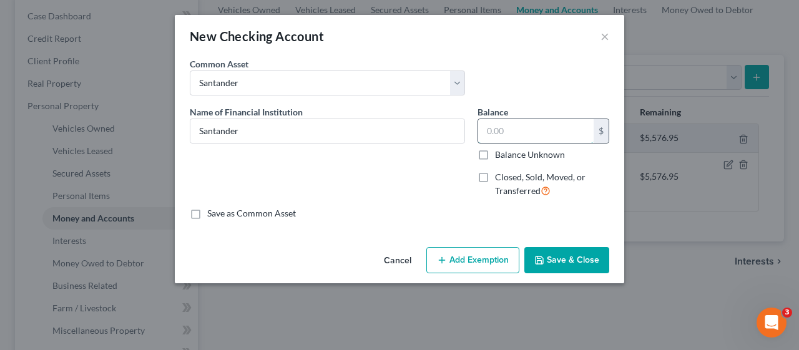
click at [529, 137] on input "text" at bounding box center [535, 131] width 115 height 24
type input "985.52"
click at [471, 260] on button "Add Exemption" at bounding box center [472, 260] width 93 height 26
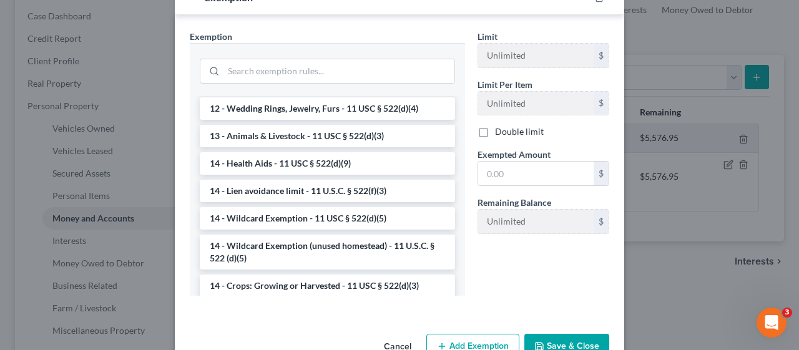
scroll to position [195, 0]
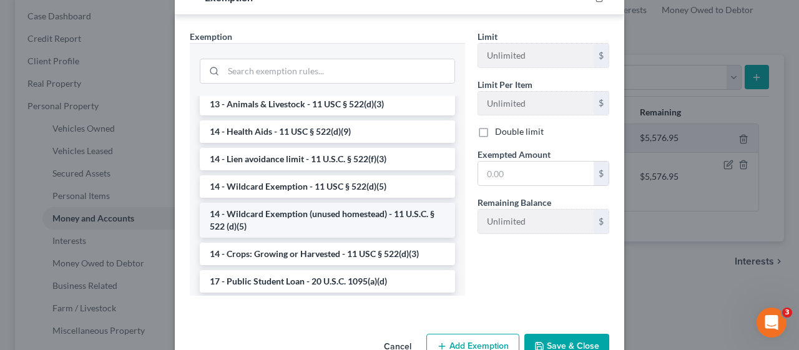
click at [390, 214] on li "14 - Wildcard Exemption (unused homestead) - 11 U.S.C. § 522 (d)(5)" at bounding box center [327, 220] width 255 height 35
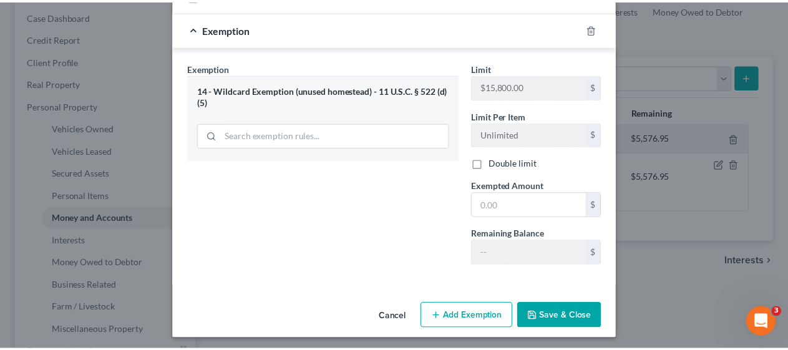
scroll to position [219, 0]
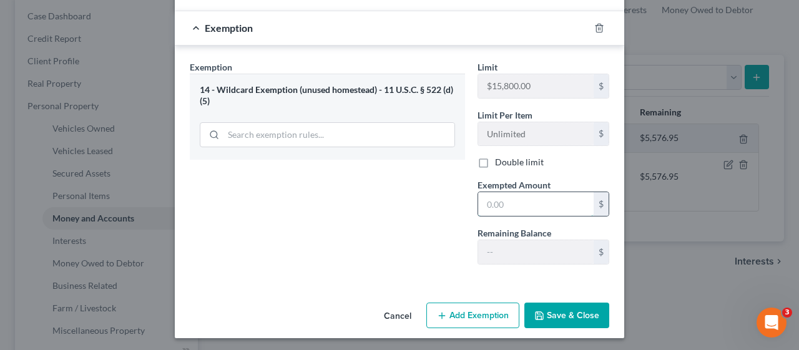
click at [478, 197] on input "text" at bounding box center [535, 204] width 115 height 24
type input "985.52"
click at [567, 309] on button "Save & Close" at bounding box center [566, 316] width 85 height 26
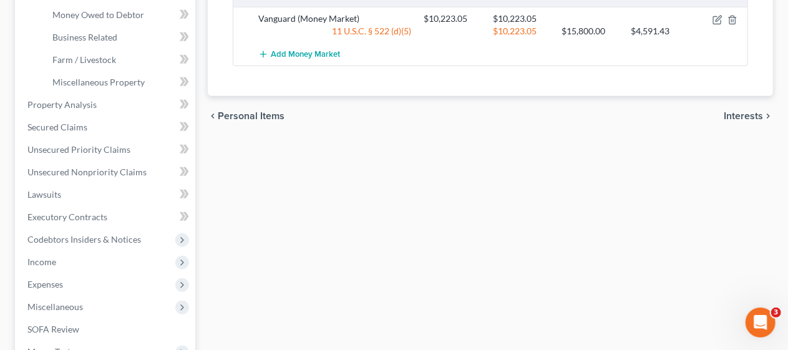
scroll to position [374, 0]
click at [124, 172] on span "Unsecured Nonpriority Claims" at bounding box center [86, 170] width 119 height 11
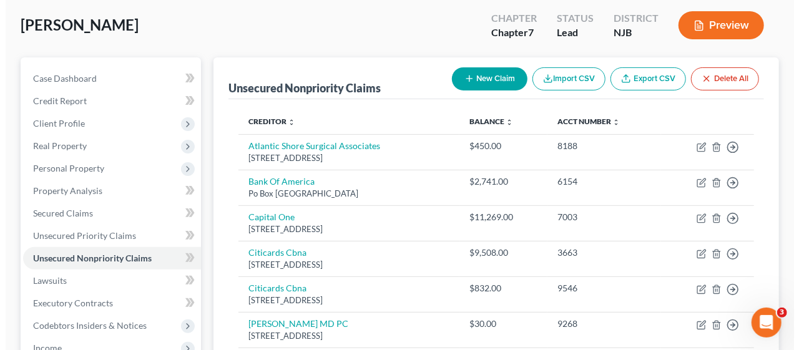
scroll to position [62, 0]
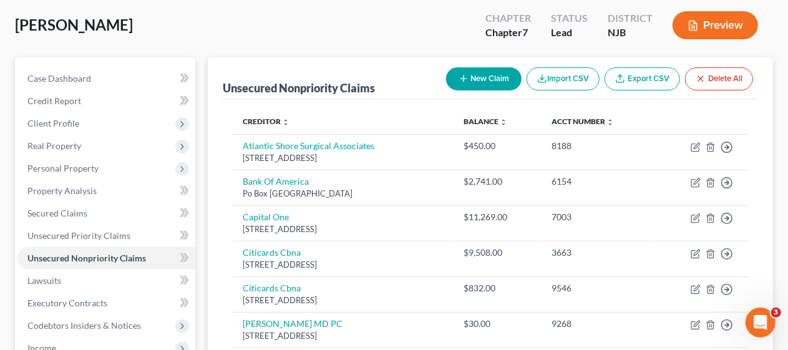
click at [491, 76] on button "New Claim" at bounding box center [484, 78] width 76 height 23
select select "0"
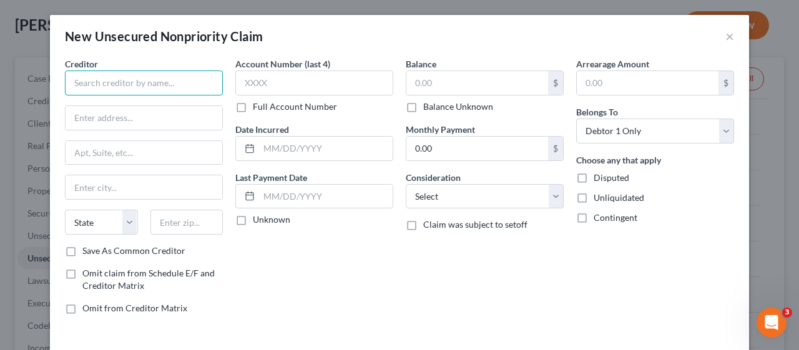
click at [72, 79] on input "text" at bounding box center [144, 83] width 158 height 25
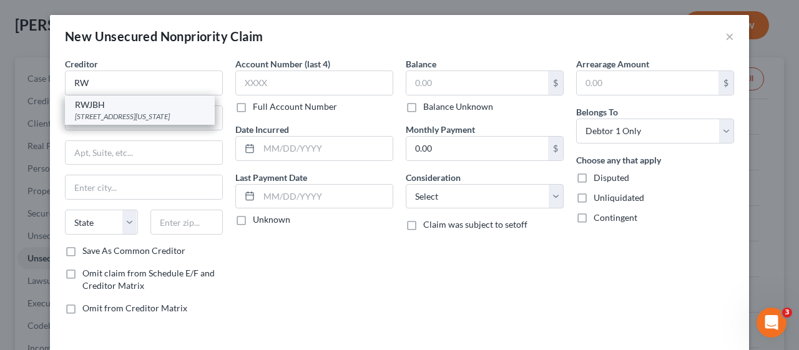
click at [139, 111] on div "[STREET_ADDRESS][US_STATE]" at bounding box center [140, 116] width 130 height 11
type input "RWJBH"
type input "PO Box 22363"
type input "[US_STATE]"
select select "35"
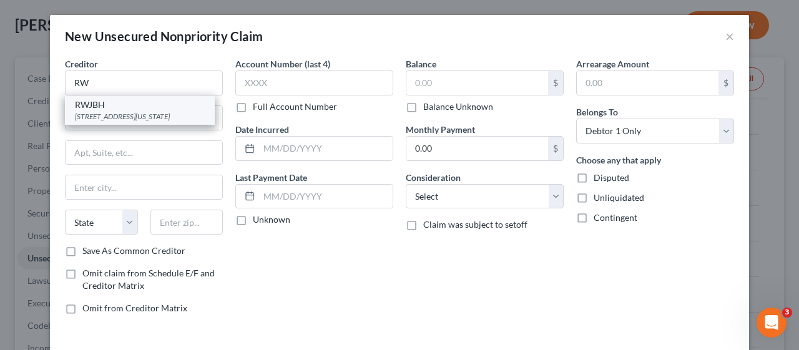
type input "10087"
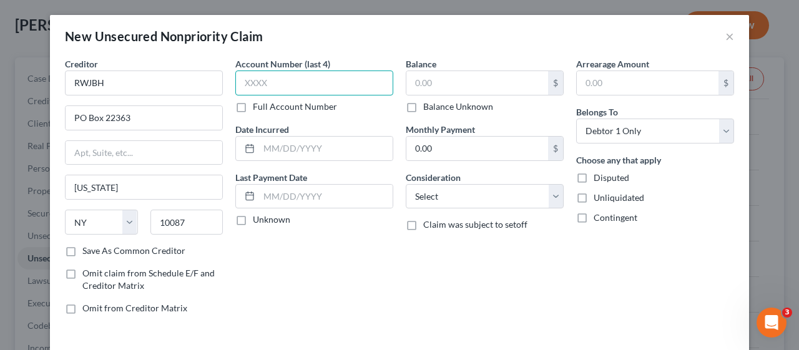
click at [251, 77] on input "text" at bounding box center [314, 83] width 158 height 25
type input "7985"
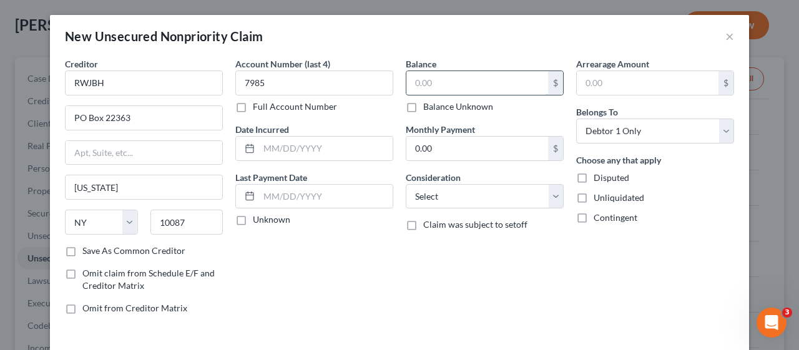
click at [419, 84] on input "text" at bounding box center [477, 83] width 142 height 24
type input "222.00"
click at [546, 192] on select "Select Cable / Satellite Services Collection Agency Credit Card Debt Debt Couns…" at bounding box center [485, 196] width 158 height 25
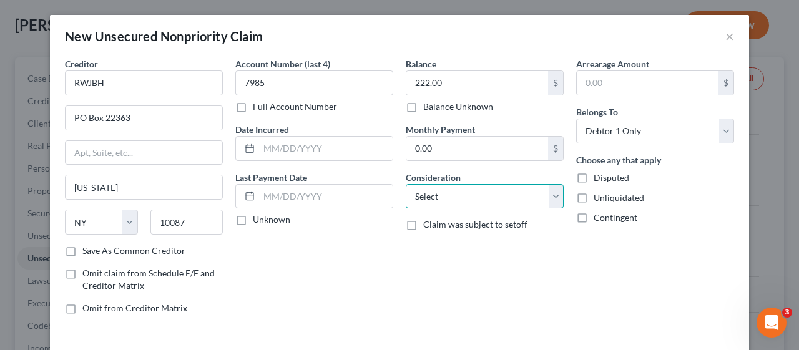
select select "9"
click at [406, 184] on select "Select Cable / Satellite Services Collection Agency Credit Card Debt Debt Couns…" at bounding box center [485, 196] width 158 height 25
click at [386, 255] on div "Account Number (last 4) 7985 Full Account Number Date Incurred Last Payment Dat…" at bounding box center [314, 190] width 170 height 267
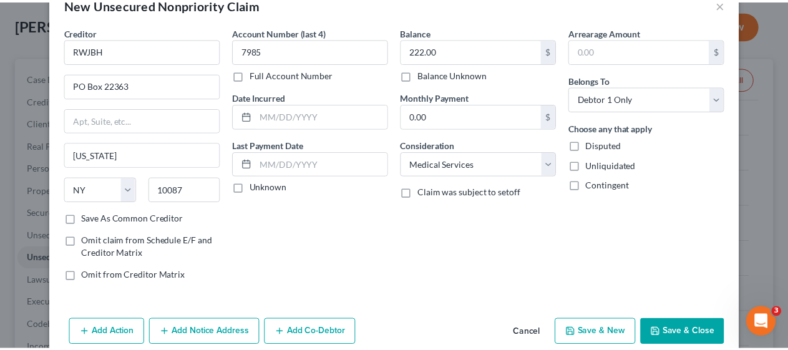
scroll to position [50, 0]
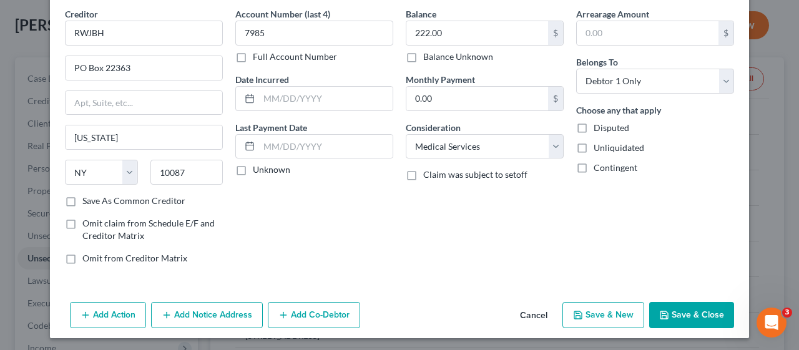
click at [673, 307] on button "Save & Close" at bounding box center [691, 315] width 85 height 26
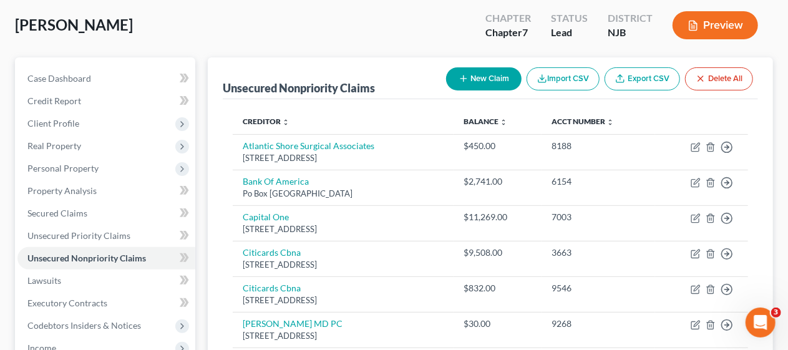
click at [224, 245] on div "Creditor expand_more expand_less unfold_more Balance expand_more expand_less un…" at bounding box center [491, 354] width 536 height 510
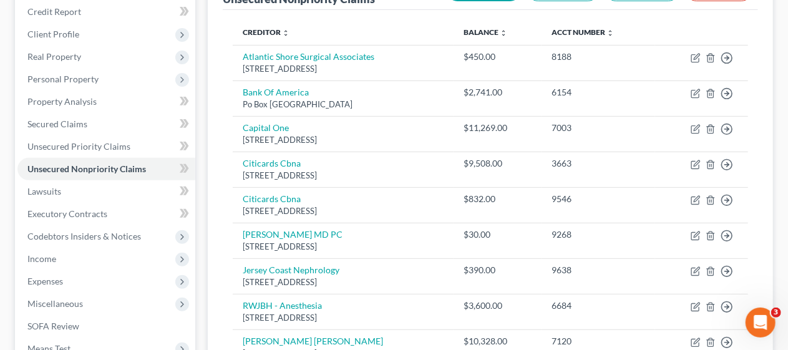
scroll to position [187, 0]
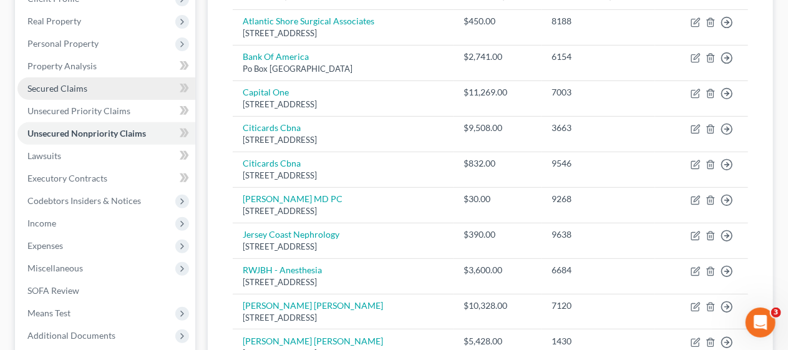
click at [114, 82] on link "Secured Claims" at bounding box center [106, 88] width 178 height 22
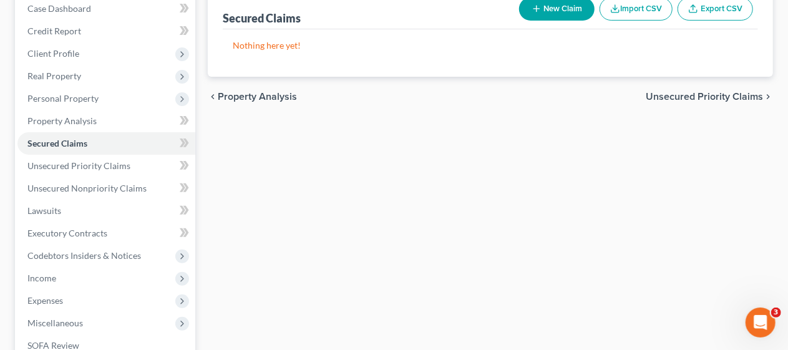
scroll to position [125, 0]
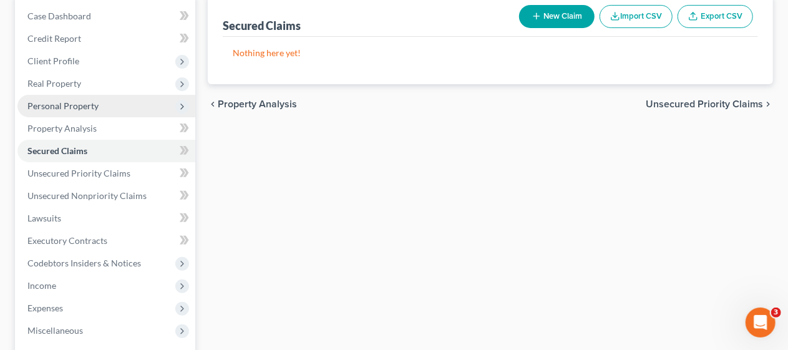
click at [107, 110] on span "Personal Property" at bounding box center [106, 106] width 178 height 22
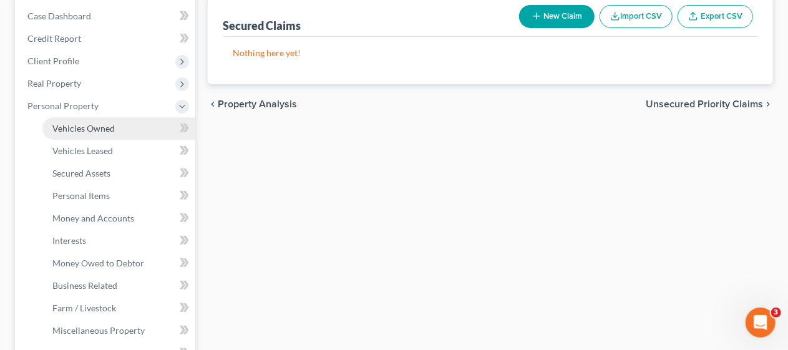
click at [114, 129] on link "Vehicles Owned" at bounding box center [118, 128] width 153 height 22
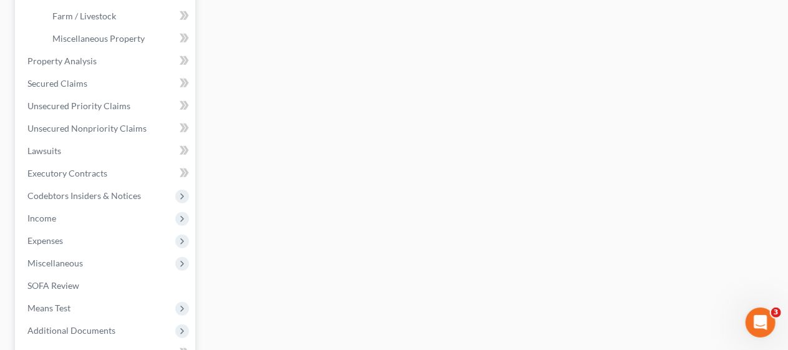
scroll to position [437, 0]
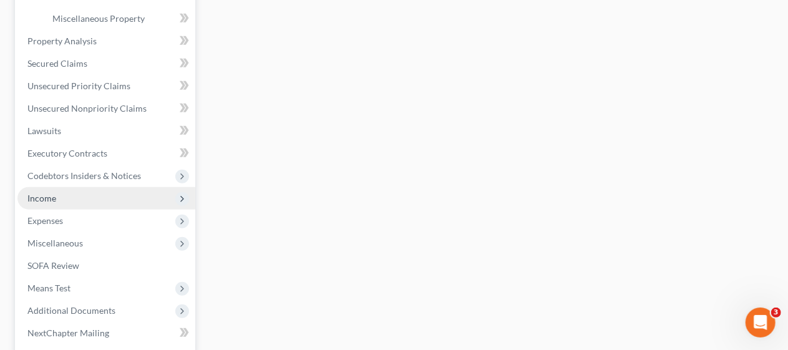
click at [129, 201] on span "Income" at bounding box center [106, 198] width 178 height 22
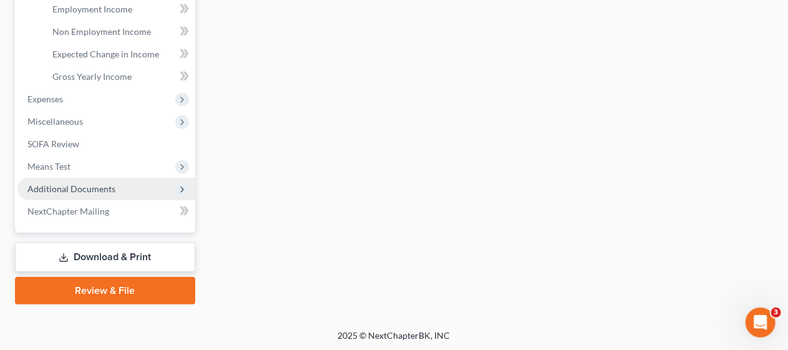
scroll to position [361, 0]
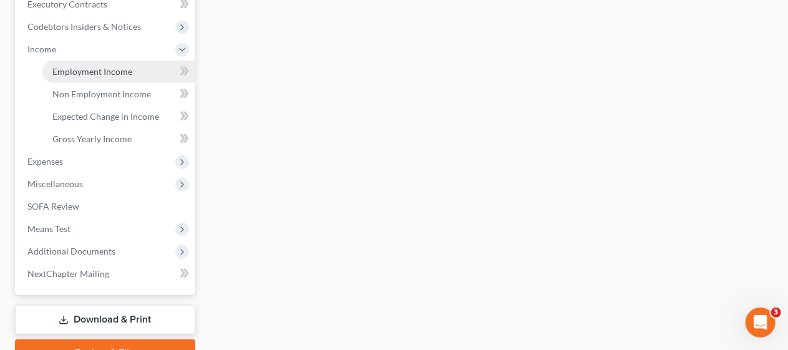
click at [129, 71] on span "Employment Income" at bounding box center [92, 71] width 80 height 11
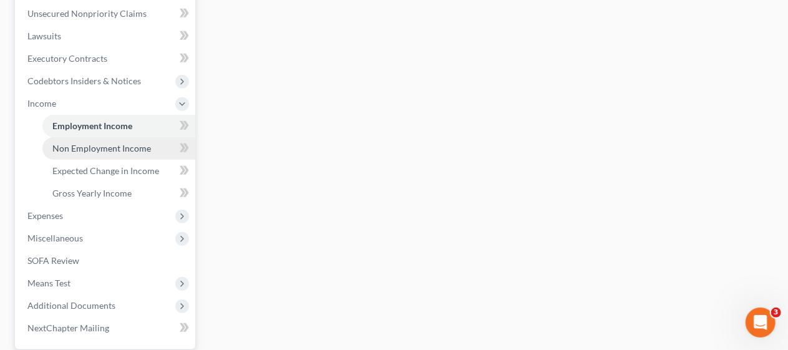
scroll to position [312, 0]
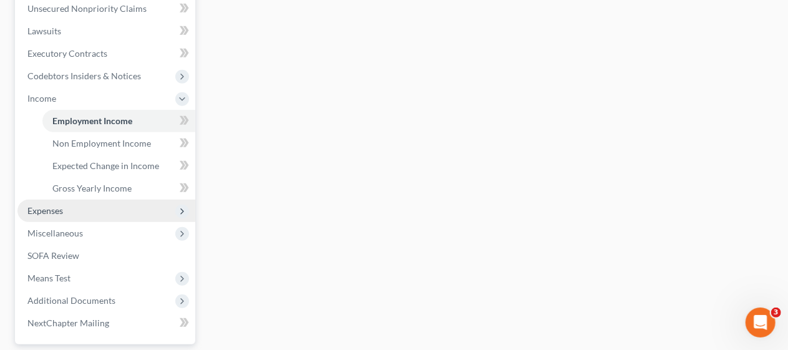
click at [102, 210] on span "Expenses" at bounding box center [106, 211] width 178 height 22
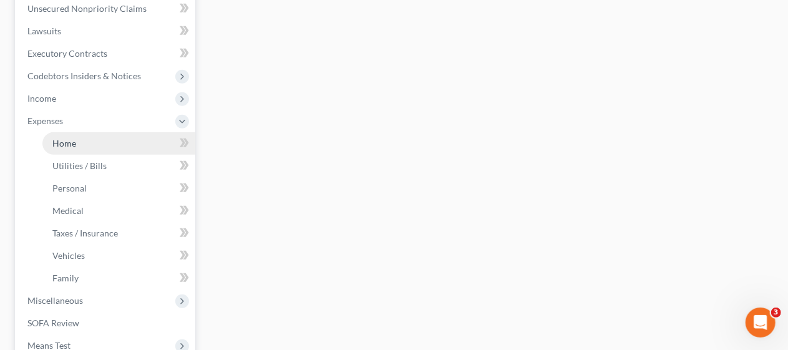
click at [124, 141] on link "Home" at bounding box center [118, 143] width 153 height 22
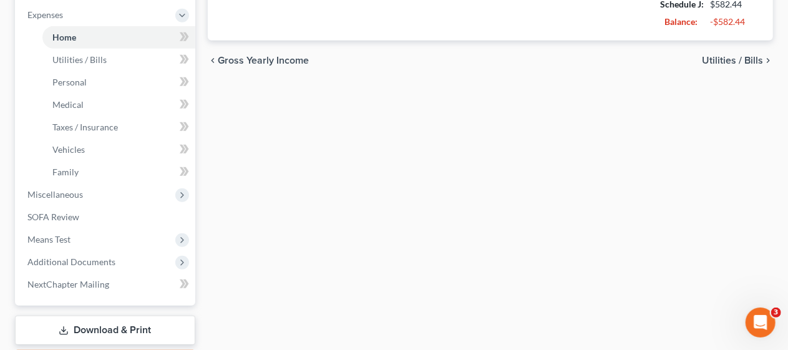
scroll to position [437, 0]
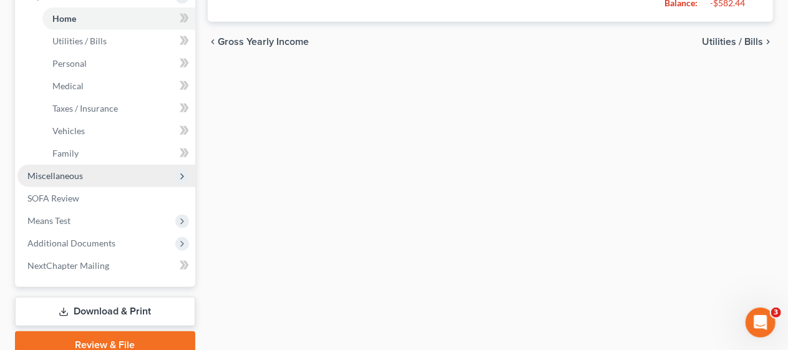
click at [126, 175] on span "Miscellaneous" at bounding box center [106, 176] width 178 height 22
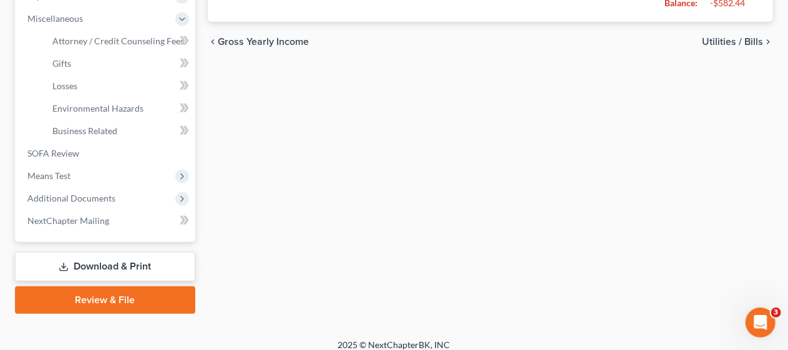
scroll to position [374, 0]
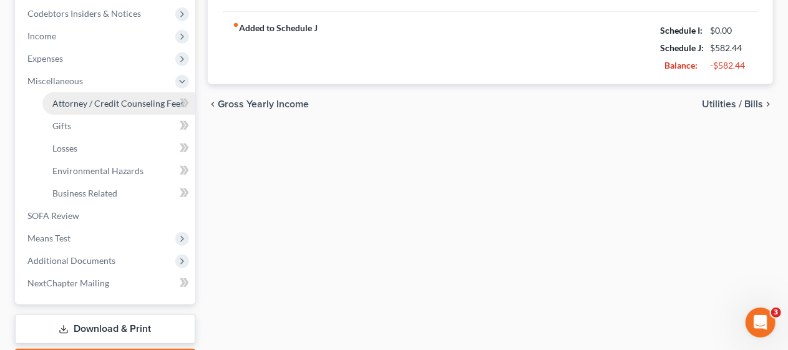
click at [133, 102] on span "Attorney / Credit Counseling Fees" at bounding box center [118, 103] width 132 height 11
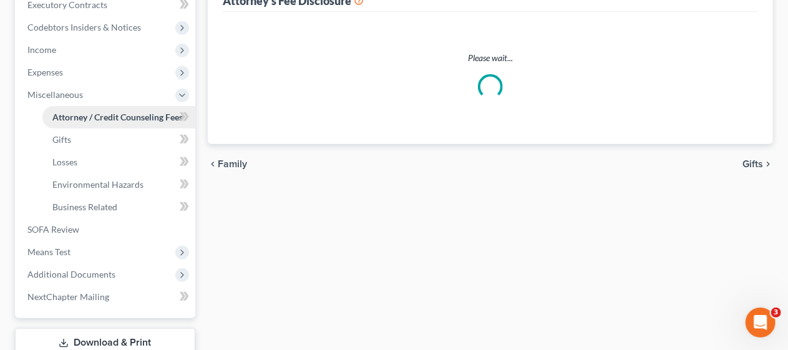
select select "0"
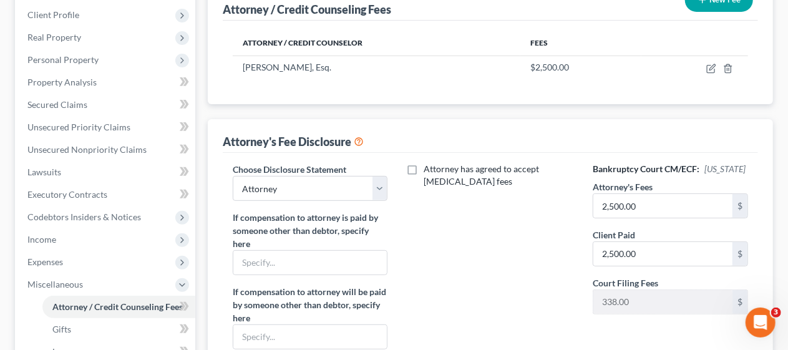
scroll to position [187, 0]
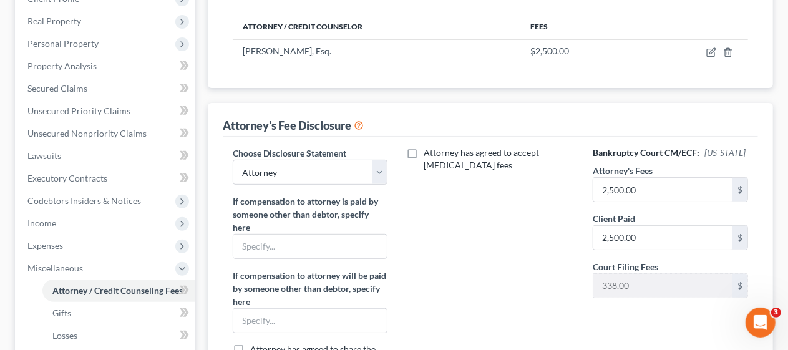
click at [205, 149] on div "Attorney / Credit Counseling Fees Gifts Losses Environmental Hazards Business R…" at bounding box center [491, 248] width 578 height 631
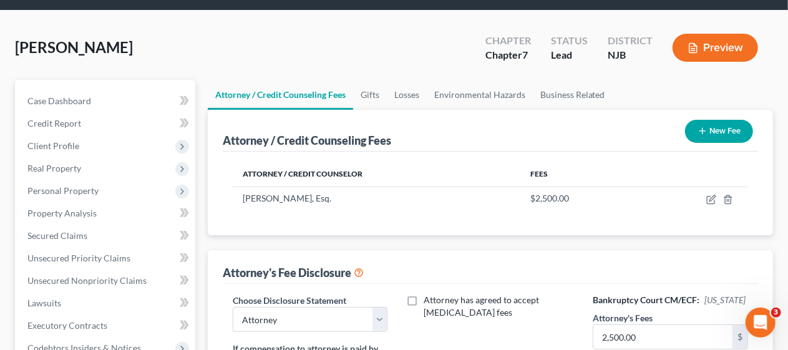
scroll to position [0, 0]
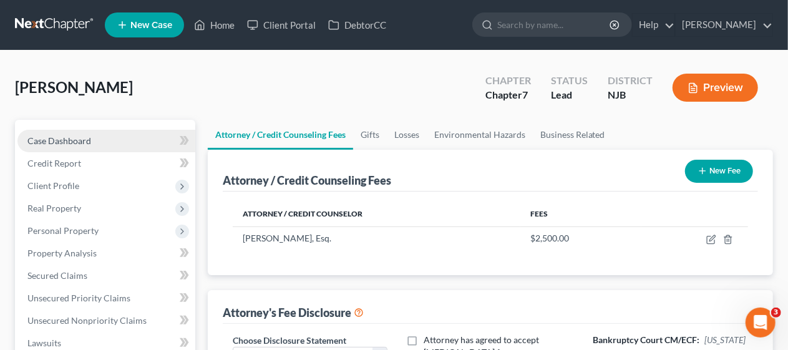
click at [116, 134] on link "Case Dashboard" at bounding box center [106, 141] width 178 height 22
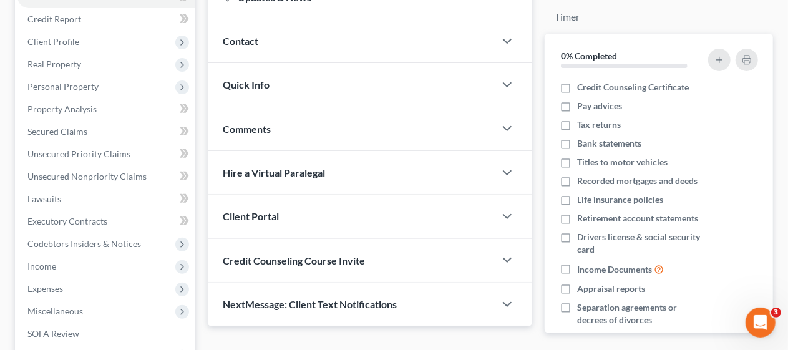
scroll to position [125, 0]
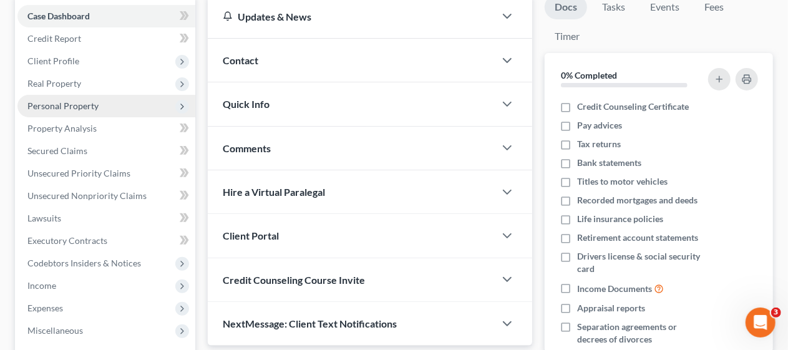
click at [109, 105] on span "Personal Property" at bounding box center [106, 106] width 178 height 22
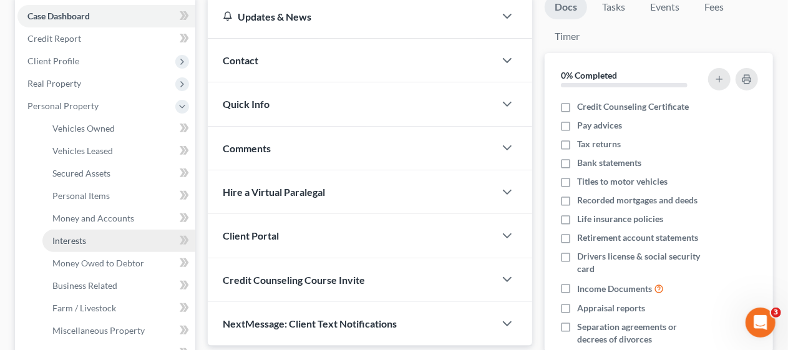
click at [100, 237] on link "Interests" at bounding box center [118, 241] width 153 height 22
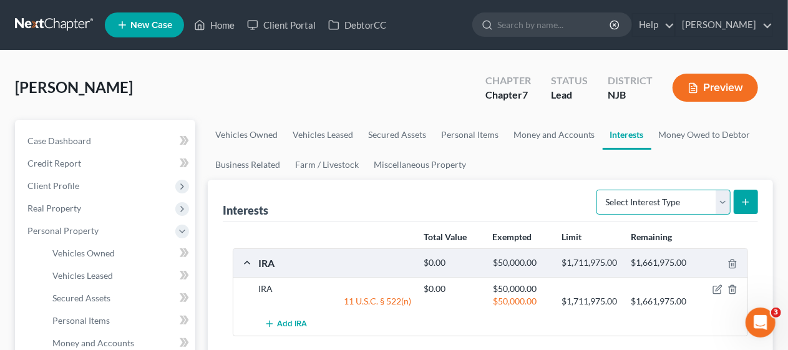
click at [723, 200] on select "Select Interest Type 401K Annuity Bond Education IRA Government Bond Government…" at bounding box center [664, 202] width 134 height 25
click at [503, 196] on div "Interests Select Interest Type 401K Annuity Bond Education IRA Government Bond …" at bounding box center [491, 201] width 536 height 42
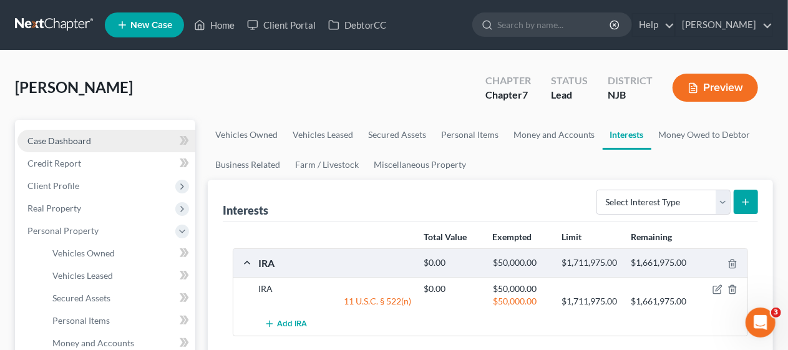
click at [87, 142] on span "Case Dashboard" at bounding box center [59, 140] width 64 height 11
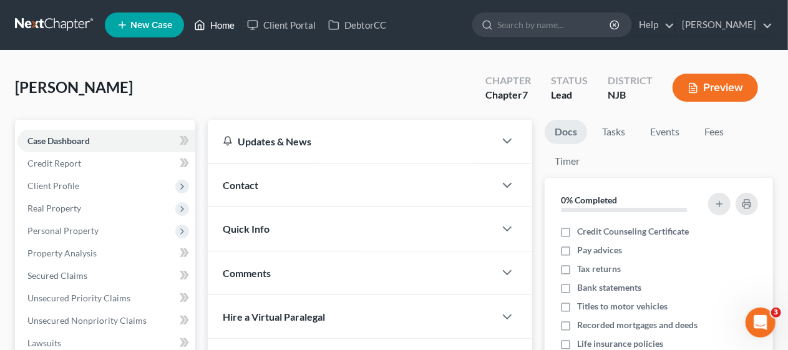
click at [224, 23] on link "Home" at bounding box center [214, 25] width 53 height 22
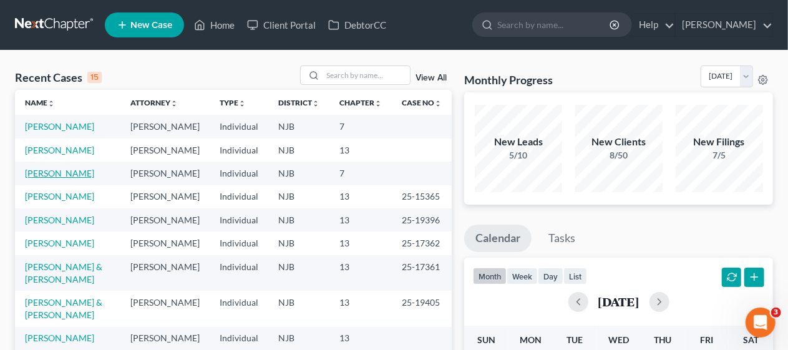
click at [66, 179] on link "[PERSON_NAME]" at bounding box center [59, 173] width 69 height 11
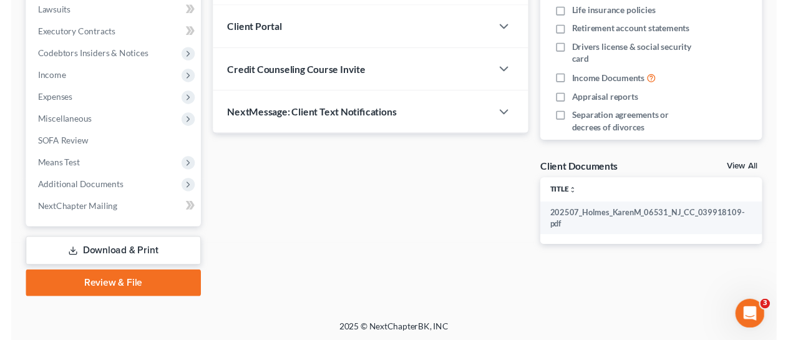
scroll to position [334, 0]
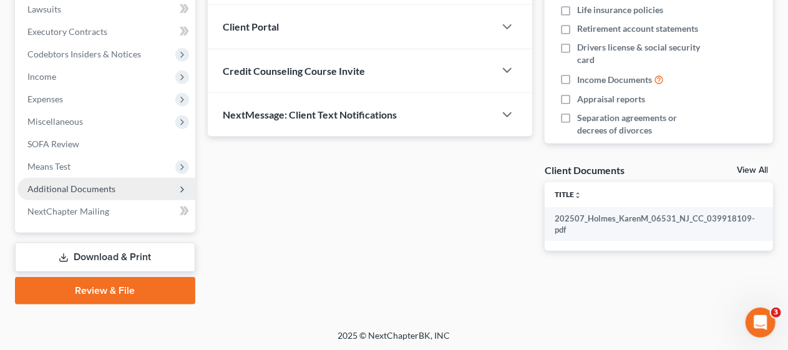
click at [129, 188] on span "Additional Documents" at bounding box center [106, 189] width 178 height 22
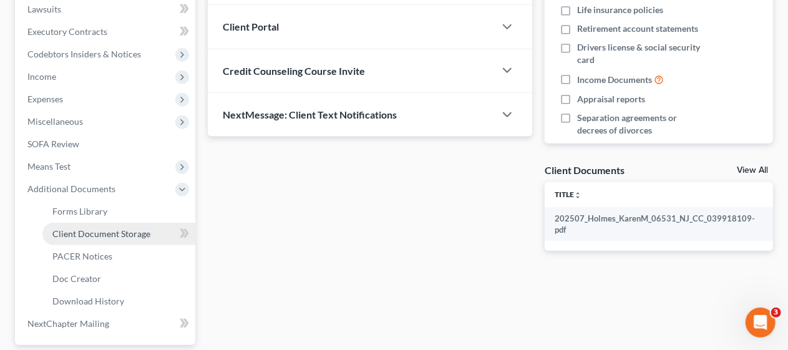
click at [136, 230] on span "Client Document Storage" at bounding box center [101, 233] width 98 height 11
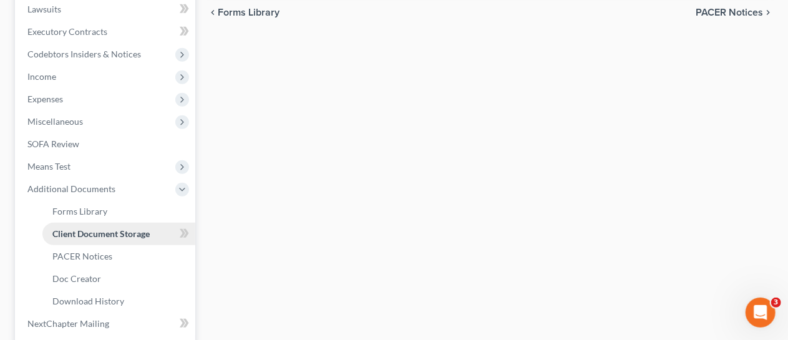
select select "9"
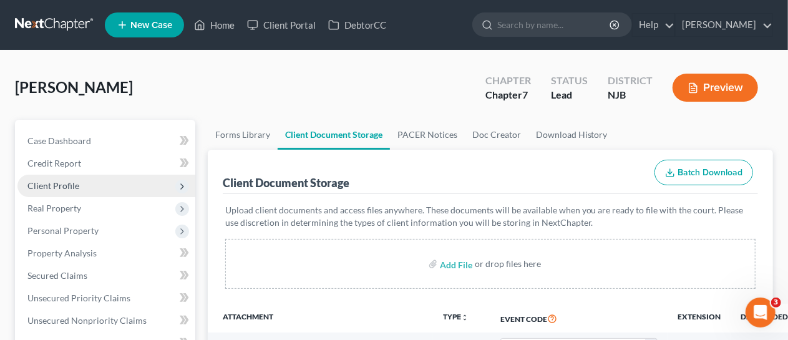
click at [105, 180] on span "Client Profile" at bounding box center [106, 186] width 178 height 22
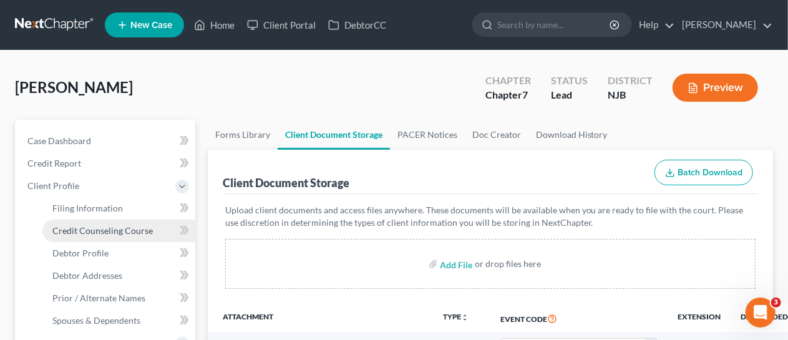
click at [131, 224] on link "Credit Counseling Course" at bounding box center [118, 231] width 153 height 22
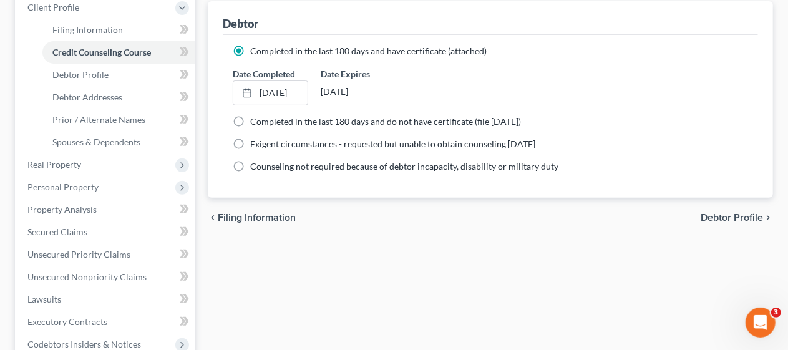
scroll to position [250, 0]
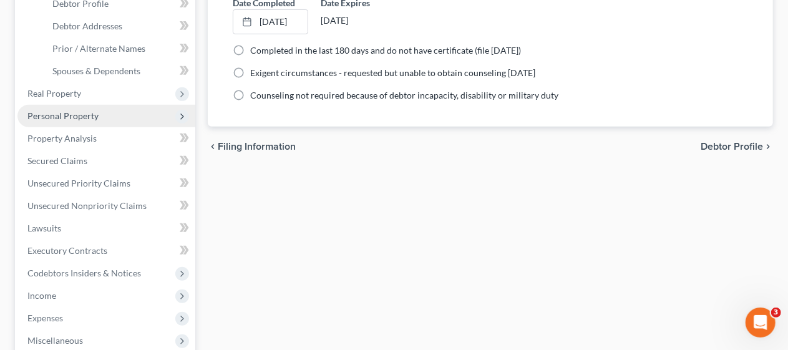
click at [104, 112] on span "Personal Property" at bounding box center [106, 116] width 178 height 22
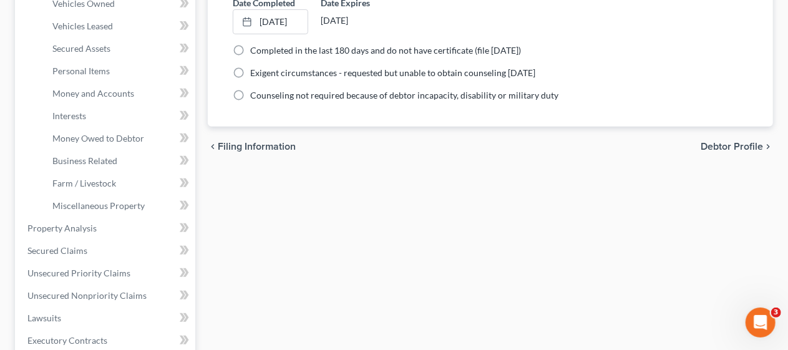
scroll to position [125, 0]
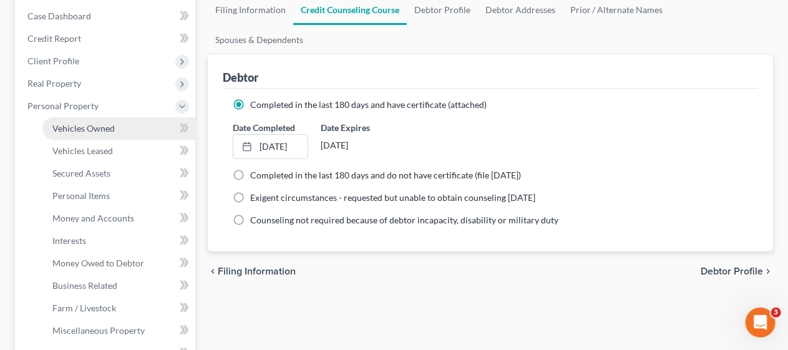
click at [124, 131] on link "Vehicles Owned" at bounding box center [118, 128] width 153 height 22
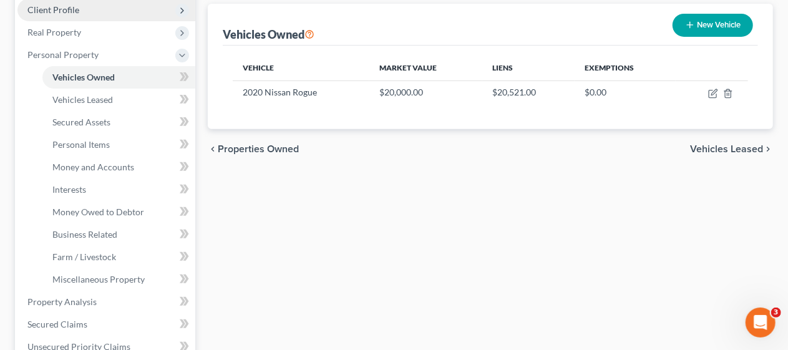
scroll to position [187, 0]
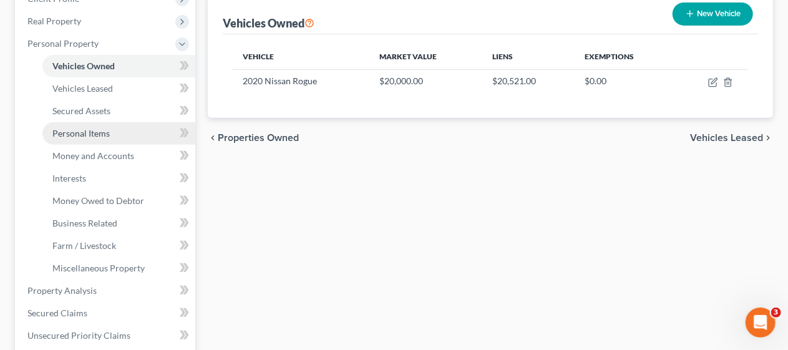
click at [112, 132] on link "Personal Items" at bounding box center [118, 133] width 153 height 22
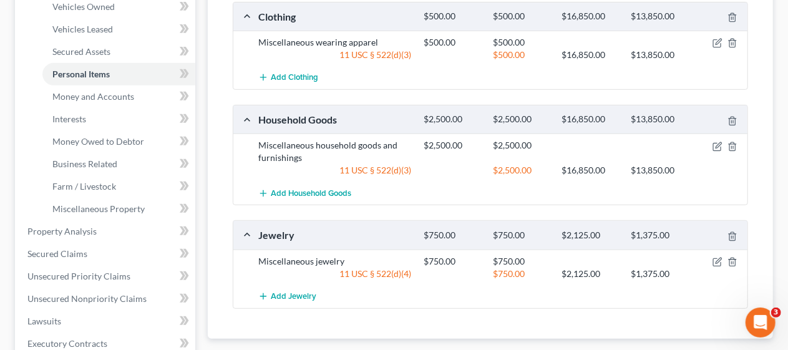
scroll to position [250, 0]
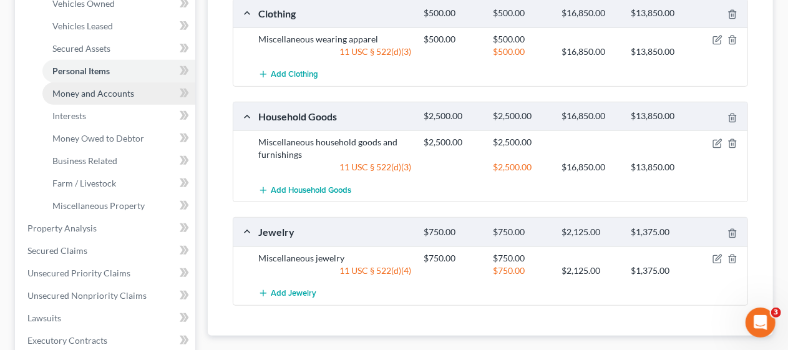
click at [129, 90] on span "Money and Accounts" at bounding box center [93, 93] width 82 height 11
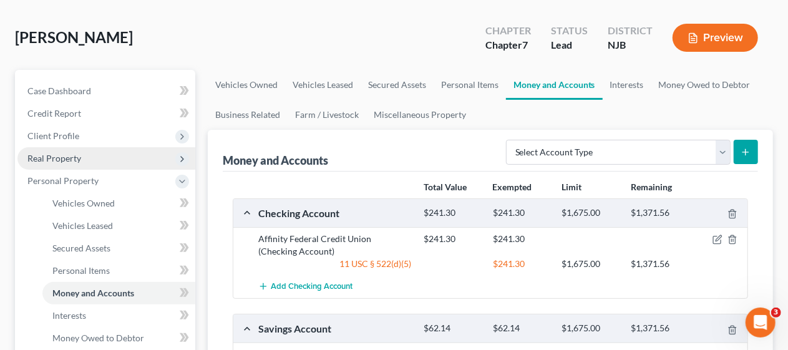
scroll to position [187, 0]
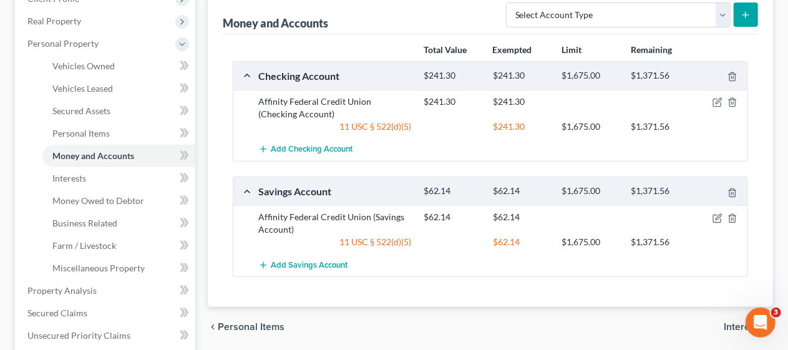
click at [203, 217] on div "Vehicles Owned Vehicles Leased Secured Assets Personal Items Money and Accounts…" at bounding box center [491, 304] width 578 height 743
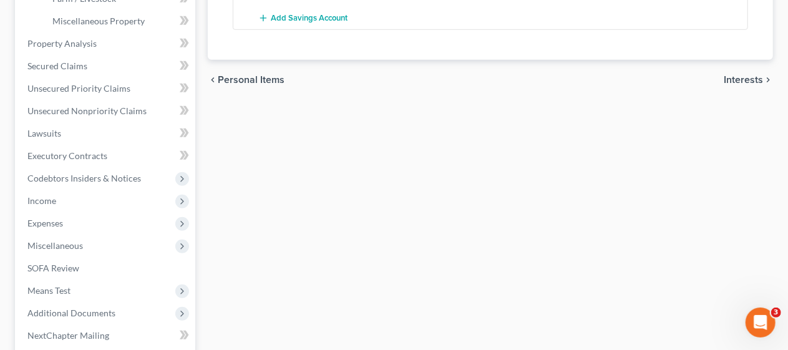
scroll to position [437, 0]
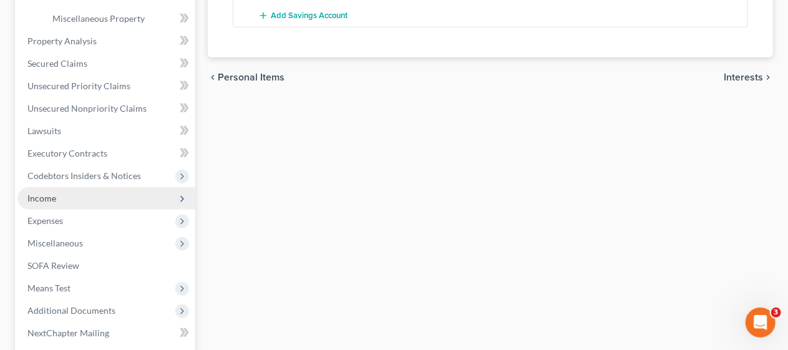
click at [129, 196] on span "Income" at bounding box center [106, 198] width 178 height 22
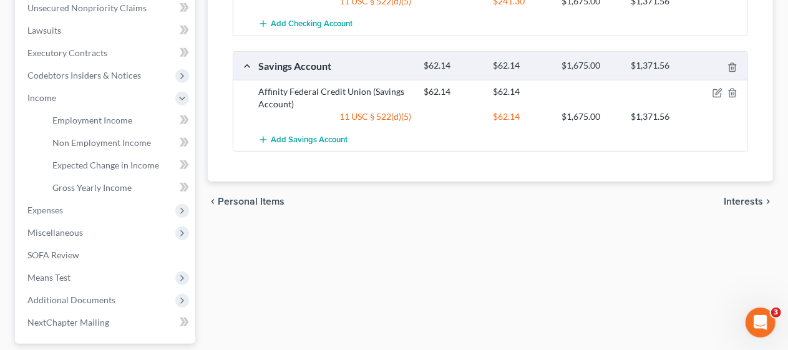
scroll to position [299, 0]
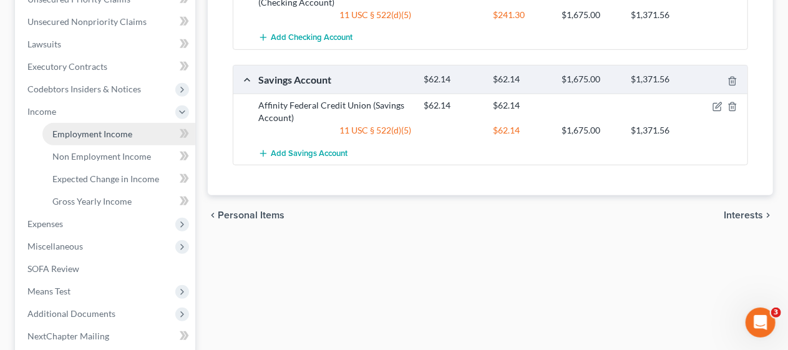
click at [125, 133] on span "Employment Income" at bounding box center [92, 134] width 80 height 11
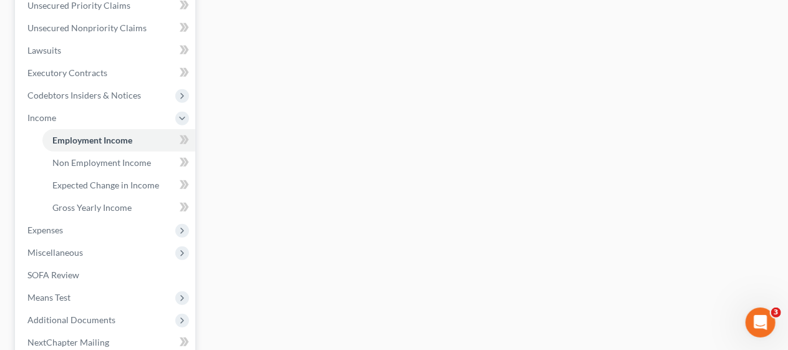
scroll to position [312, 0]
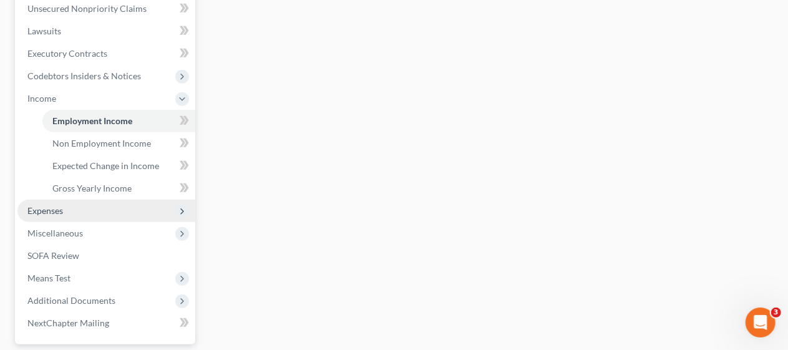
click at [145, 206] on span "Expenses" at bounding box center [106, 211] width 178 height 22
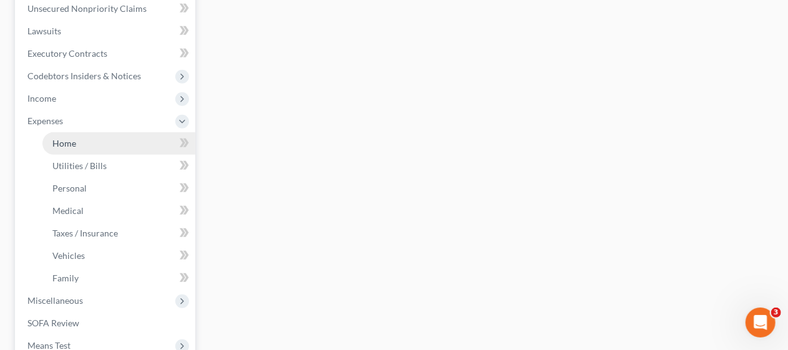
click at [127, 141] on link "Home" at bounding box center [118, 143] width 153 height 22
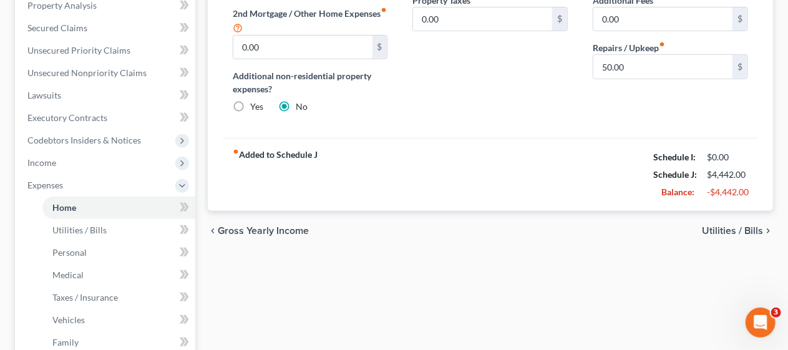
scroll to position [250, 0]
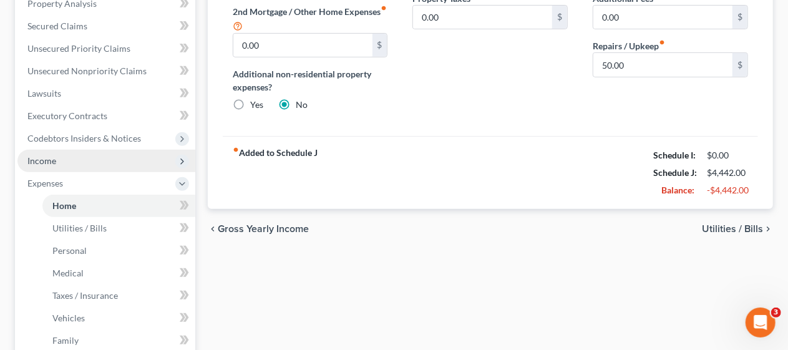
click at [114, 160] on span "Income" at bounding box center [106, 161] width 178 height 22
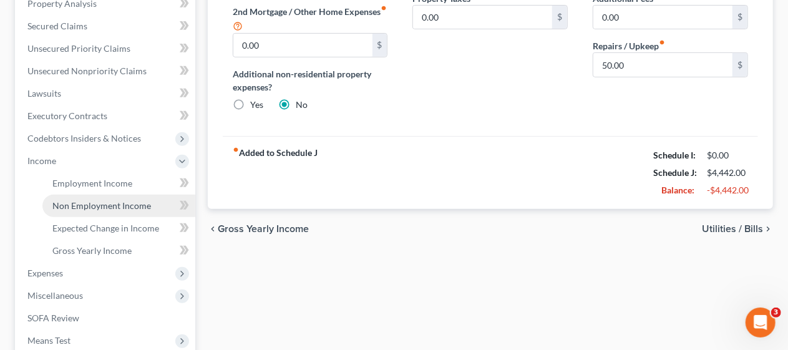
click at [138, 202] on span "Non Employment Income" at bounding box center [101, 205] width 99 height 11
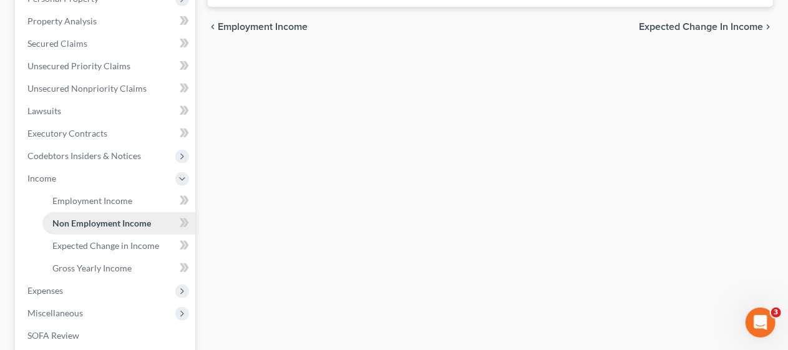
scroll to position [250, 0]
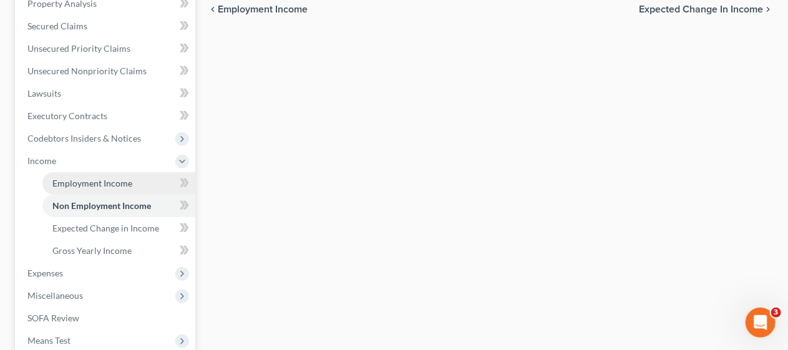
click at [139, 180] on link "Employment Income" at bounding box center [118, 183] width 153 height 22
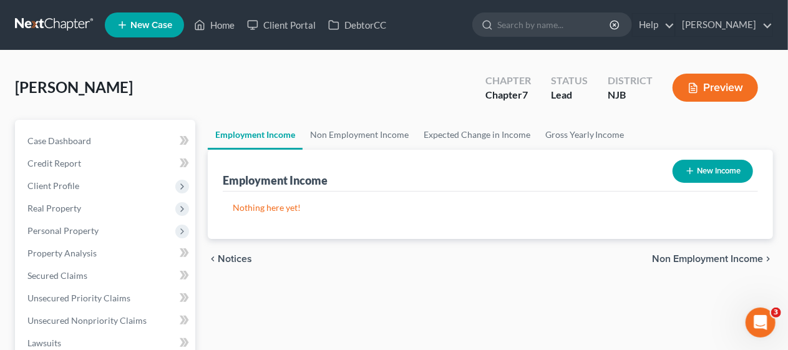
click at [721, 169] on button "New Income" at bounding box center [713, 171] width 81 height 23
select select "0"
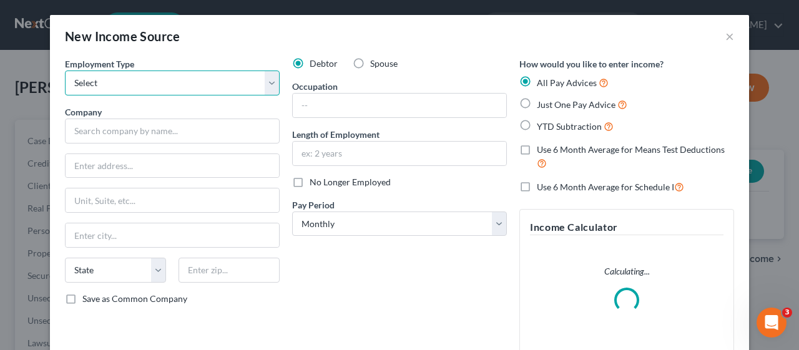
click at [260, 84] on select "Select Full or [DEMOGRAPHIC_DATA] Employment Self Employment" at bounding box center [172, 83] width 215 height 25
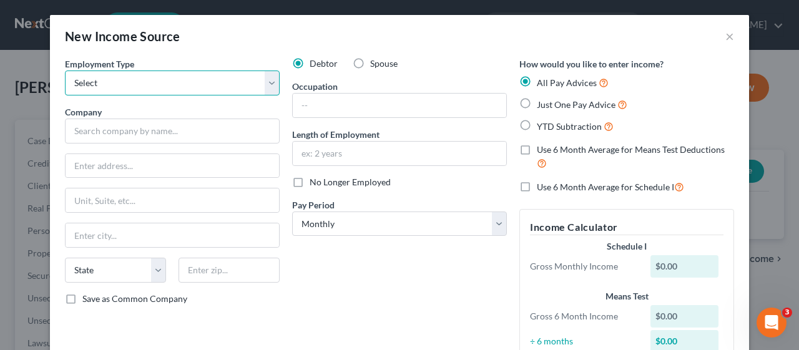
select select "0"
click at [65, 71] on select "Select Full or [DEMOGRAPHIC_DATA] Employment Self Employment" at bounding box center [172, 83] width 215 height 25
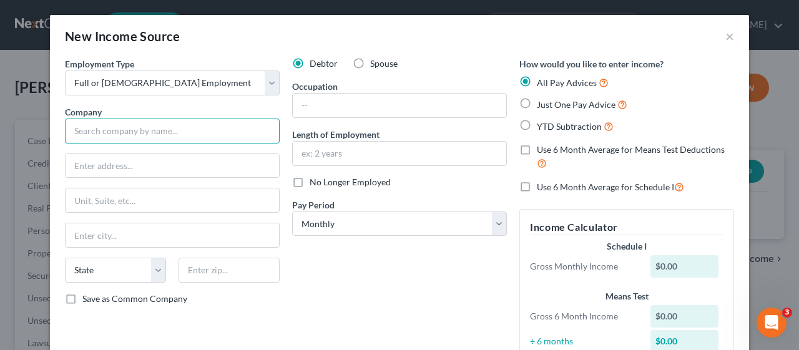
click at [213, 125] on input "text" at bounding box center [172, 131] width 215 height 25
type input "Prospect Oral Surgery Center"
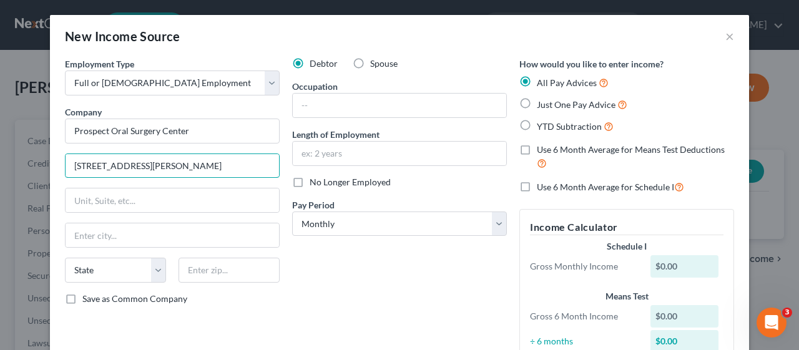
type input "[STREET_ADDRESS][PERSON_NAME]"
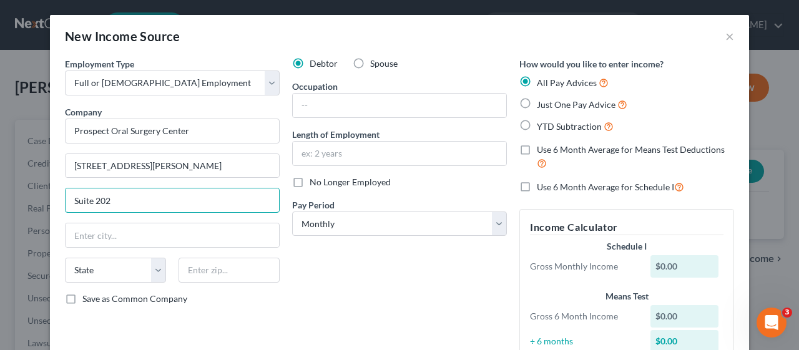
type input "Suite 202"
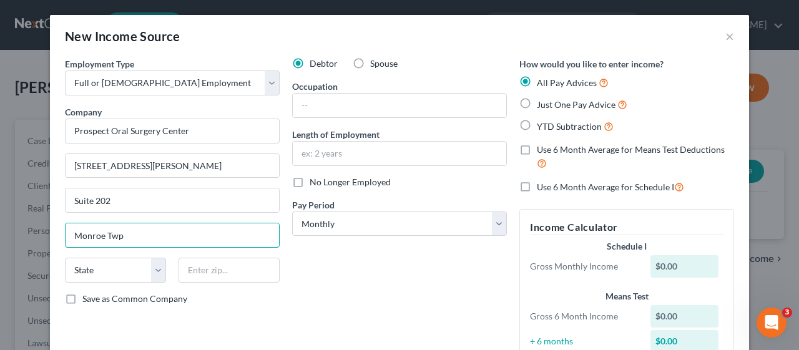
type input "Monroe Twp"
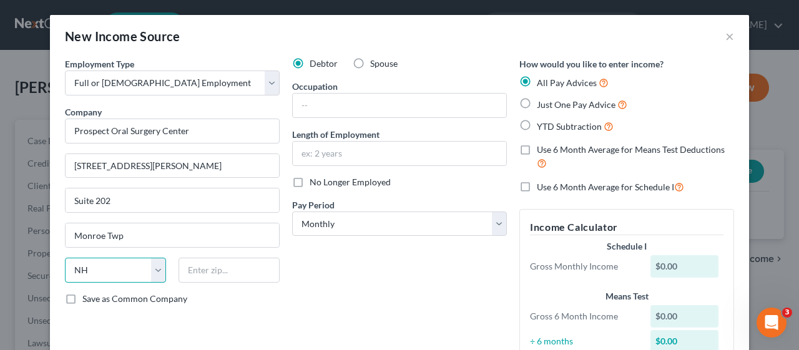
select select "33"
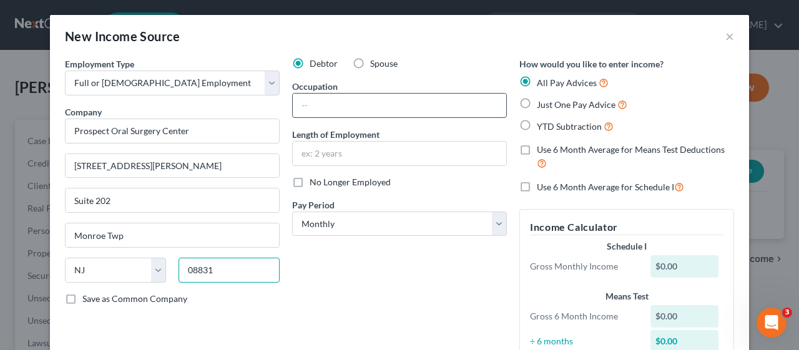
type input "08831"
type input "Jamesburg"
click at [384, 109] on input "text" at bounding box center [399, 106] width 213 height 24
type input "Administration Dept."
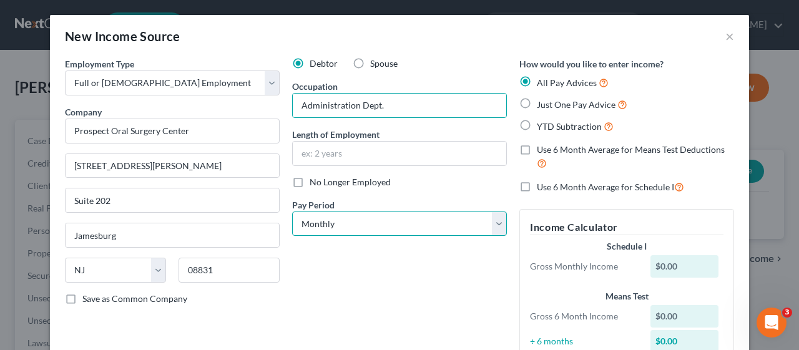
drag, startPoint x: 493, startPoint y: 219, endPoint x: 441, endPoint y: 231, distance: 53.8
click at [493, 219] on select "Select Monthly Twice Monthly Every Other Week Weekly" at bounding box center [399, 224] width 215 height 25
select select "2"
click at [292, 212] on select "Select Monthly Twice Monthly Every Other Week Weekly" at bounding box center [399, 224] width 215 height 25
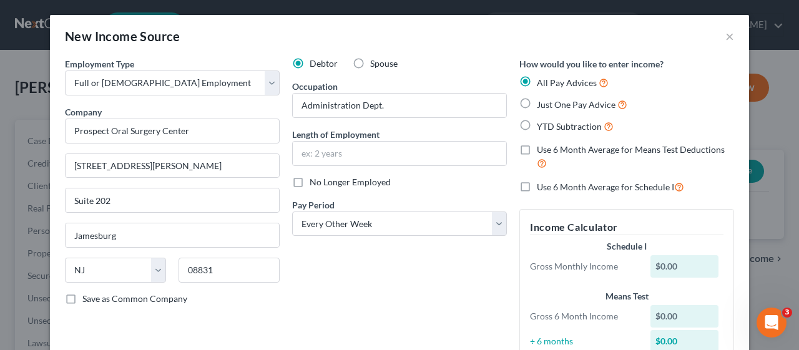
click at [537, 101] on label "Just One Pay Advice" at bounding box center [582, 104] width 91 height 14
click at [542, 101] on input "Just One Pay Advice" at bounding box center [546, 101] width 8 height 8
radio input "true"
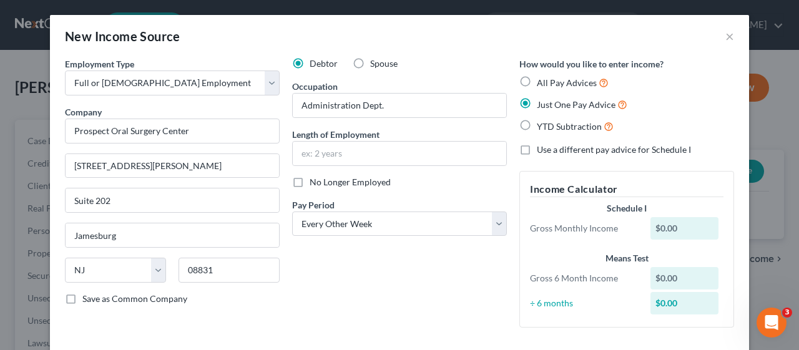
click at [376, 285] on div "Debtor Spouse Occupation Administration Dept. Length of Employment No Longer Em…" at bounding box center [399, 197] width 227 height 280
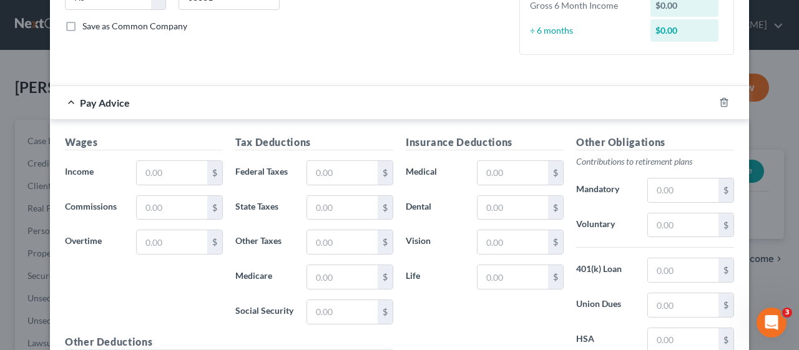
scroll to position [312, 0]
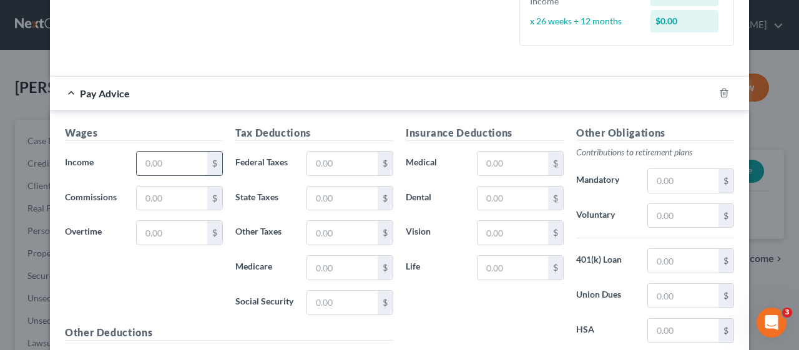
click at [137, 162] on input "text" at bounding box center [172, 164] width 71 height 24
type input "2,666.88"
click at [307, 291] on input "text" at bounding box center [342, 303] width 71 height 24
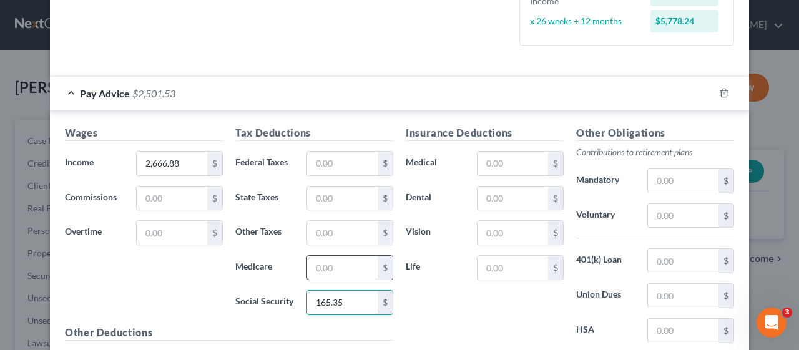
type input "165.35"
click at [307, 263] on input "text" at bounding box center [342, 268] width 71 height 24
type input "38.67"
click at [307, 158] on input "text" at bounding box center [342, 164] width 71 height 24
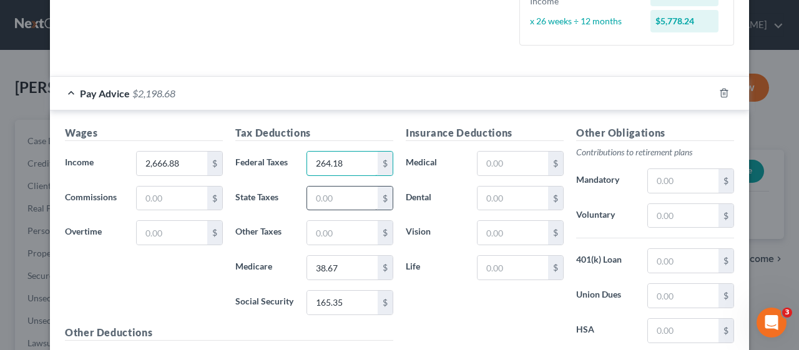
type input "264.18"
click at [308, 190] on input "text" at bounding box center [342, 199] width 71 height 24
type input "94.72"
click at [308, 228] on input "text" at bounding box center [342, 233] width 71 height 24
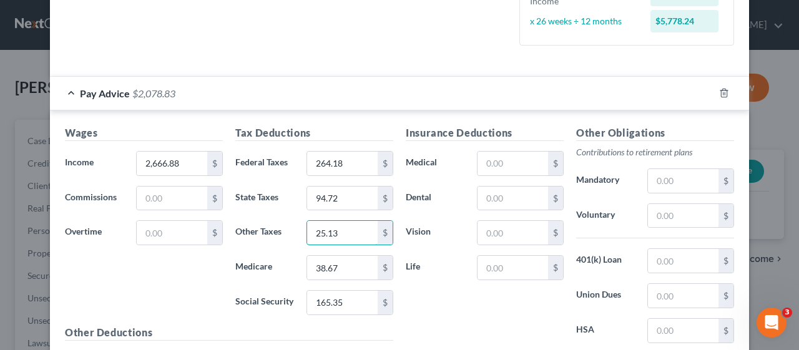
type input "25.13"
click at [437, 286] on div "Insurance Deductions Medical $ Dental $ Vision $ Life $" at bounding box center [484, 256] width 170 height 263
click at [477, 154] on input "text" at bounding box center [512, 164] width 71 height 24
type input "302.91"
click at [463, 310] on div "Insurance Deductions Medical 302.91 $ Dental $ Vision $ Life $" at bounding box center [484, 256] width 170 height 263
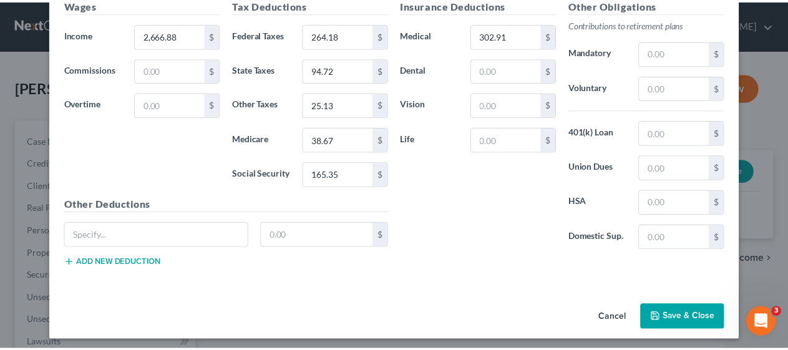
scroll to position [441, 0]
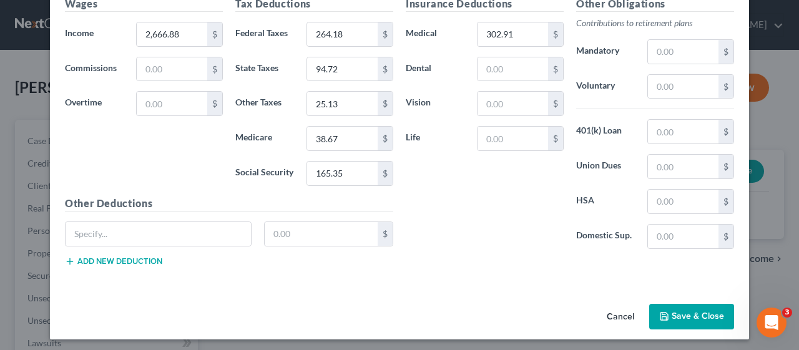
click at [689, 308] on button "Save & Close" at bounding box center [691, 317] width 85 height 26
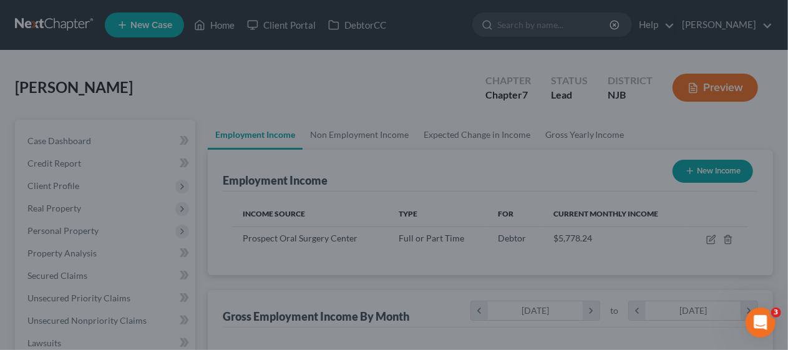
scroll to position [623930, 623836]
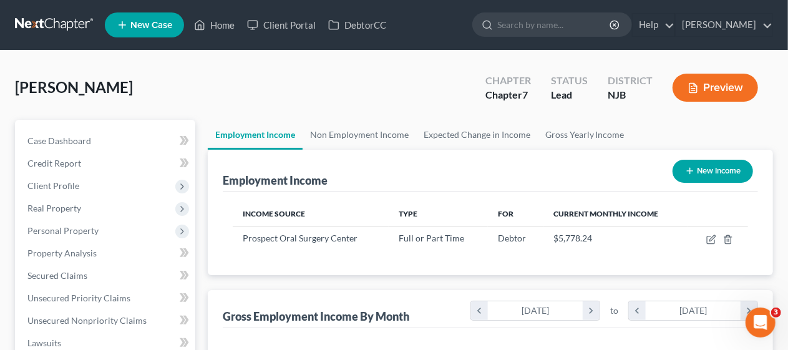
click at [216, 255] on div "Employment Income New Income Income Source Type For Current Monthly Income Pros…" at bounding box center [490, 212] width 565 height 125
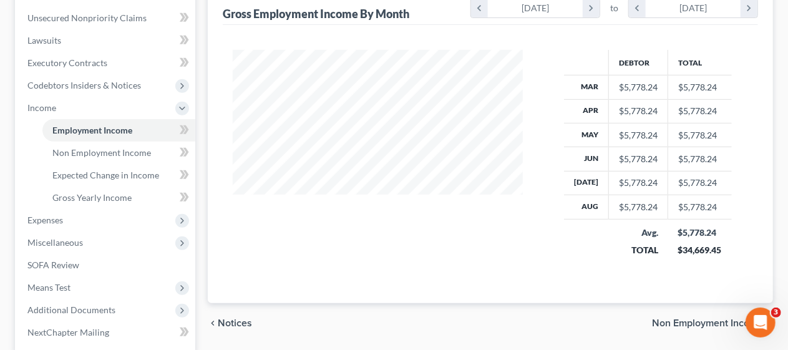
scroll to position [312, 0]
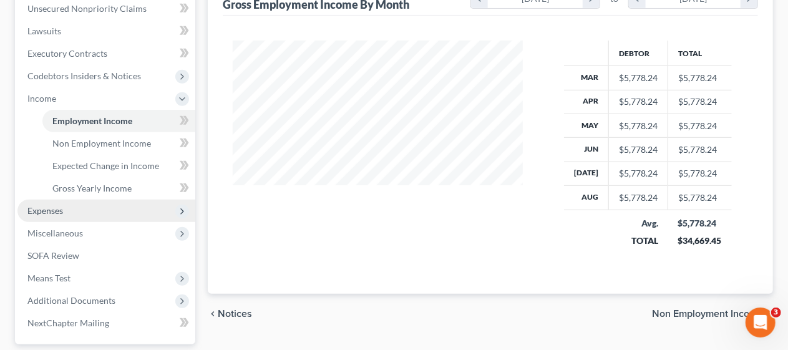
click at [136, 213] on span "Expenses" at bounding box center [106, 211] width 178 height 22
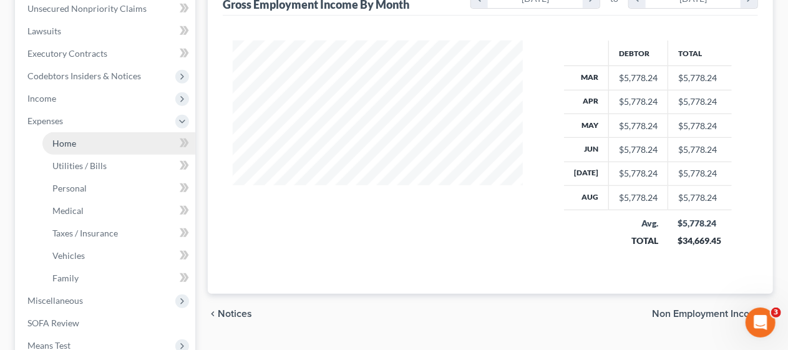
click at [122, 145] on link "Home" at bounding box center [118, 143] width 153 height 22
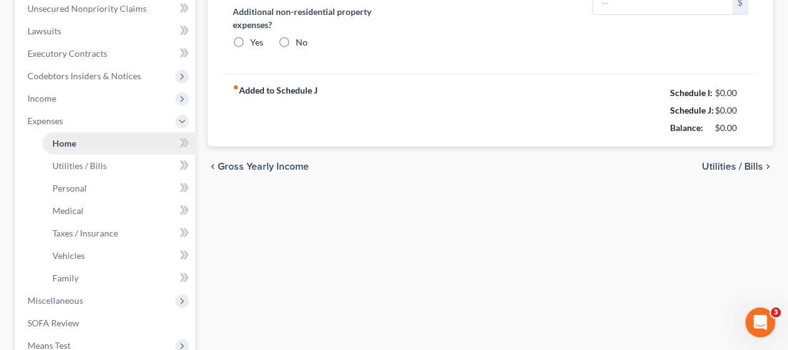
type input "1,650.00"
type input "0.00"
radio input "true"
type input "0.00"
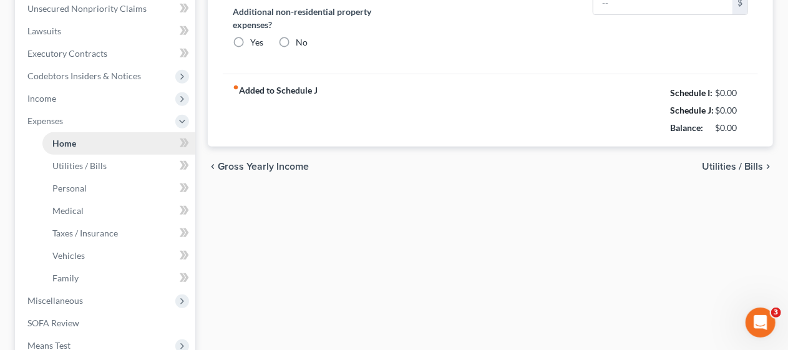
type input "0.00"
type input "50.00"
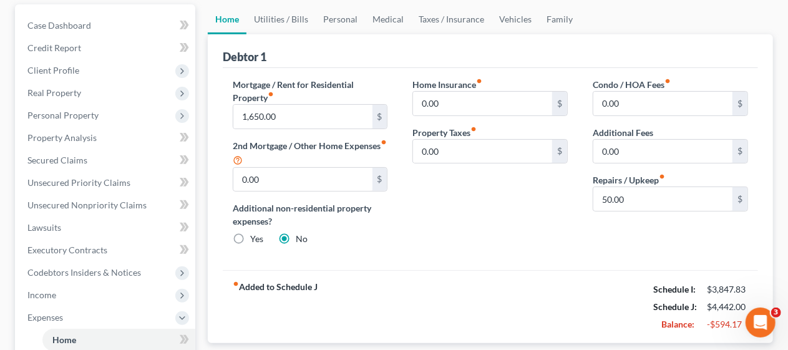
scroll to position [62, 0]
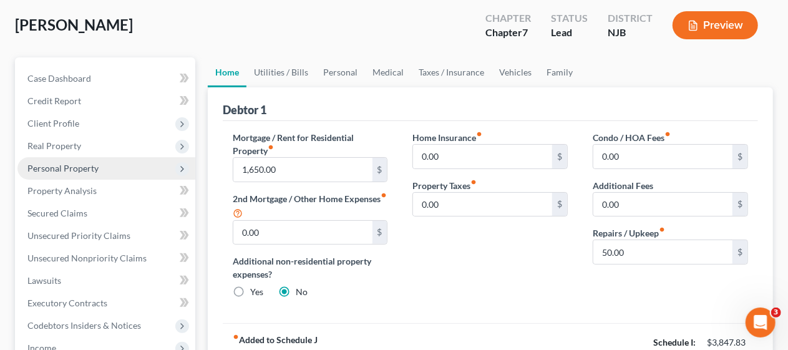
click at [110, 168] on span "Personal Property" at bounding box center [106, 168] width 178 height 22
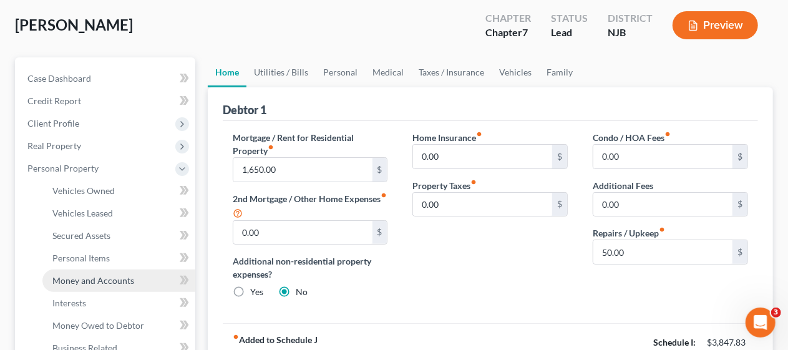
click at [127, 278] on span "Money and Accounts" at bounding box center [93, 280] width 82 height 11
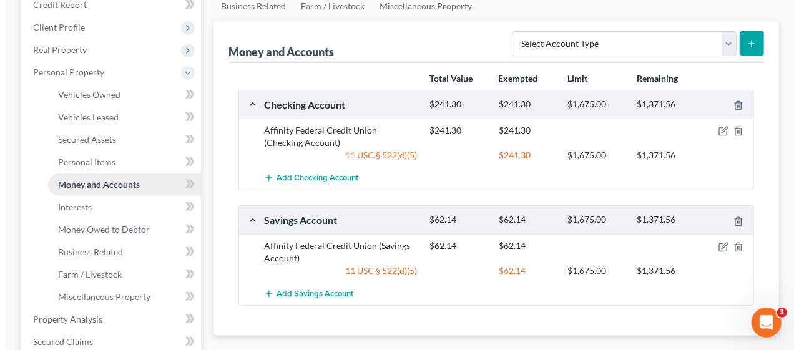
scroll to position [187, 0]
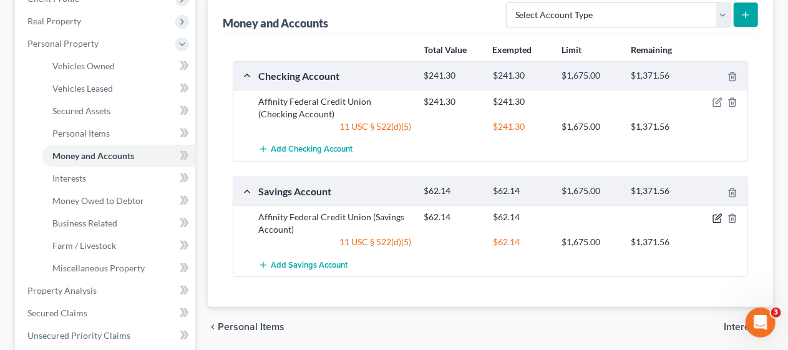
click at [716, 216] on icon "button" at bounding box center [718, 218] width 10 height 10
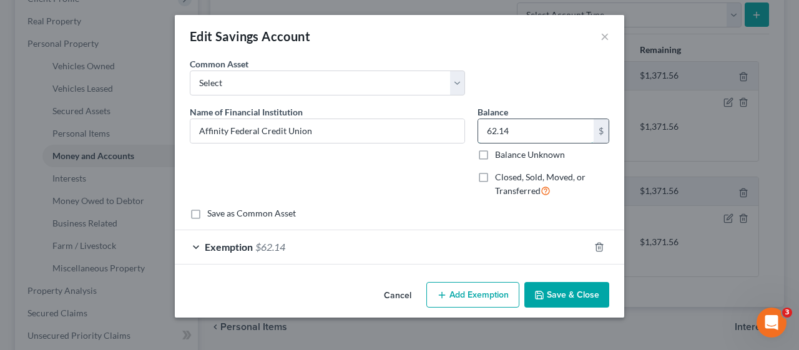
click at [511, 129] on input "62.14" at bounding box center [535, 131] width 115 height 24
type input "1,122.30"
click at [325, 207] on div "Save as Common Asset" at bounding box center [399, 213] width 419 height 12
click at [192, 245] on div "Exemption $62.14" at bounding box center [382, 246] width 414 height 33
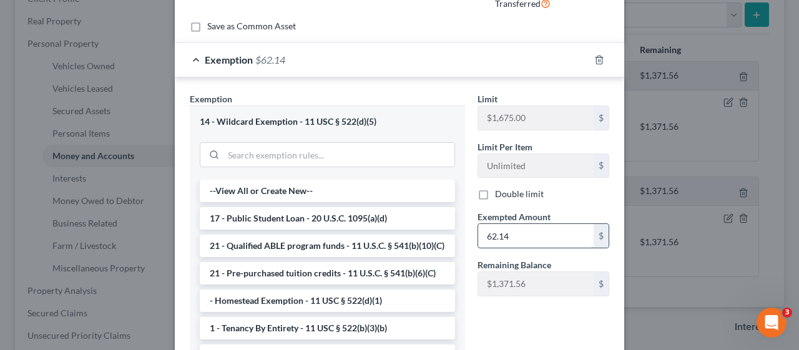
click at [487, 237] on input "62.14" at bounding box center [535, 236] width 115 height 24
type input "1,122.30"
click at [504, 316] on div "Limit $1,675.00 $ Limit Per Item Unlimited $ Double limit Exempted Amount * 1,1…" at bounding box center [543, 240] width 144 height 297
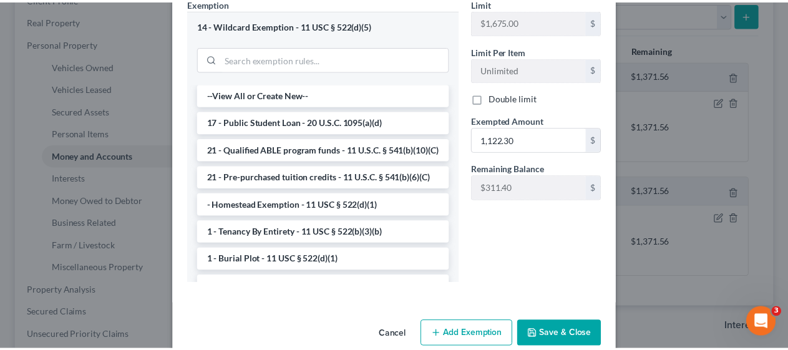
scroll to position [303, 0]
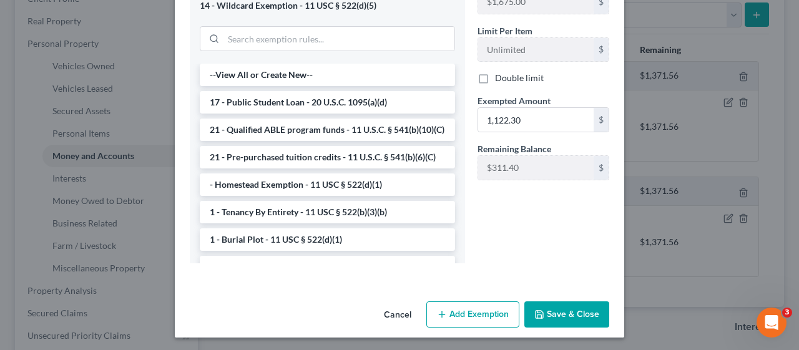
click at [570, 312] on button "Save & Close" at bounding box center [566, 314] width 85 height 26
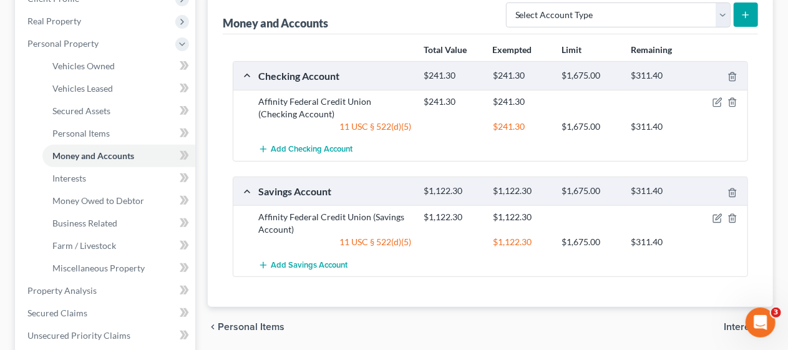
click at [205, 251] on div "Vehicles Owned Vehicles Leased Secured Assets Personal Items Money and Accounts…" at bounding box center [491, 304] width 578 height 743
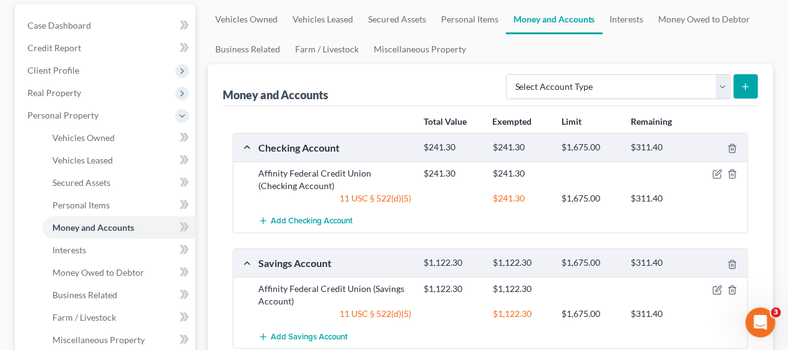
scroll to position [0, 0]
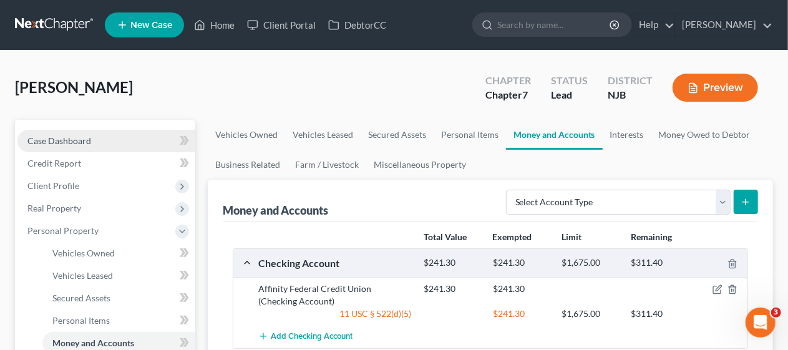
click at [122, 134] on link "Case Dashboard" at bounding box center [106, 141] width 178 height 22
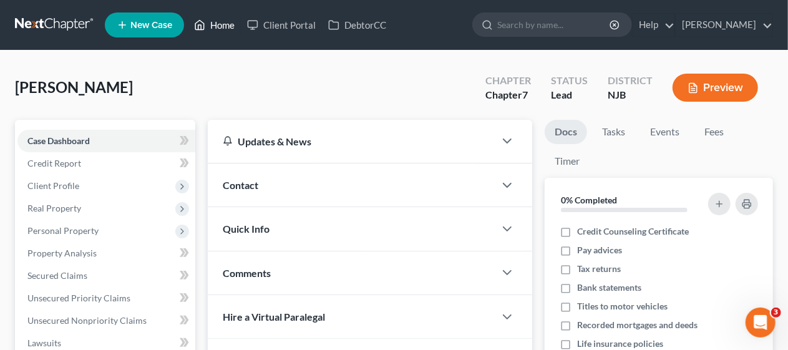
click at [223, 24] on link "Home" at bounding box center [214, 25] width 53 height 22
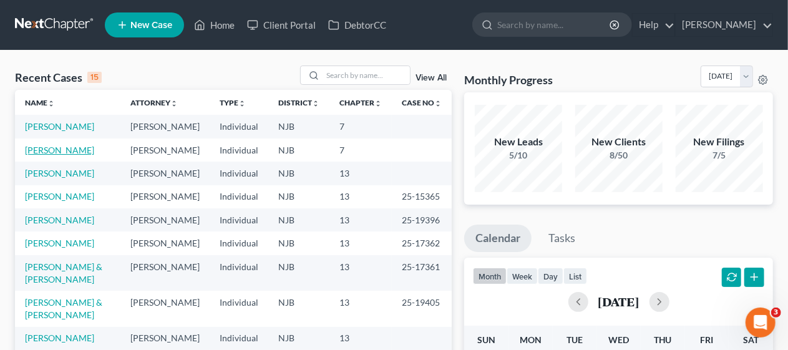
click at [80, 155] on link "[PERSON_NAME]" at bounding box center [59, 150] width 69 height 11
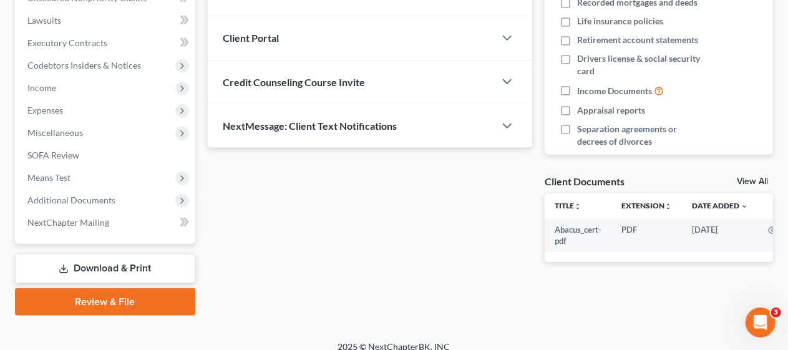
scroll to position [334, 0]
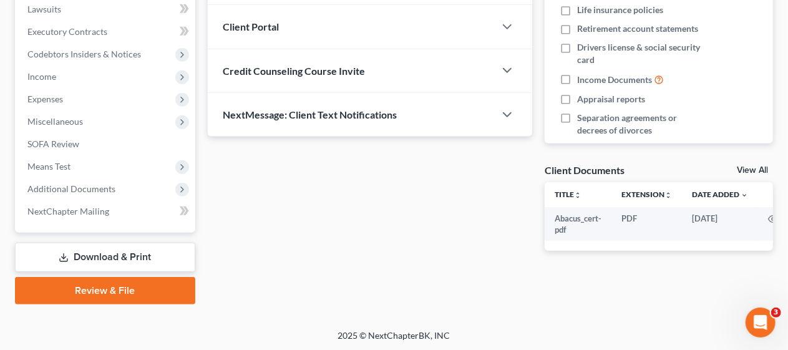
click at [112, 291] on link "Review & File" at bounding box center [105, 290] width 180 height 27
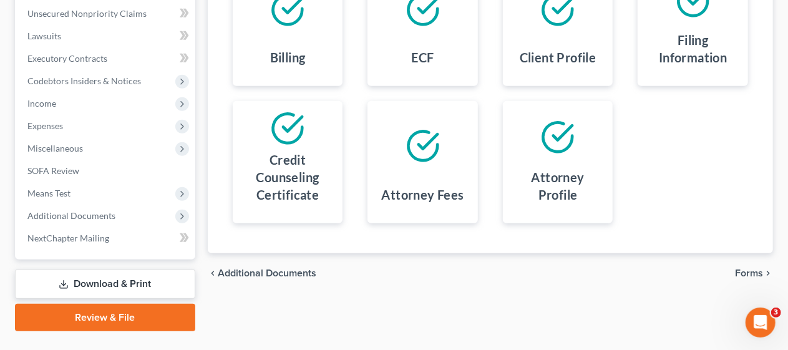
scroll to position [334, 0]
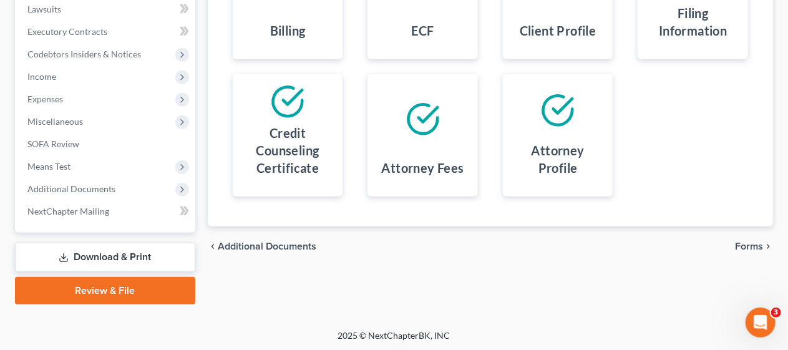
click at [422, 262] on div "chevron_left Additional Documents Forms chevron_right" at bounding box center [490, 247] width 565 height 40
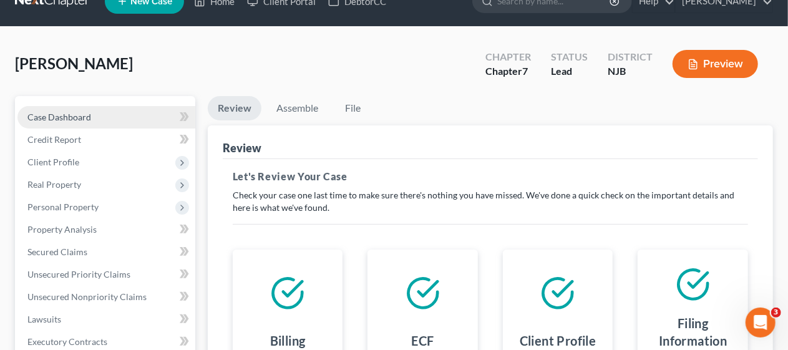
scroll to position [22, 0]
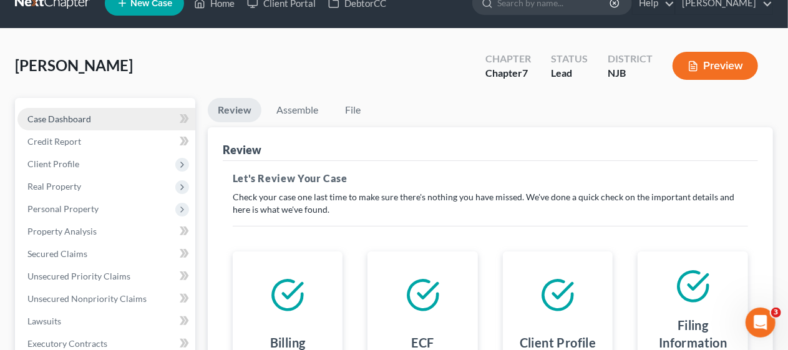
click at [127, 114] on link "Case Dashboard" at bounding box center [106, 119] width 178 height 22
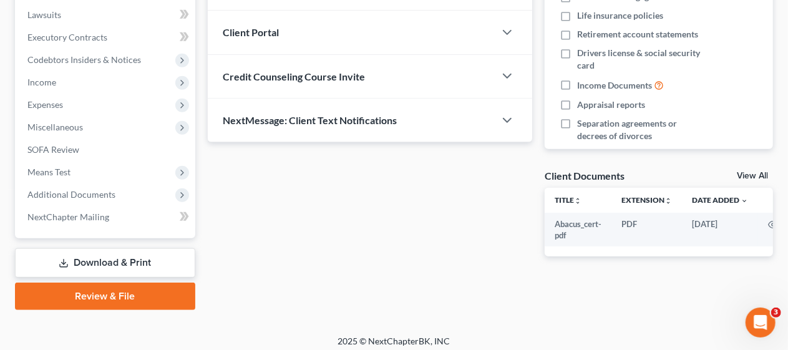
scroll to position [334, 0]
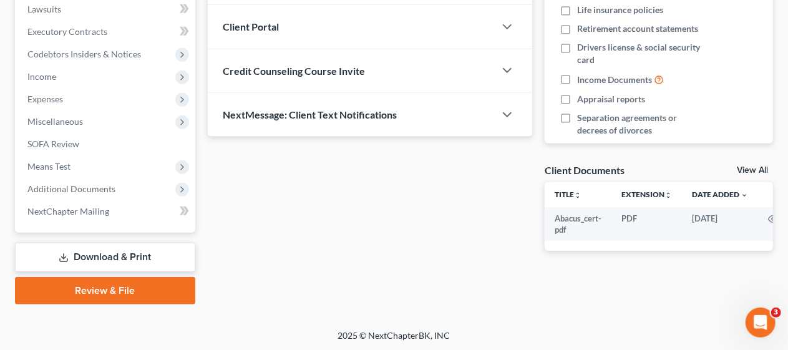
click at [125, 252] on link "Download & Print" at bounding box center [105, 257] width 180 height 29
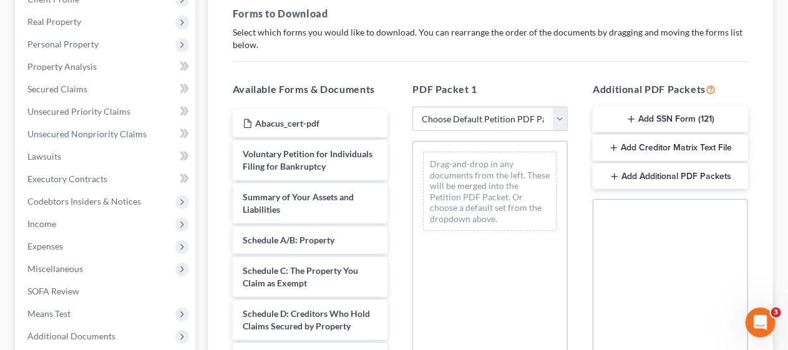
scroll to position [187, 0]
click at [646, 118] on button "Add SSN Form (121)" at bounding box center [670, 119] width 155 height 26
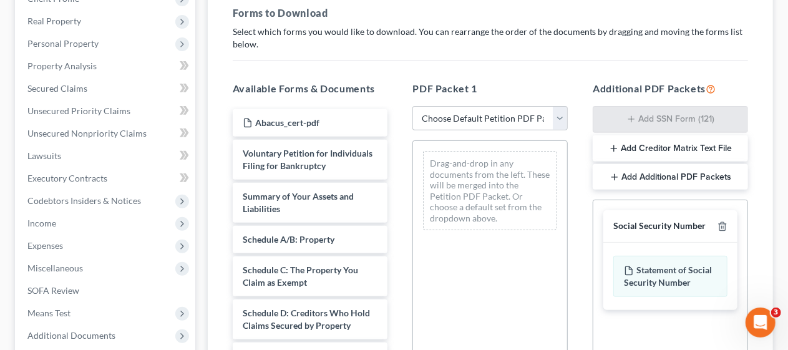
click at [578, 206] on div "PDF Packet 1 Choose Default Petition PDF Packet Complete Bankruptcy Petition (a…" at bounding box center [490, 282] width 180 height 423
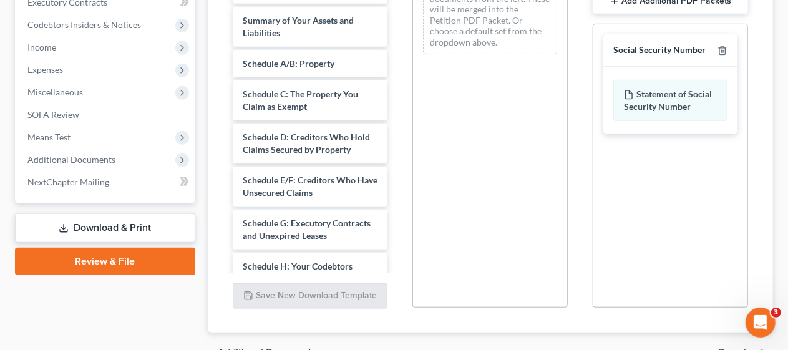
scroll to position [432, 0]
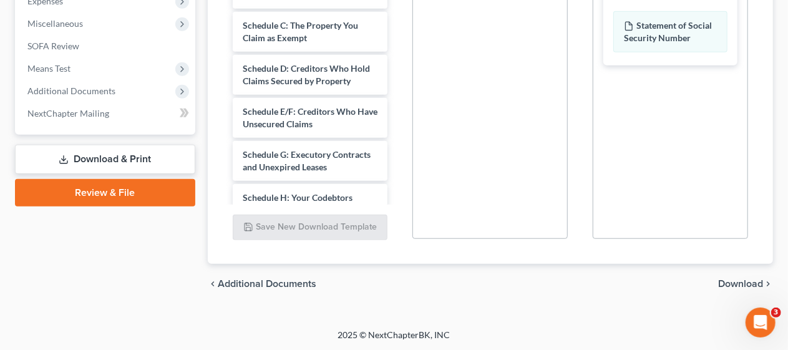
click at [724, 279] on span "Download" at bounding box center [740, 284] width 45 height 10
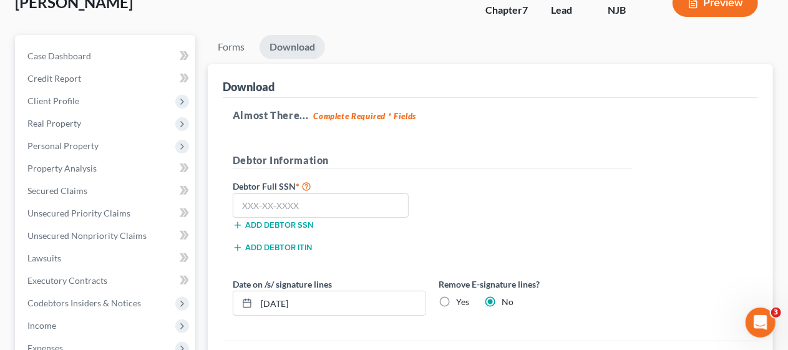
scroll to position [84, 0]
click at [240, 203] on input "text" at bounding box center [321, 206] width 177 height 25
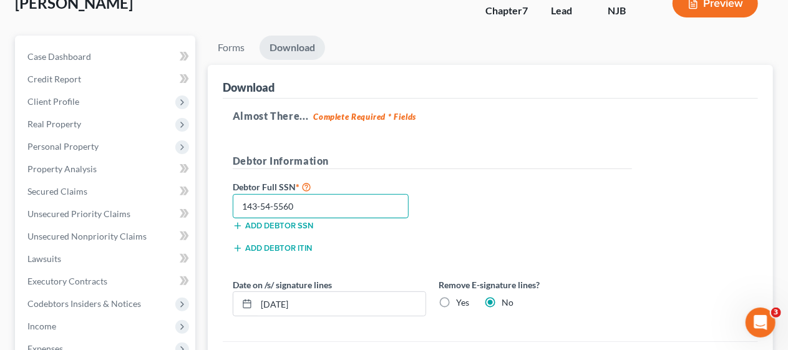
type input "143-54-5560"
click at [467, 221] on div "Debtor Full SSN * 143-54-5560 Add debtor SSN" at bounding box center [433, 210] width 412 height 62
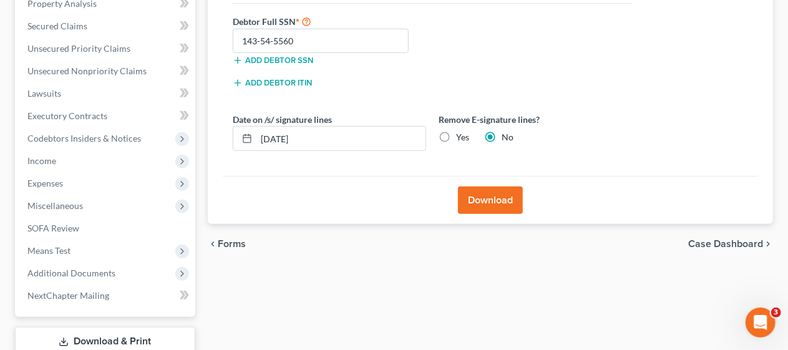
scroll to position [272, 0]
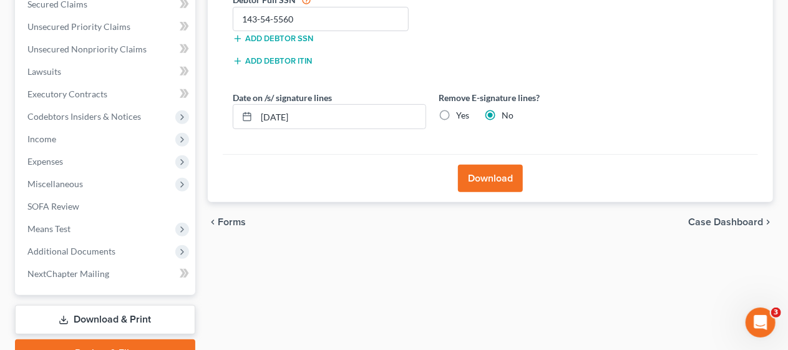
click at [499, 176] on button "Download" at bounding box center [490, 178] width 65 height 27
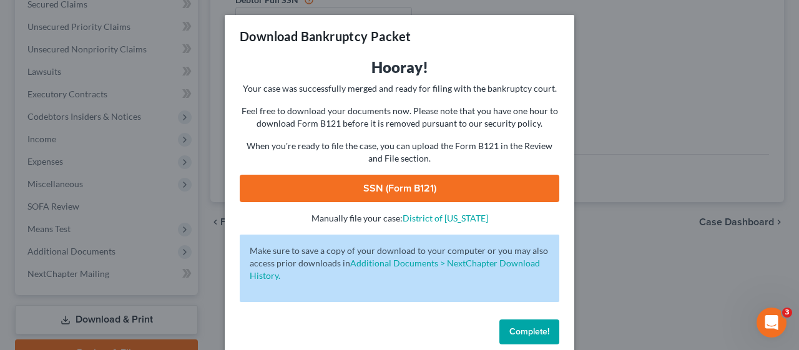
click at [399, 188] on link "SSN (Form B121)" at bounding box center [400, 188] width 320 height 27
click at [528, 328] on span "Complete!" at bounding box center [529, 331] width 40 height 11
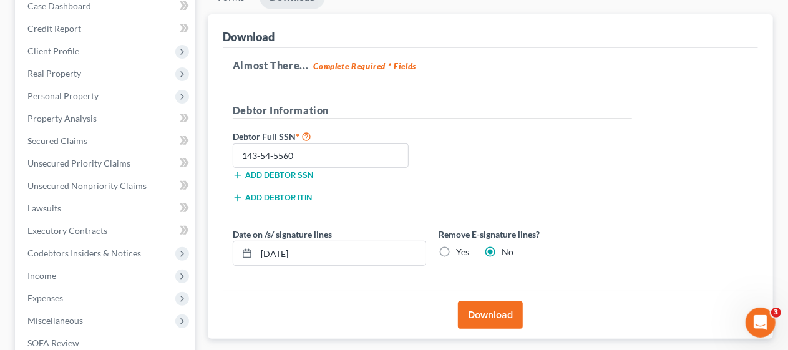
scroll to position [0, 0]
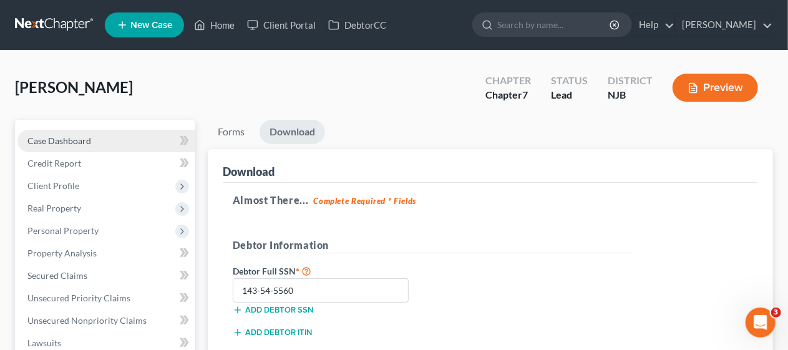
click at [134, 134] on link "Case Dashboard" at bounding box center [106, 141] width 178 height 22
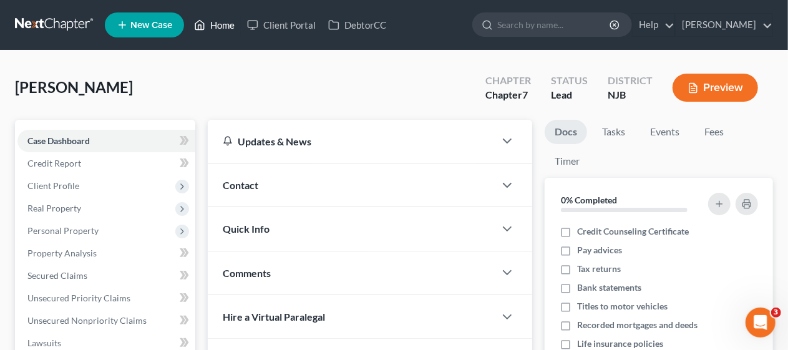
click at [223, 25] on link "Home" at bounding box center [214, 25] width 53 height 22
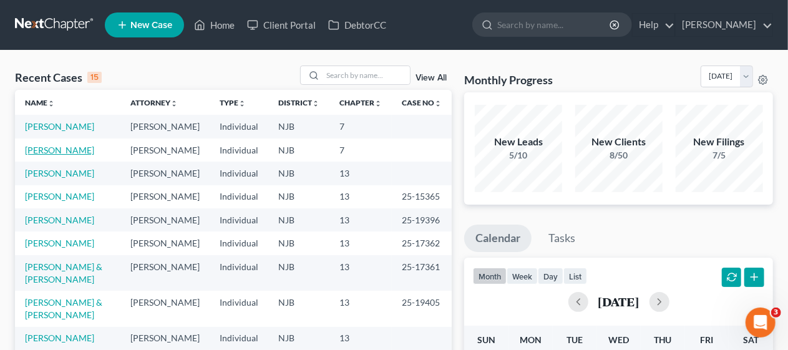
click at [78, 155] on link "[PERSON_NAME]" at bounding box center [59, 150] width 69 height 11
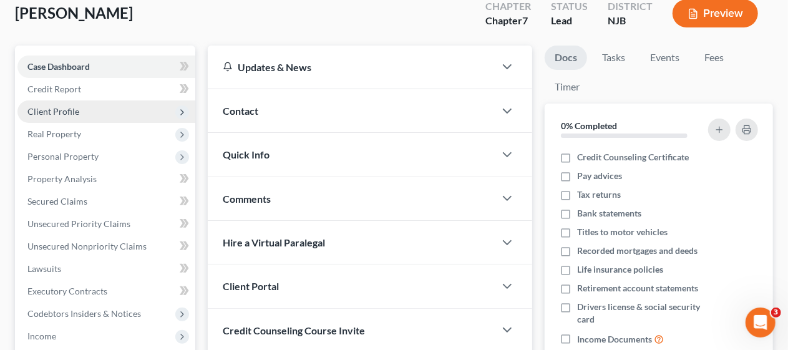
scroll to position [334, 0]
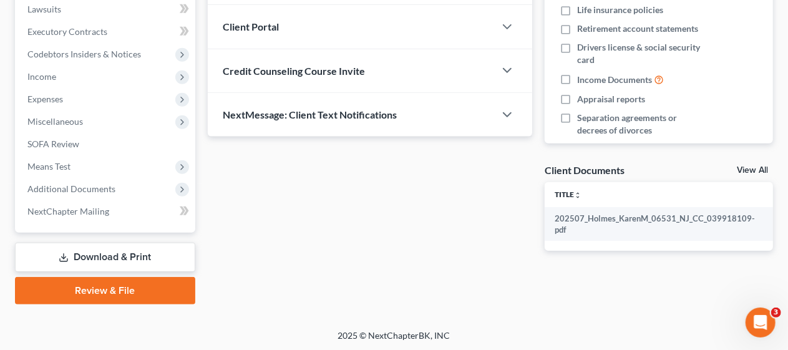
click at [142, 255] on link "Download & Print" at bounding box center [105, 257] width 180 height 29
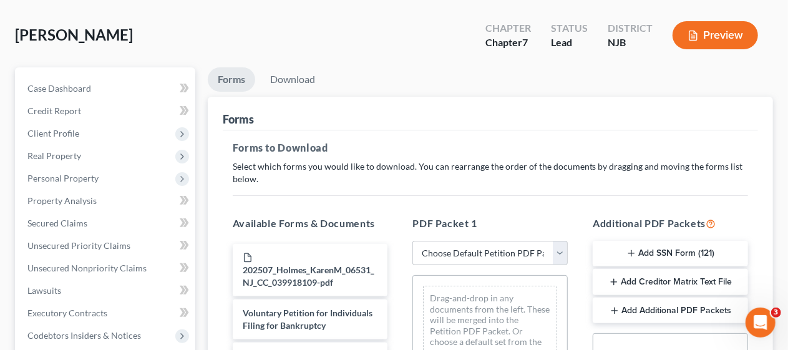
scroll to position [125, 0]
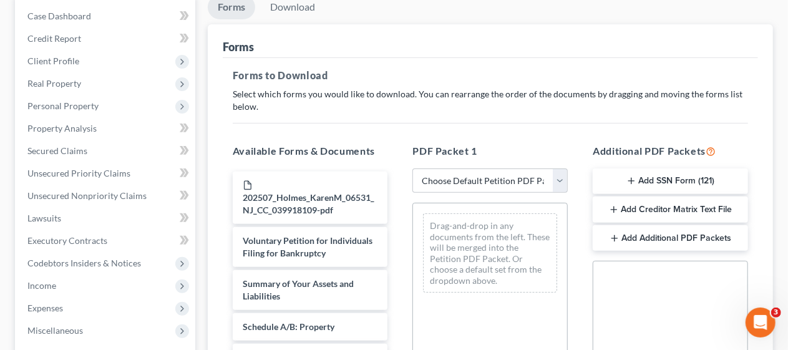
click at [683, 177] on button "Add SSN Form (121)" at bounding box center [670, 182] width 155 height 26
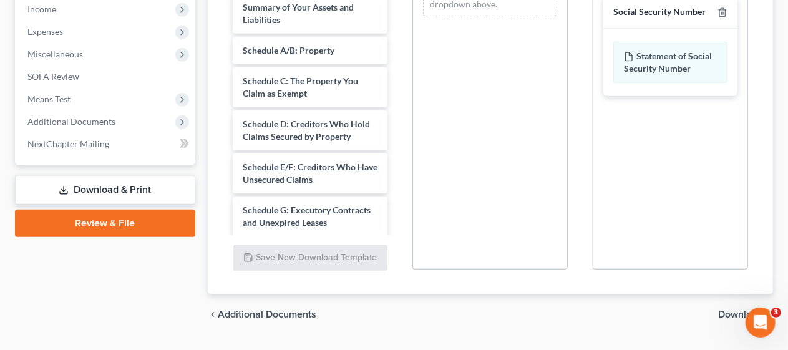
scroll to position [432, 0]
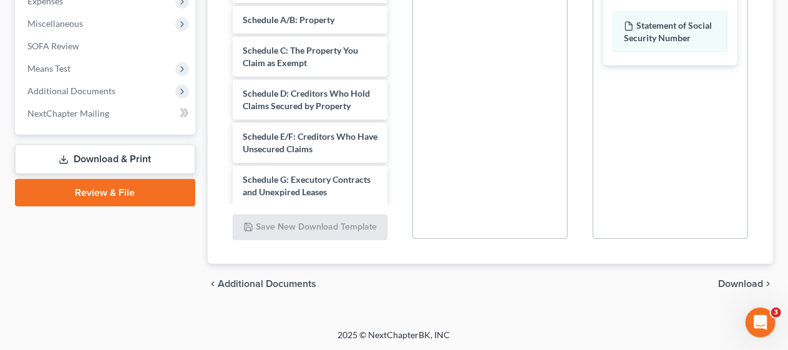
click at [749, 279] on span "Download" at bounding box center [740, 284] width 45 height 10
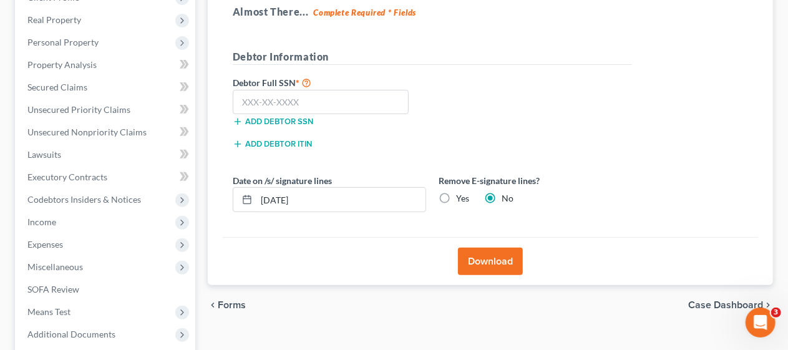
scroll to position [84, 0]
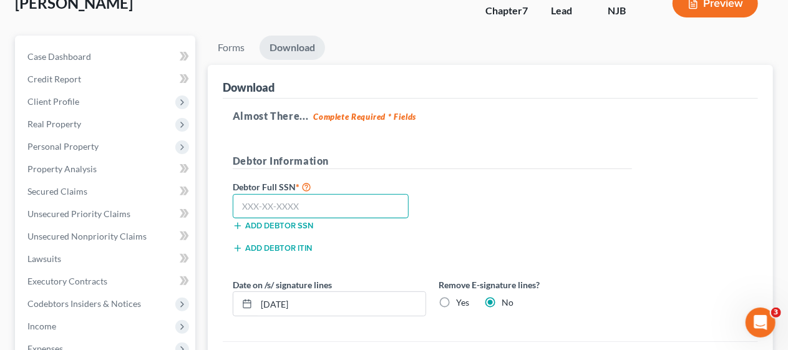
drag, startPoint x: 233, startPoint y: 203, endPoint x: 496, endPoint y: 195, distance: 262.3
click at [233, 203] on input "text" at bounding box center [321, 206] width 177 height 25
type input "147-70-1938"
click at [550, 223] on div "Debtor Full SSN * 147-70-1938 Add debtor SSN" at bounding box center [433, 210] width 412 height 62
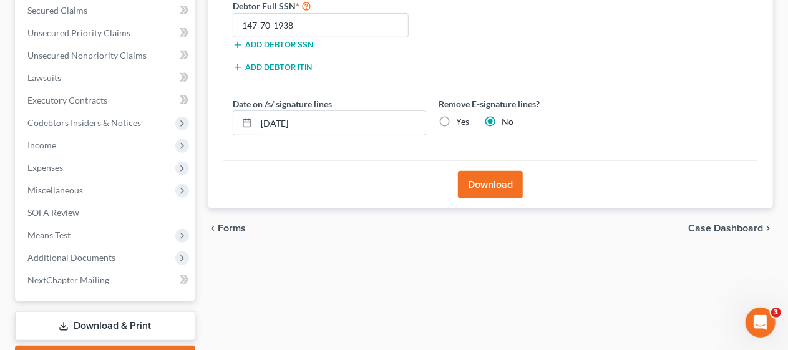
scroll to position [272, 0]
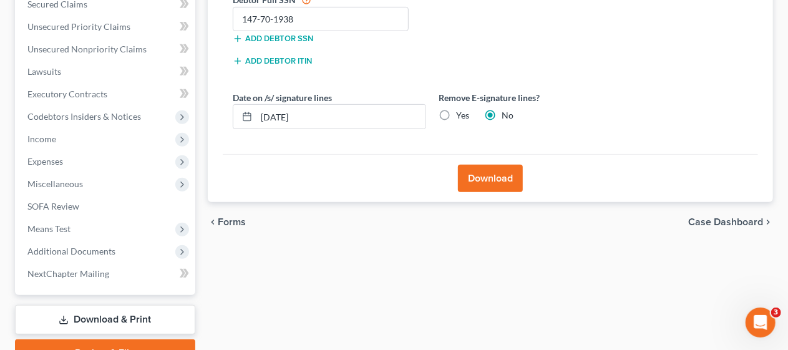
click at [500, 177] on button "Download" at bounding box center [490, 178] width 65 height 27
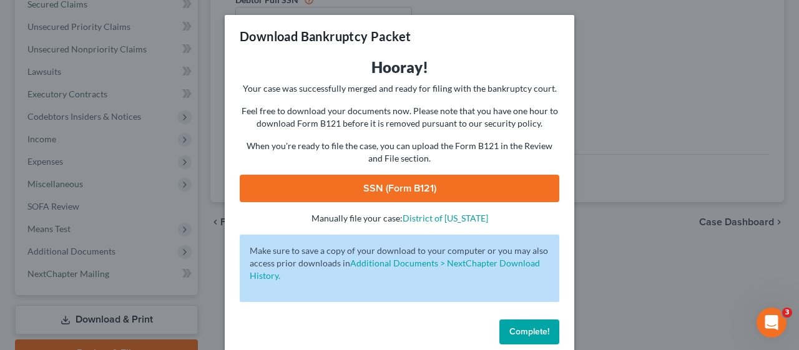
click at [424, 185] on link "SSN (Form B121)" at bounding box center [400, 188] width 320 height 27
click at [522, 326] on button "Complete!" at bounding box center [529, 332] width 60 height 25
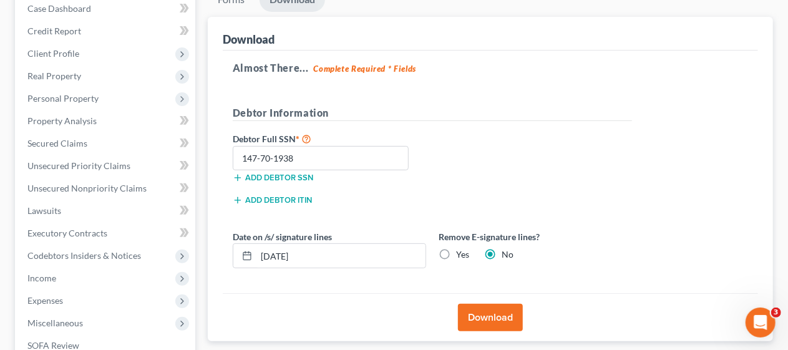
scroll to position [22, 0]
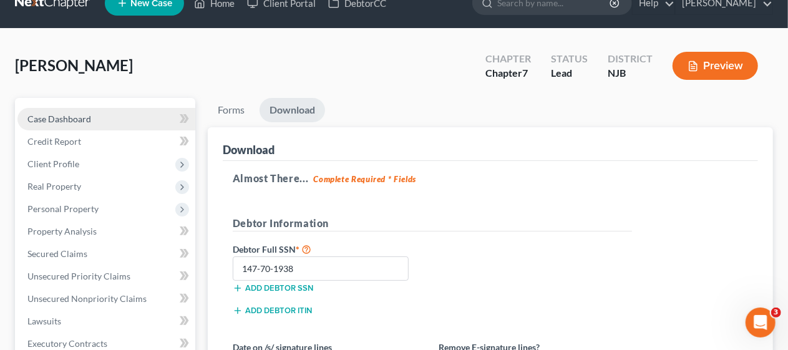
click at [142, 119] on link "Case Dashboard" at bounding box center [106, 119] width 178 height 22
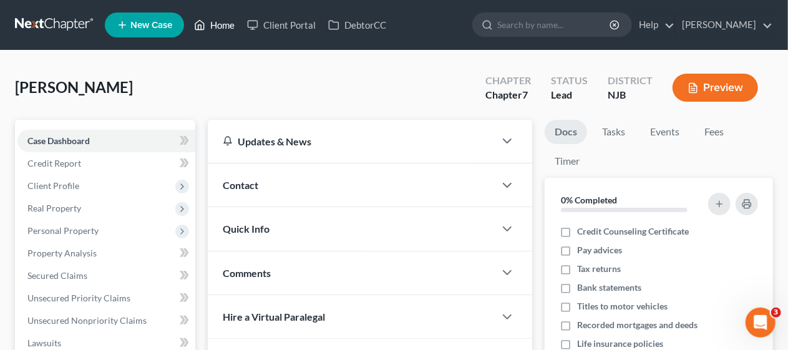
click at [222, 21] on link "Home" at bounding box center [214, 25] width 53 height 22
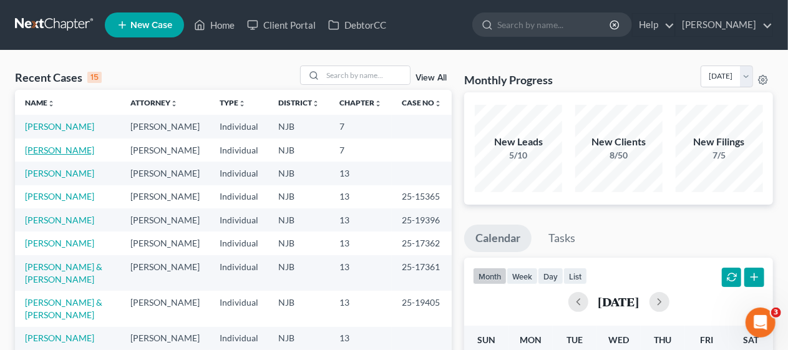
click at [69, 155] on link "[PERSON_NAME]" at bounding box center [59, 150] width 69 height 11
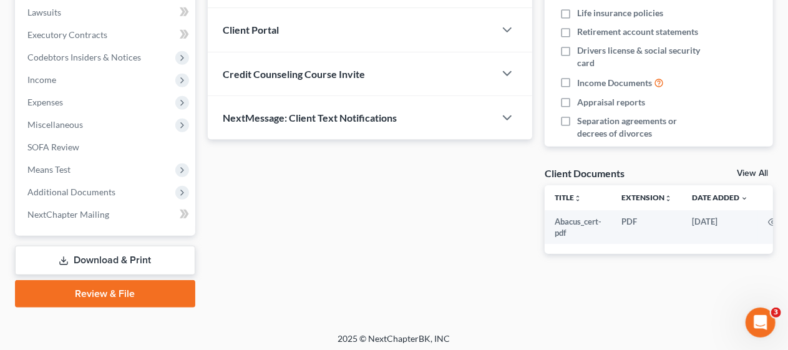
scroll to position [334, 0]
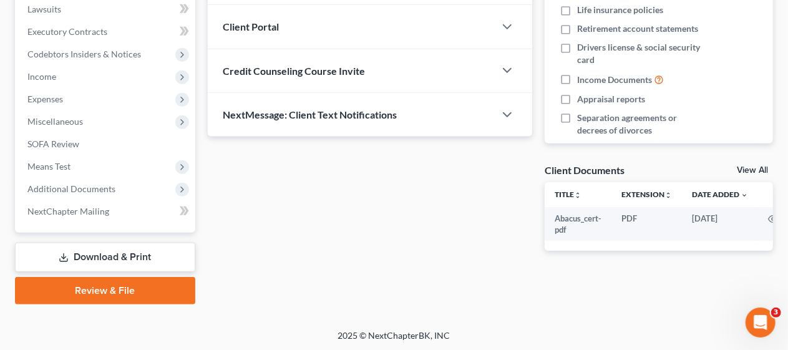
click at [127, 291] on link "Review & File" at bounding box center [105, 290] width 180 height 27
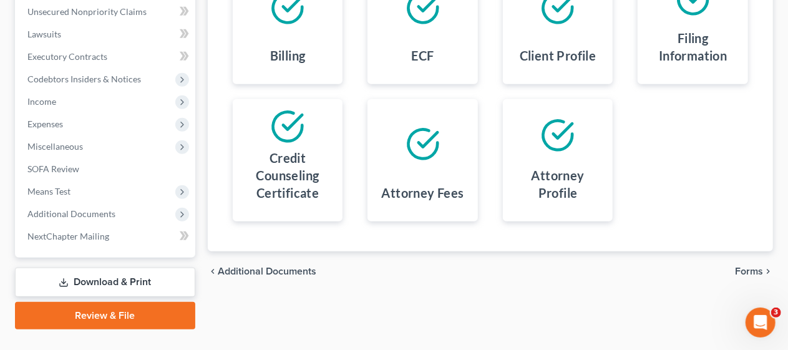
scroll to position [312, 0]
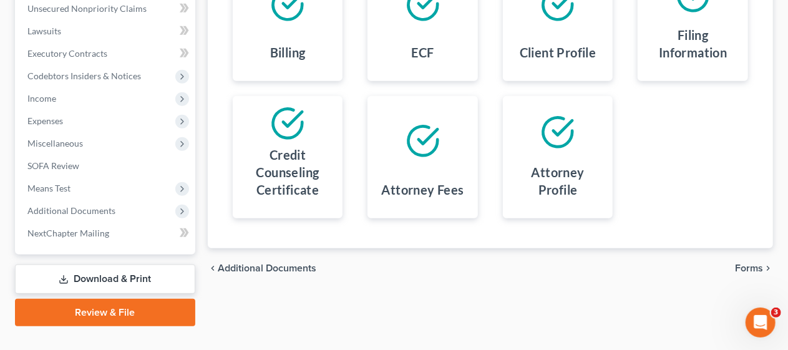
click at [743, 266] on span "Forms" at bounding box center [749, 268] width 28 height 10
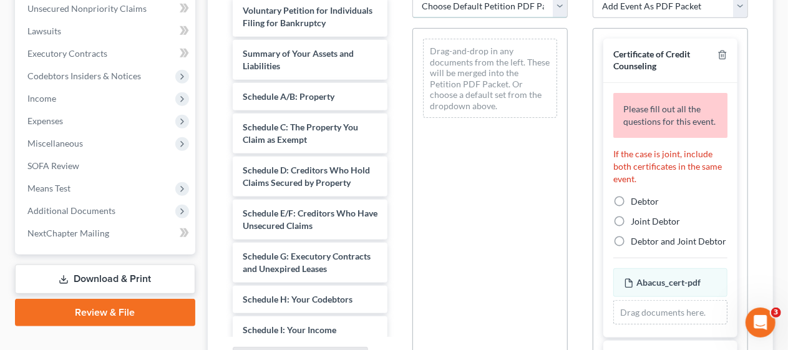
scroll to position [305, 0]
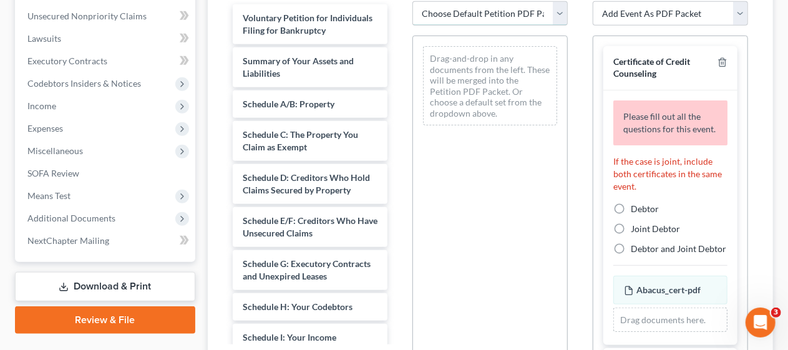
click at [561, 10] on select "Choose Default Petition PDF Packet Complete Bankruptcy Petition (all forms and …" at bounding box center [490, 13] width 155 height 25
select select "0"
click at [413, 1] on select "Choose Default Petition PDF Packet Complete Bankruptcy Petition (all forms and …" at bounding box center [490, 13] width 155 height 25
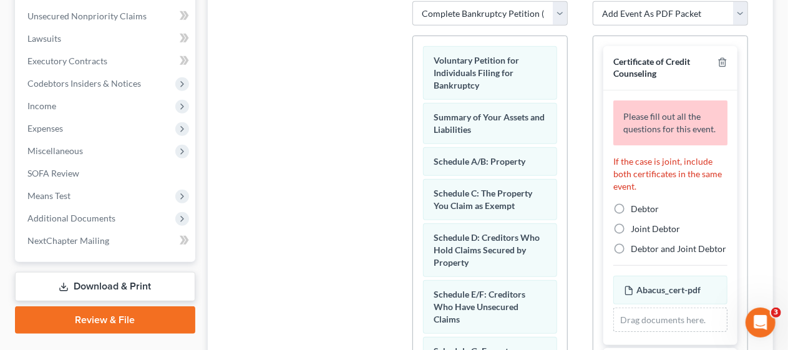
click at [580, 129] on div "Additional PDF Packets Add Event As PDF Packet Amended Attorney Compensation St…" at bounding box center [670, 177] width 180 height 423
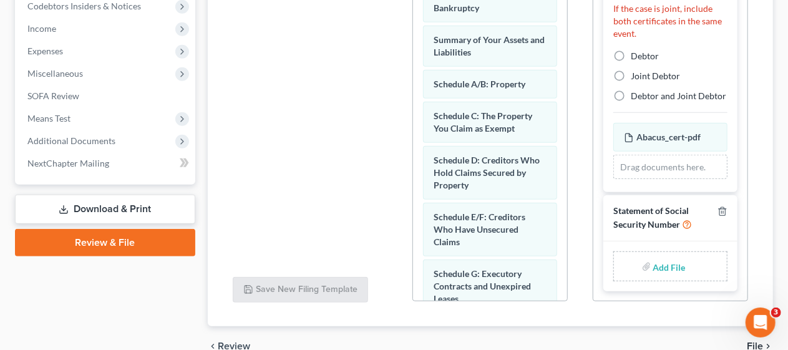
scroll to position [98, 0]
click at [667, 264] on input "file" at bounding box center [668, 266] width 30 height 22
type input "C:\fakepath\Statement about SS#.pdf"
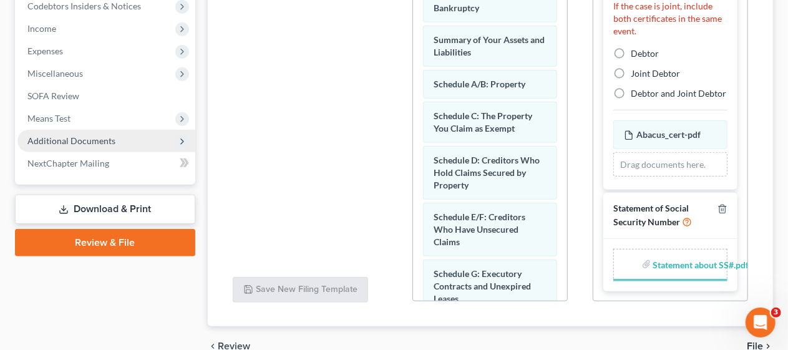
scroll to position [93, 0]
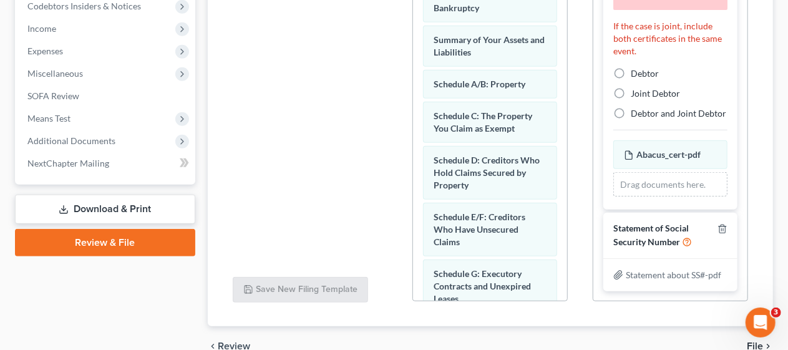
click at [631, 67] on label "Debtor" at bounding box center [645, 73] width 28 height 12
click at [636, 67] on input "Debtor" at bounding box center [640, 71] width 8 height 8
radio input "true"
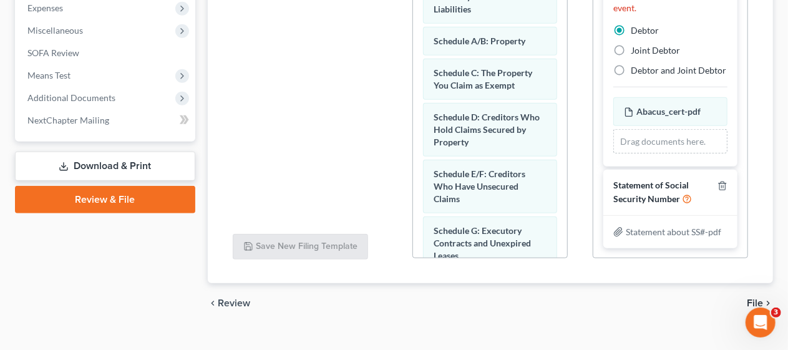
scroll to position [444, 0]
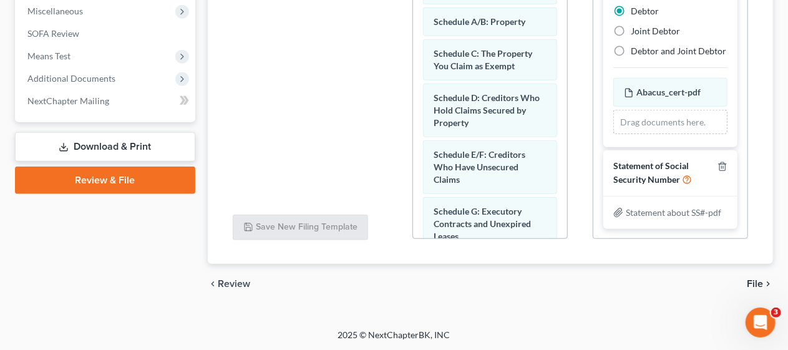
click at [756, 280] on span "File" at bounding box center [755, 284] width 16 height 10
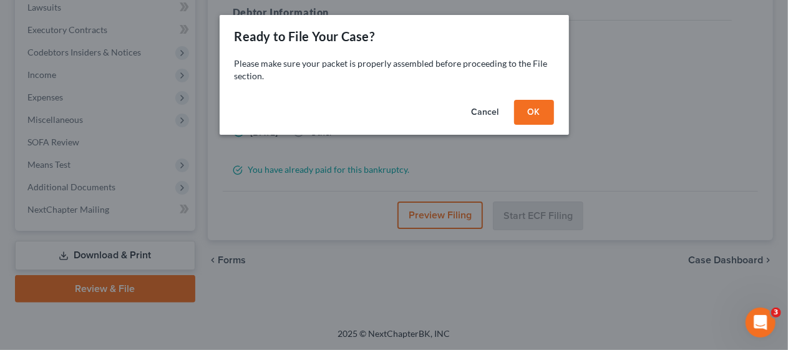
scroll to position [334, 0]
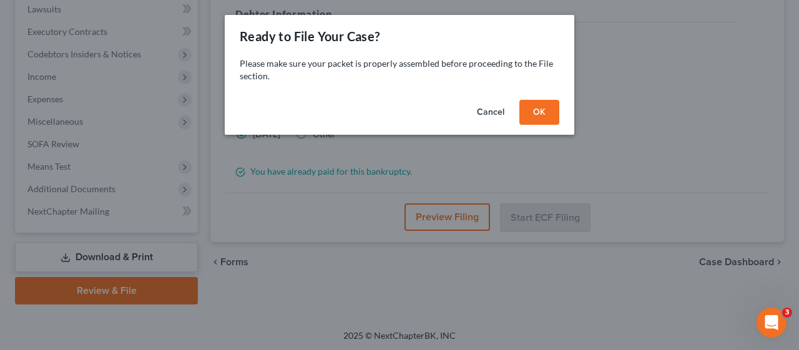
click at [549, 109] on button "OK" at bounding box center [539, 112] width 40 height 25
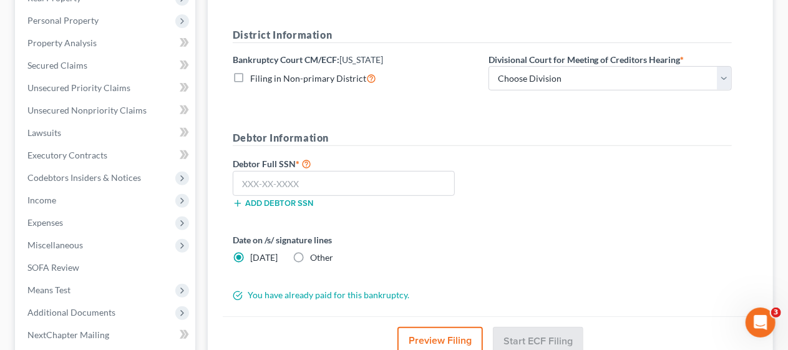
scroll to position [209, 0]
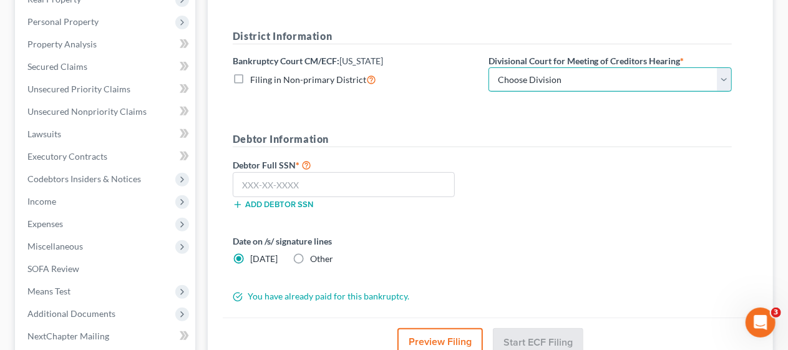
click at [720, 79] on select "Choose Division [GEOGRAPHIC_DATA] [GEOGRAPHIC_DATA]/[GEOGRAPHIC_DATA] [GEOGRAPH…" at bounding box center [610, 79] width 243 height 25
select select "3"
click at [489, 67] on select "Choose Division [GEOGRAPHIC_DATA] [GEOGRAPHIC_DATA]/[GEOGRAPHIC_DATA] [GEOGRAPH…" at bounding box center [610, 79] width 243 height 25
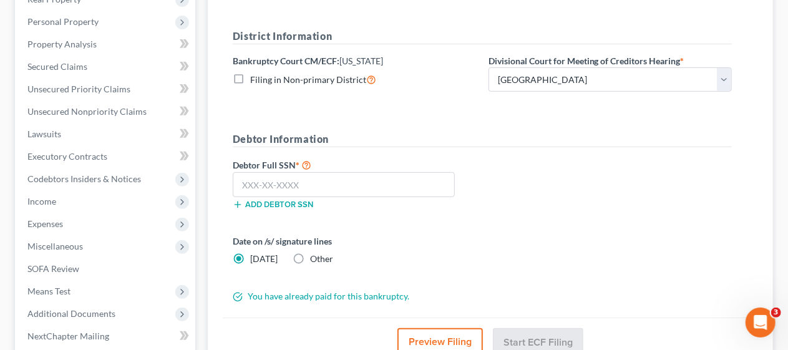
click at [497, 189] on div "Debtor Full SSN * Add debtor SSN" at bounding box center [483, 188] width 512 height 62
click at [237, 185] on input "text" at bounding box center [344, 184] width 222 height 25
drag, startPoint x: 237, startPoint y: 178, endPoint x: 428, endPoint y: 155, distance: 192.3
click at [237, 178] on input "text" at bounding box center [344, 184] width 222 height 25
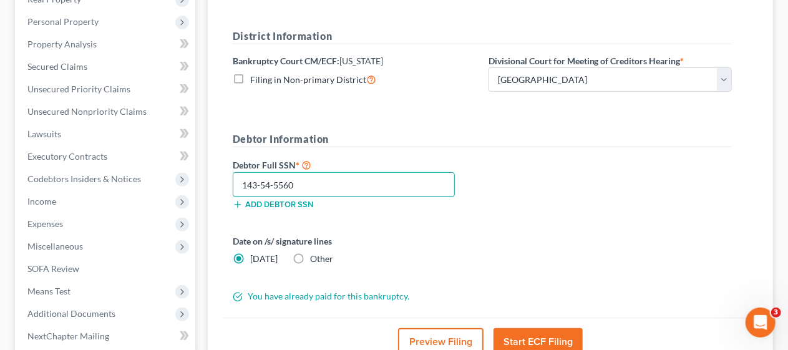
type input "143-54-5560"
click at [544, 223] on form "District Information Bankruptcy Court CM/ECF: [US_STATE] Filing in Non-primary …" at bounding box center [482, 166] width 499 height 275
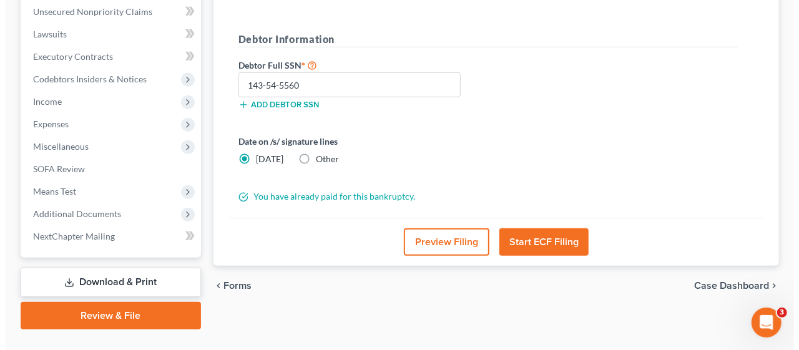
scroll to position [334, 0]
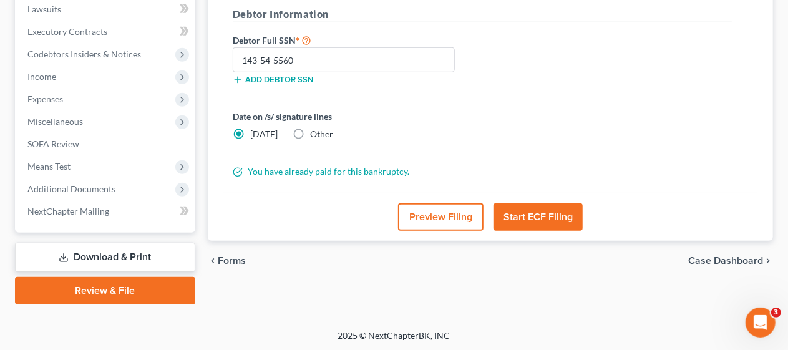
click at [544, 213] on button "Start ECF Filing" at bounding box center [538, 216] width 89 height 27
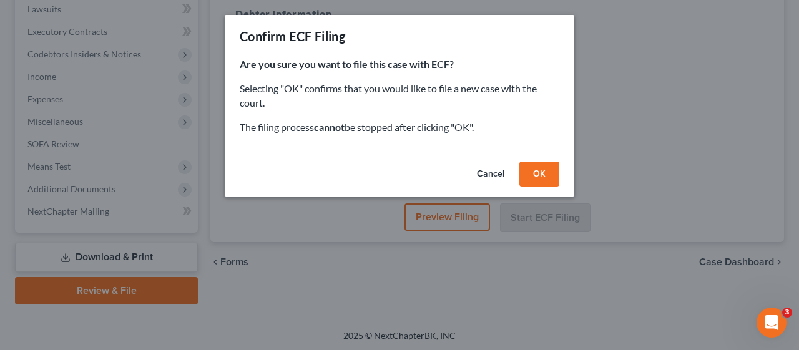
click at [538, 172] on button "OK" at bounding box center [539, 174] width 40 height 25
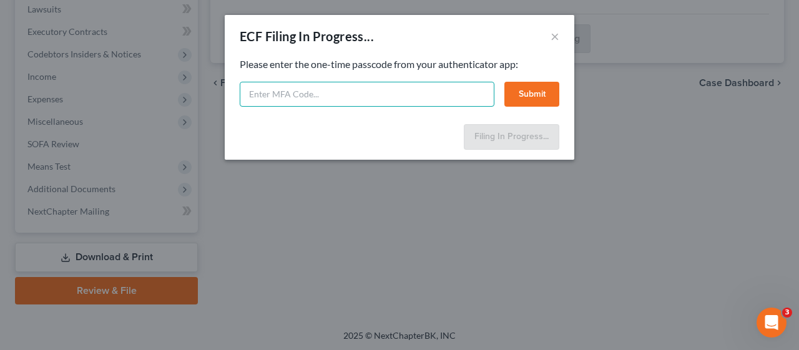
click at [243, 89] on input "text" at bounding box center [367, 94] width 255 height 25
type input "444393"
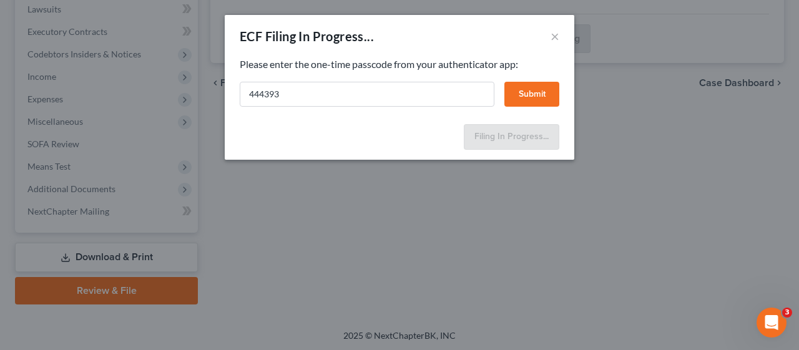
click at [542, 92] on button "Submit" at bounding box center [531, 94] width 55 height 25
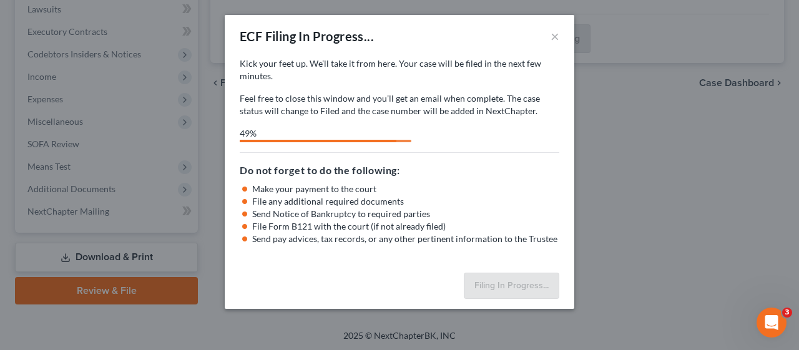
select select "3"
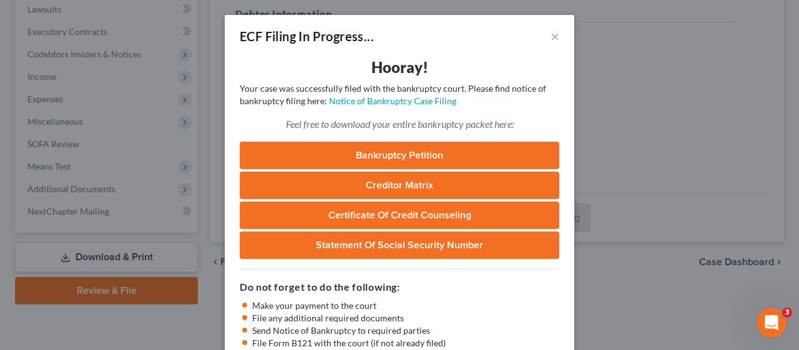
click at [481, 286] on h5 "Do not forget to do the following:" at bounding box center [400, 287] width 320 height 15
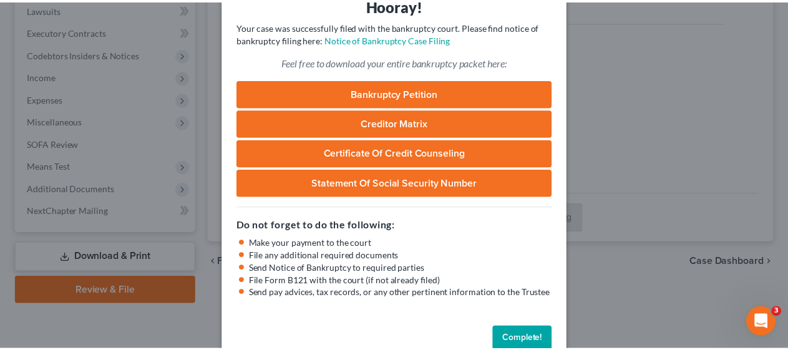
scroll to position [89, 0]
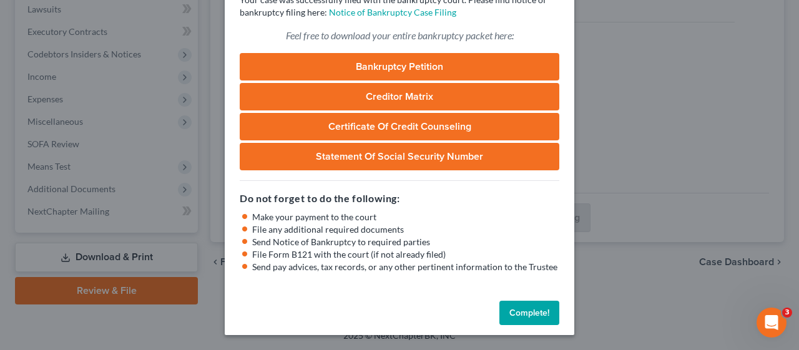
click at [516, 308] on button "Complete!" at bounding box center [529, 313] width 60 height 25
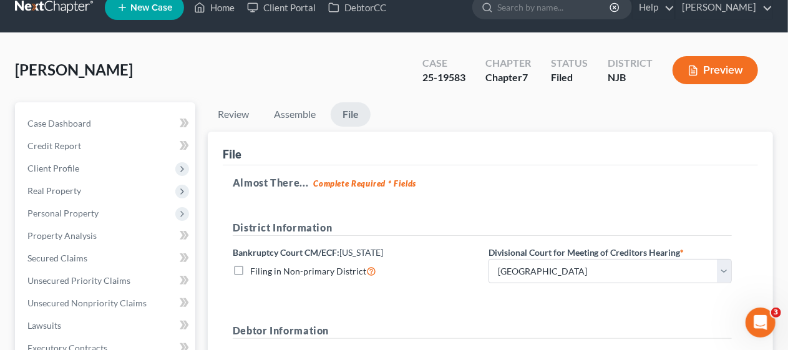
scroll to position [0, 0]
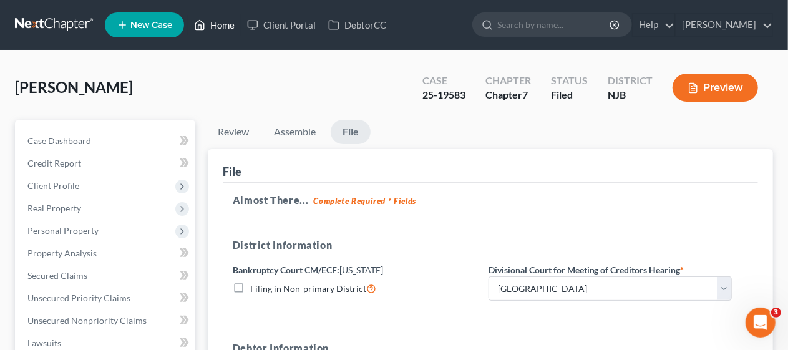
click at [218, 21] on link "Home" at bounding box center [214, 25] width 53 height 22
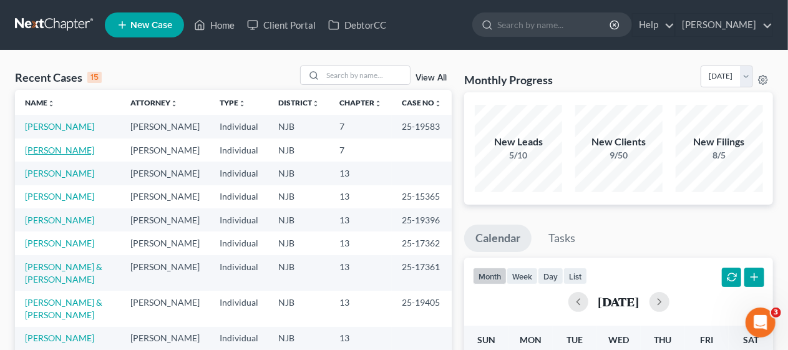
click at [71, 155] on link "[PERSON_NAME]" at bounding box center [59, 150] width 69 height 11
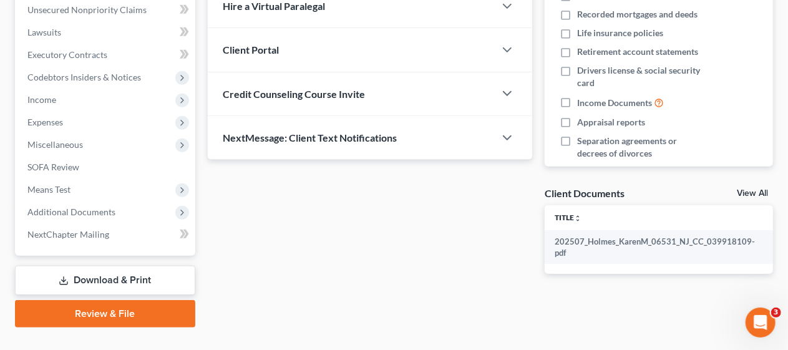
scroll to position [334, 0]
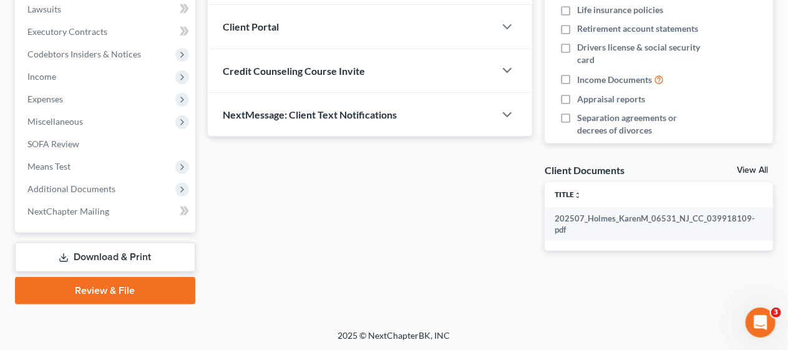
click at [116, 290] on link "Review & File" at bounding box center [105, 290] width 180 height 27
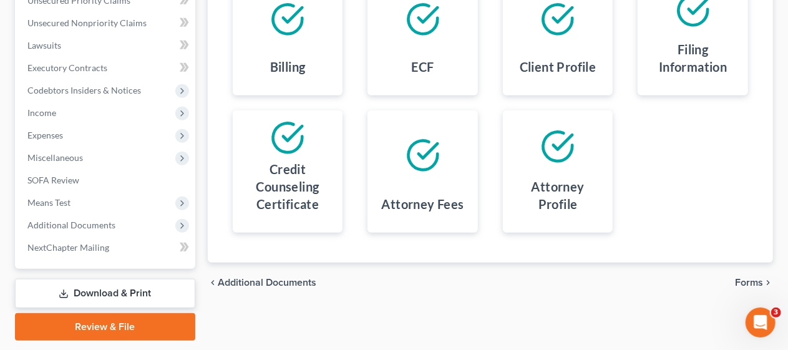
scroll to position [312, 0]
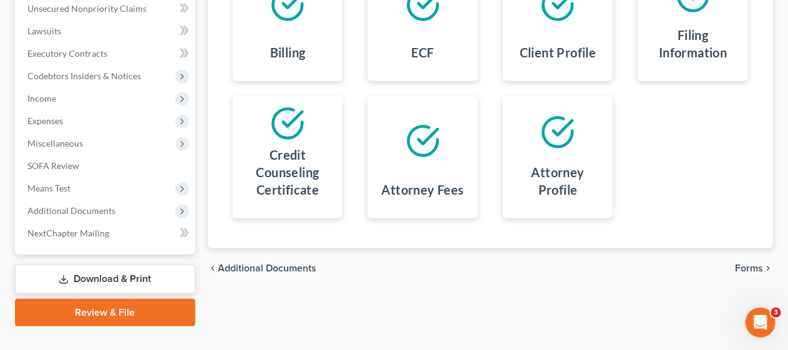
click at [748, 263] on span "Forms" at bounding box center [749, 268] width 28 height 10
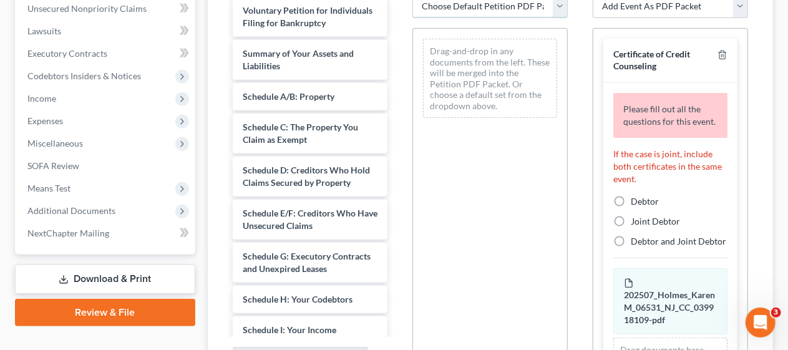
scroll to position [305, 0]
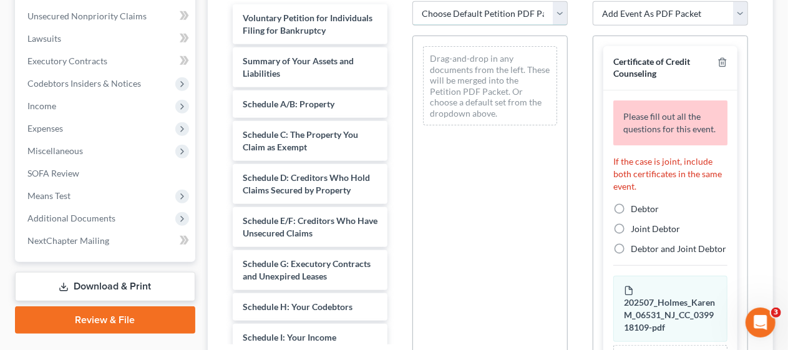
click at [562, 8] on select "Choose Default Petition PDF Packet Complete Bankruptcy Petition (all forms and …" at bounding box center [490, 13] width 155 height 25
select select "0"
click at [413, 1] on select "Choose Default Petition PDF Packet Complete Bankruptcy Petition (all forms and …" at bounding box center [490, 13] width 155 height 25
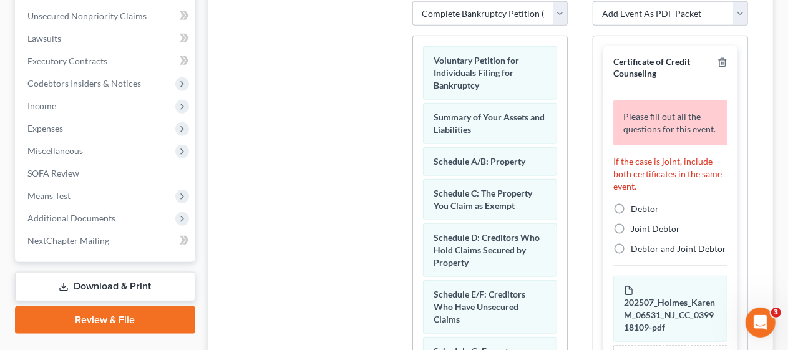
click at [582, 115] on div "Additional PDF Packets Add Event As PDF Packet Amended Attorney Compensation St…" at bounding box center [670, 177] width 180 height 423
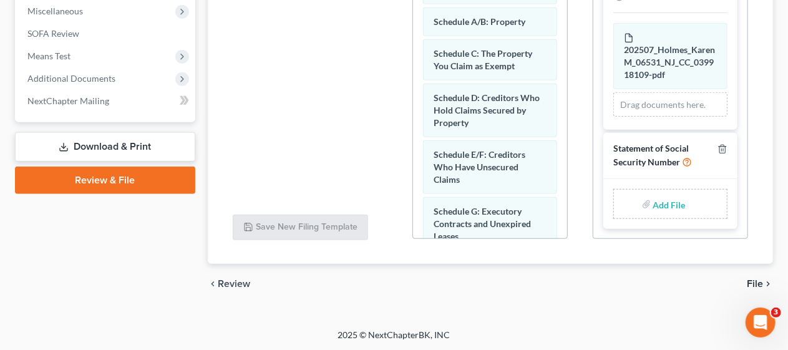
scroll to position [125, 0]
click at [665, 214] on input "file" at bounding box center [668, 204] width 30 height 22
type input "C:\fakepath\Statement about SS#.pdf"
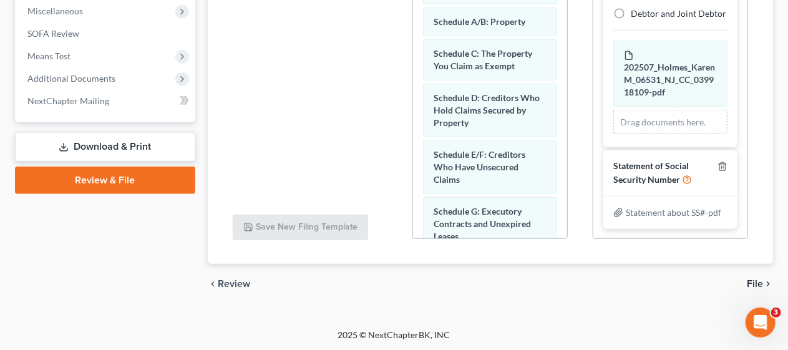
click at [579, 120] on div "Petition PDF Packet Choose Default Petition PDF Packet Complete Bankruptcy Peti…" at bounding box center [490, 37] width 180 height 423
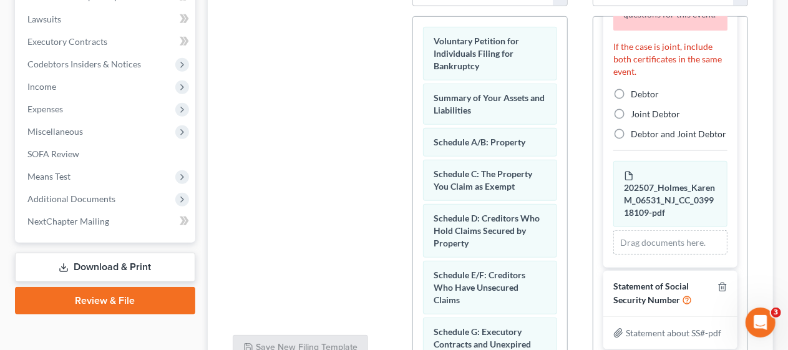
scroll to position [320, 0]
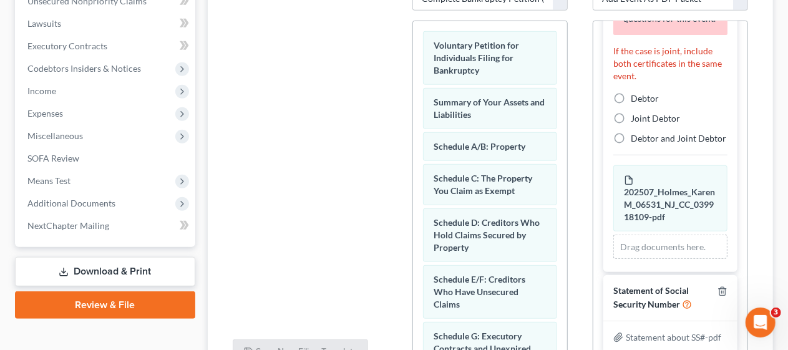
click at [631, 92] on label "Debtor" at bounding box center [645, 98] width 28 height 12
click at [636, 92] on input "Debtor" at bounding box center [640, 96] width 8 height 8
radio input "true"
click at [580, 136] on div "Additional PDF Packets Add Event As PDF Packet Amended Attorney Compensation St…" at bounding box center [670, 162] width 180 height 423
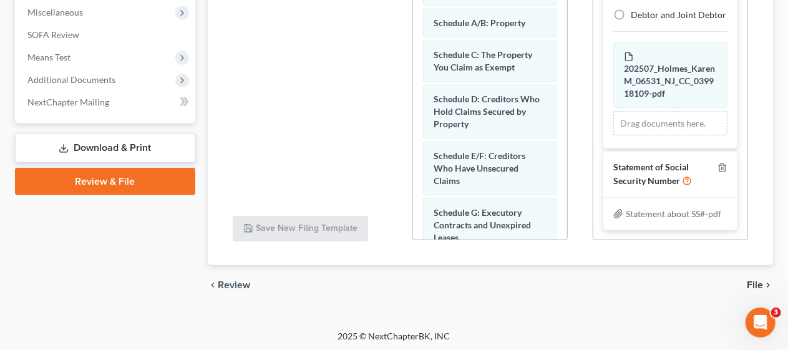
scroll to position [444, 0]
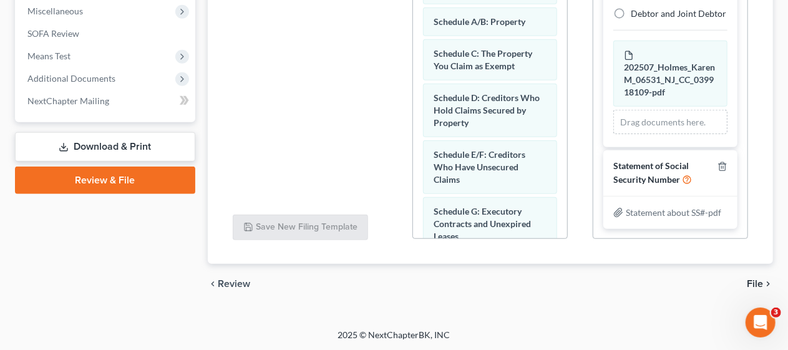
click at [756, 280] on span "File" at bounding box center [755, 284] width 16 height 10
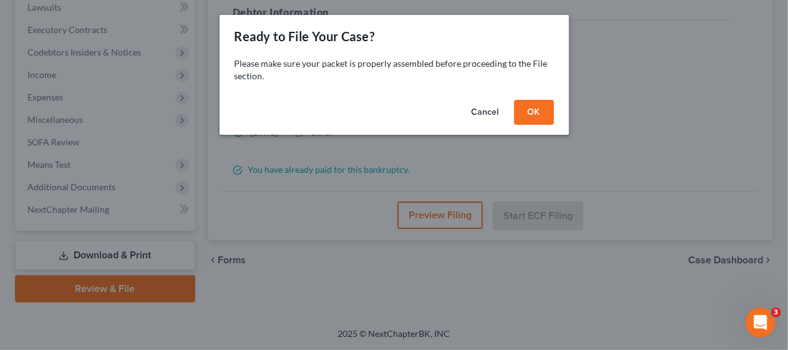
scroll to position [334, 0]
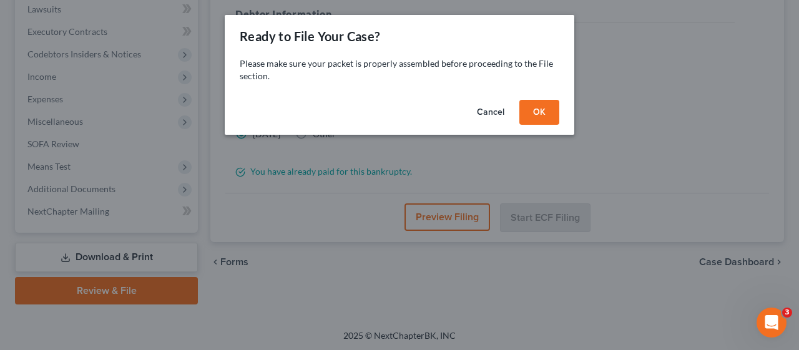
click at [539, 107] on button "OK" at bounding box center [539, 112] width 40 height 25
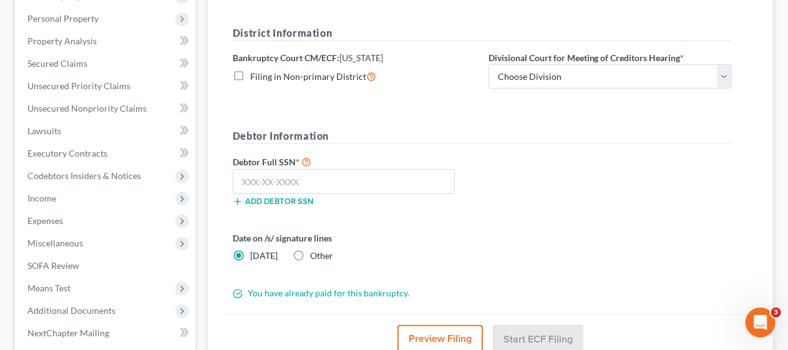
scroll to position [209, 0]
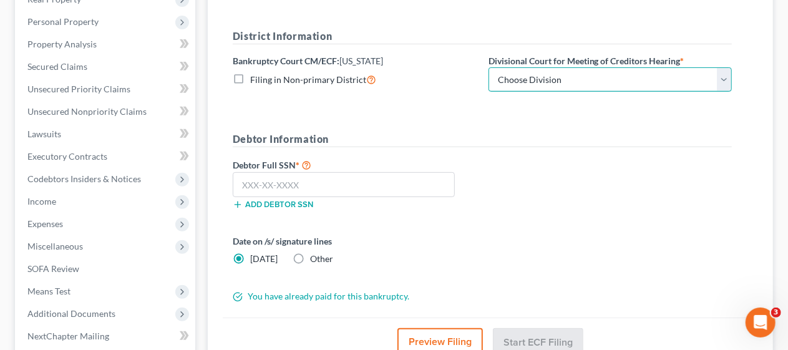
drag, startPoint x: 725, startPoint y: 79, endPoint x: 718, endPoint y: 82, distance: 7.8
click at [725, 79] on select "Choose Division [GEOGRAPHIC_DATA] [GEOGRAPHIC_DATA]/[GEOGRAPHIC_DATA] [GEOGRAPH…" at bounding box center [610, 79] width 243 height 25
select select "3"
click at [489, 67] on select "Choose Division [GEOGRAPHIC_DATA] [GEOGRAPHIC_DATA]/[GEOGRAPHIC_DATA] [GEOGRAPH…" at bounding box center [610, 79] width 243 height 25
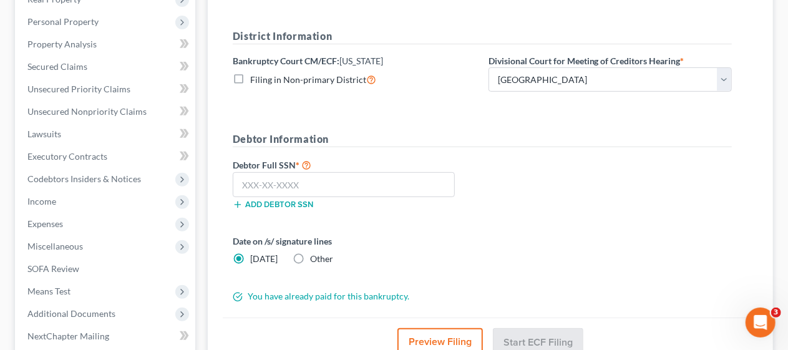
click at [490, 124] on form "District Information Bankruptcy Court CM/ECF: [US_STATE] Filing in Non-primary …" at bounding box center [482, 166] width 499 height 275
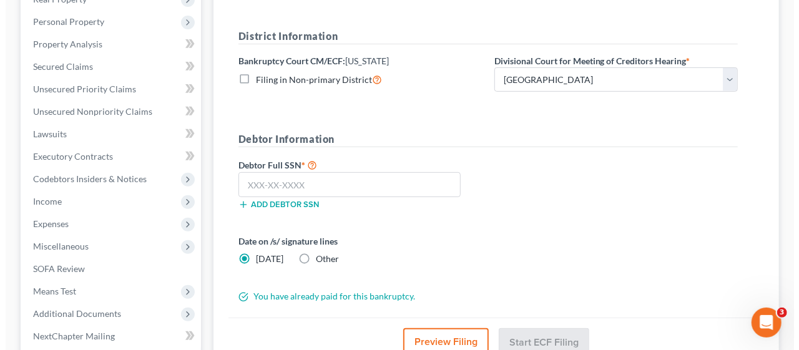
scroll to position [272, 0]
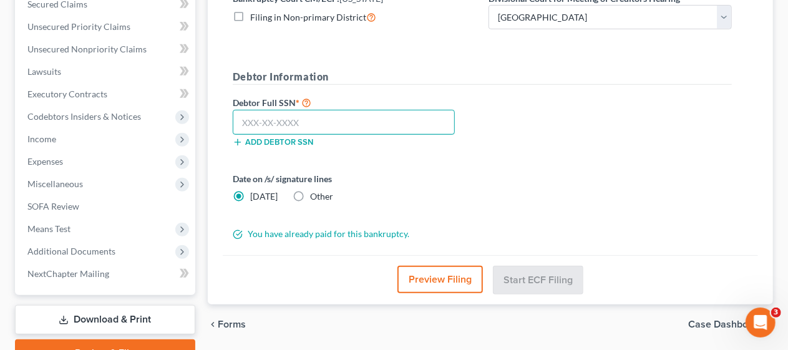
click at [237, 117] on input "text" at bounding box center [344, 122] width 222 height 25
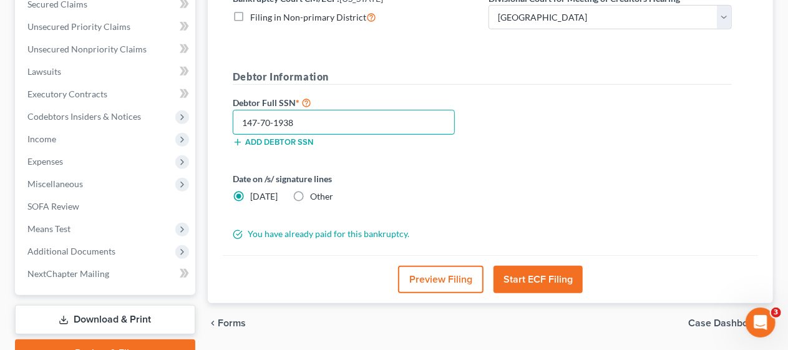
type input "147-70-1938"
click at [477, 184] on div "Date on /s/ signature lines [DATE] Other" at bounding box center [355, 187] width 256 height 31
click at [545, 277] on button "Start ECF Filing" at bounding box center [538, 279] width 89 height 27
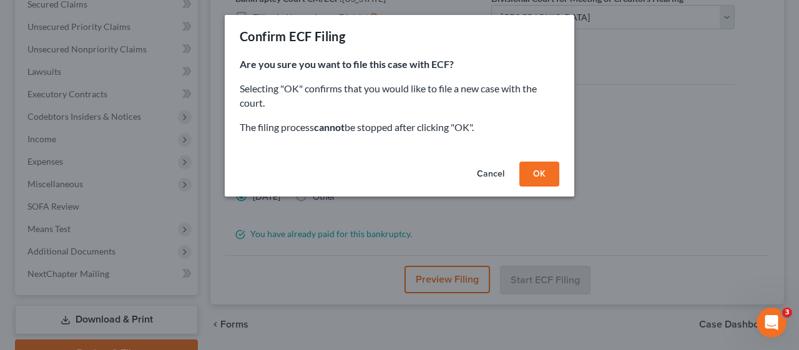
click at [540, 176] on button "OK" at bounding box center [539, 174] width 40 height 25
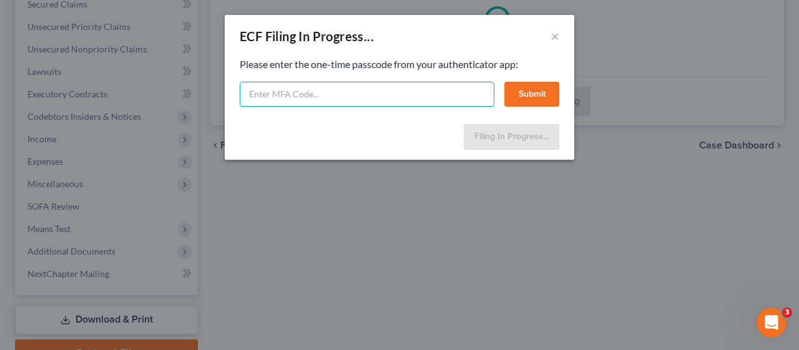
click at [266, 99] on input "text" at bounding box center [367, 94] width 255 height 25
type input "309946"
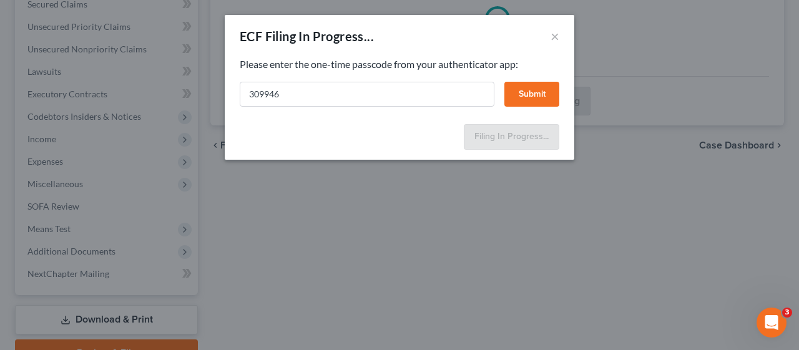
click at [536, 94] on button "Submit" at bounding box center [531, 94] width 55 height 25
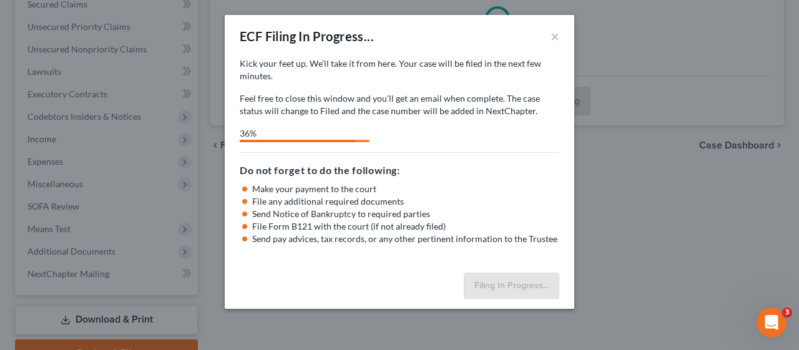
select select "3"
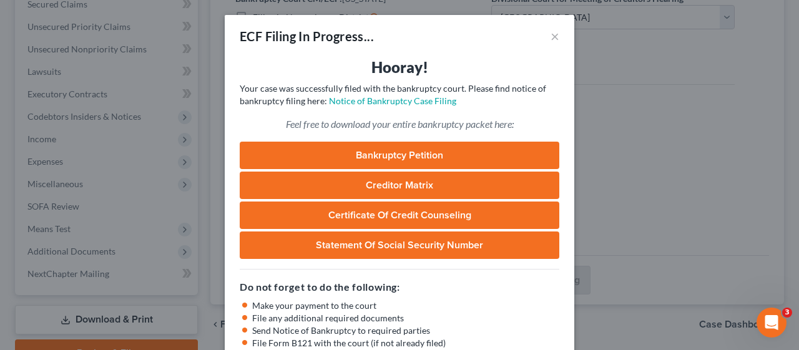
drag, startPoint x: 494, startPoint y: 60, endPoint x: 489, endPoint y: 145, distance: 85.6
click at [494, 60] on h3 "Hooray!" at bounding box center [400, 67] width 320 height 20
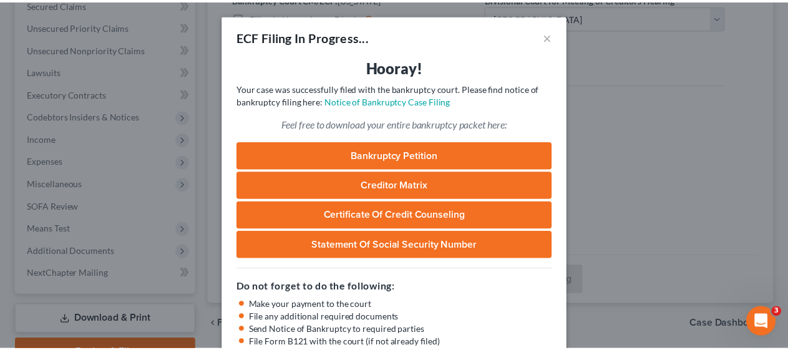
scroll to position [89, 0]
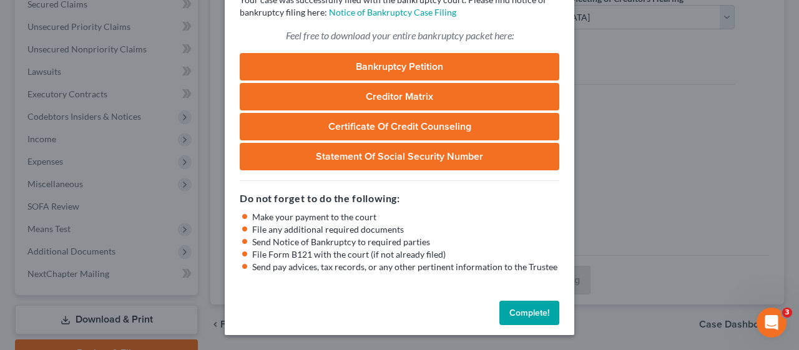
click at [534, 313] on button "Complete!" at bounding box center [529, 313] width 60 height 25
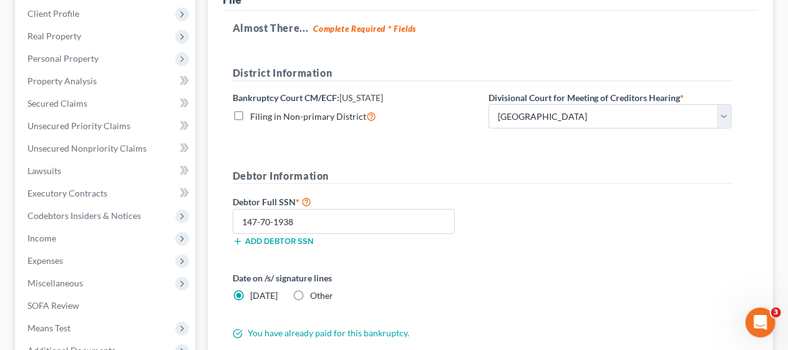
scroll to position [0, 0]
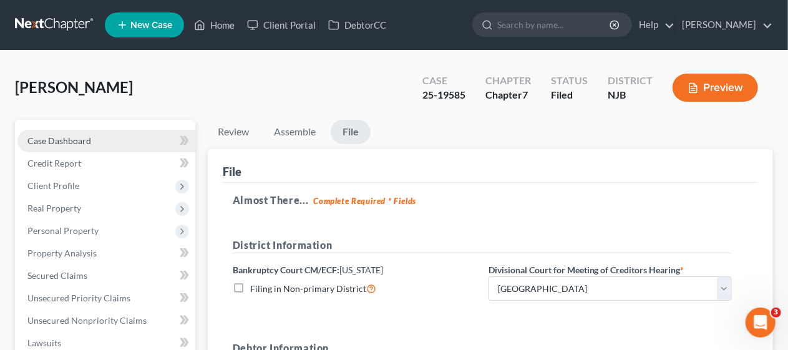
click at [96, 140] on link "Case Dashboard" at bounding box center [106, 141] width 178 height 22
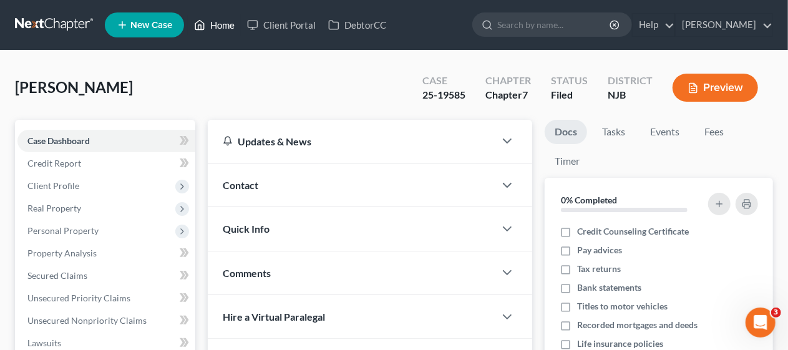
click at [228, 20] on link "Home" at bounding box center [214, 25] width 53 height 22
